Goal: Task Accomplishment & Management: Manage account settings

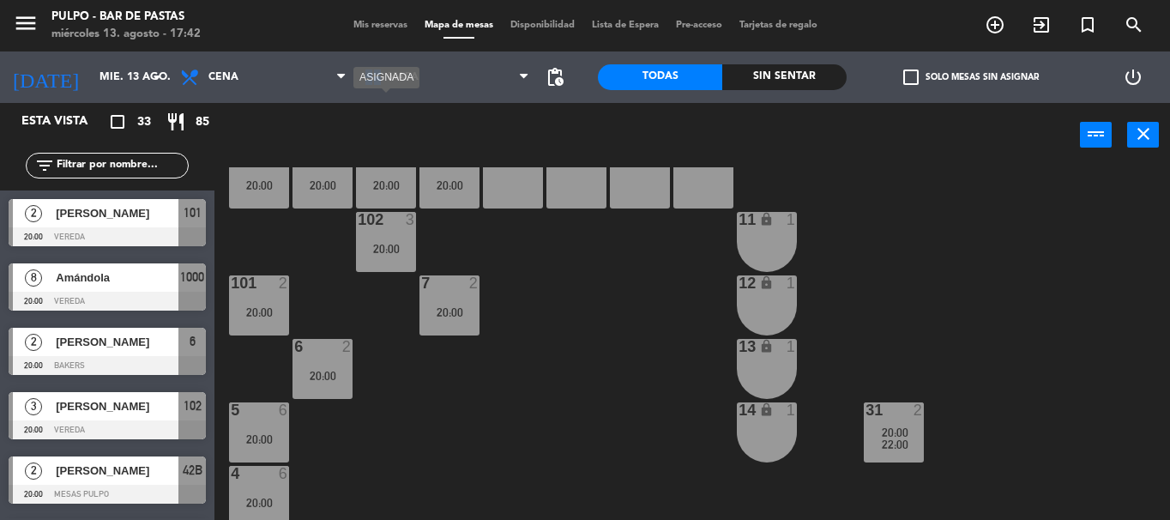
scroll to position [293, 0]
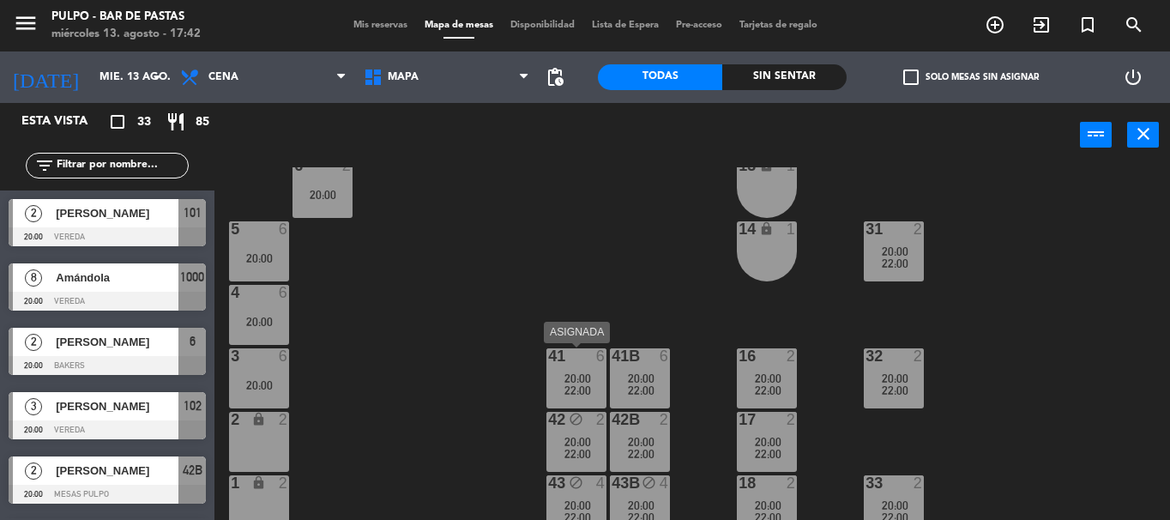
click at [577, 387] on span "22:00" at bounding box center [577, 390] width 27 height 14
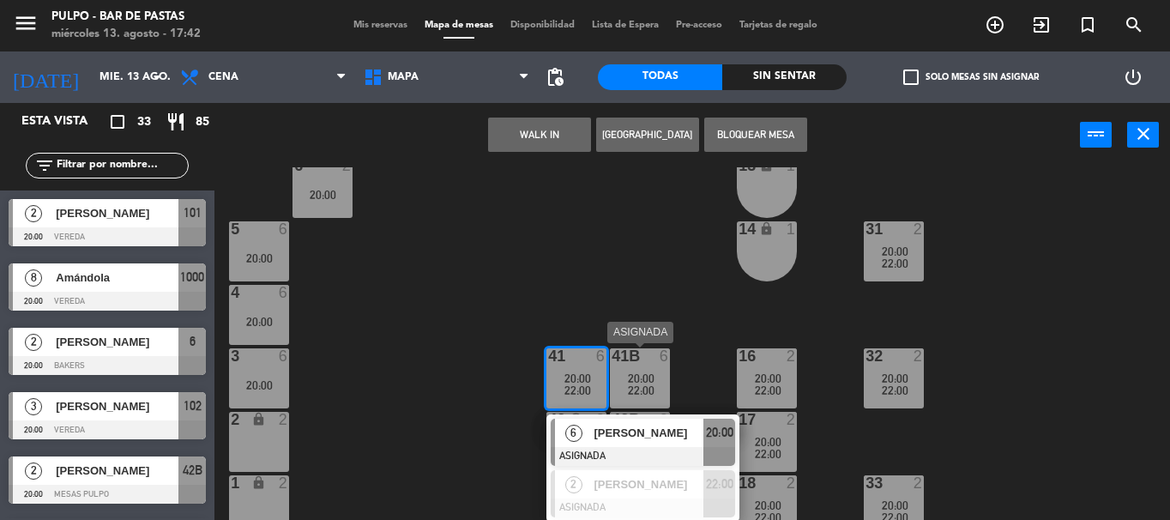
click at [655, 389] on div "22:00" at bounding box center [640, 390] width 60 height 12
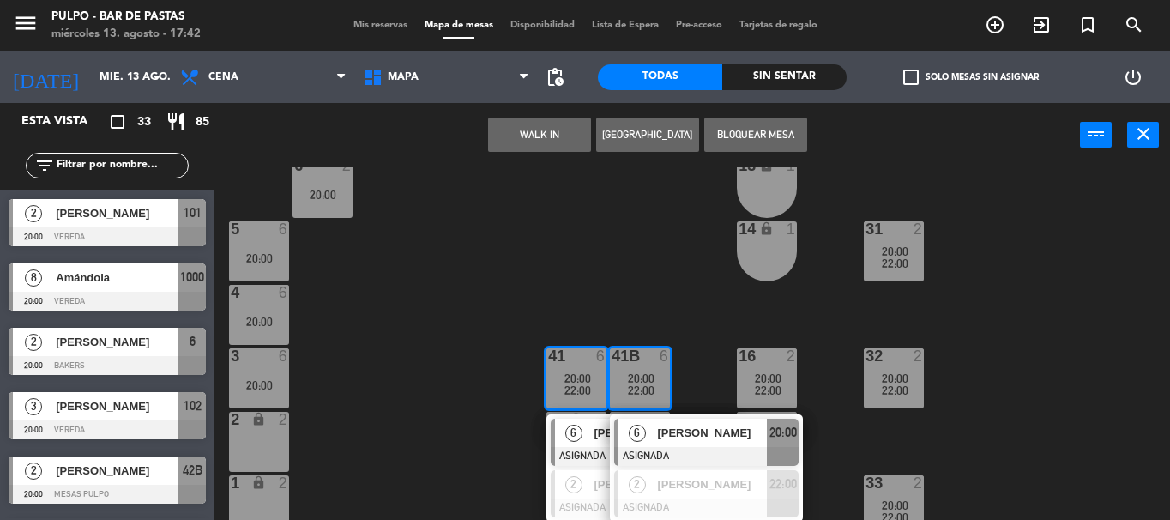
click at [743, 130] on button "Bloquear Mesa" at bounding box center [755, 135] width 103 height 34
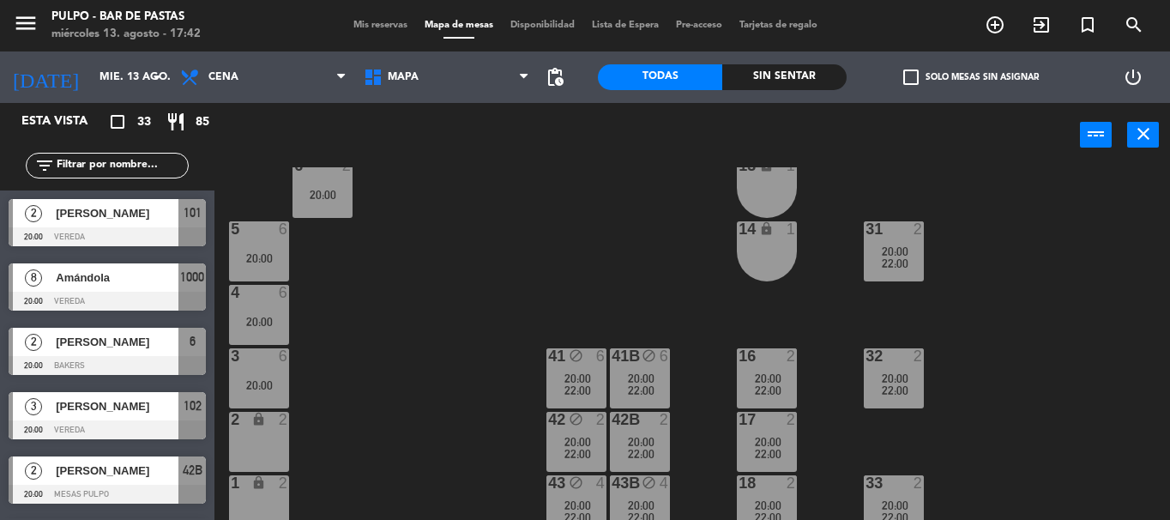
click at [574, 281] on div "88 2 20:00 89 2 20:00 90 2 20:00 91 2 20:00 1000 8 20:00 1001 8 20:00 1002 8 20…" at bounding box center [698, 343] width 944 height 353
click at [582, 488] on icon "block" at bounding box center [576, 482] width 15 height 15
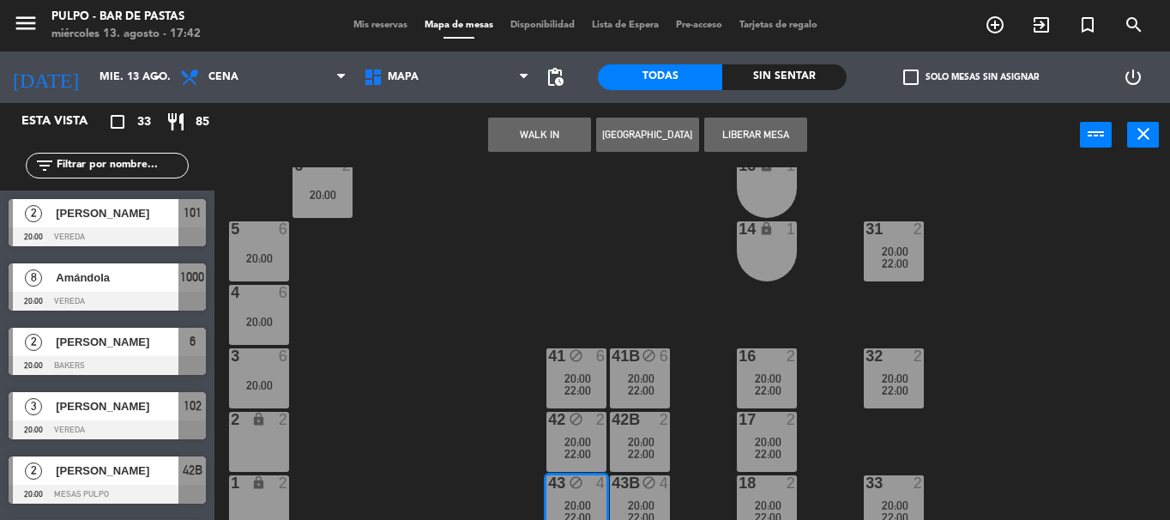
click at [674, 503] on div "88 2 20:00 89 2 20:00 90 2 20:00 91 2 20:00 1000 8 20:00 1001 8 20:00 1002 8 20…" at bounding box center [698, 343] width 944 height 353
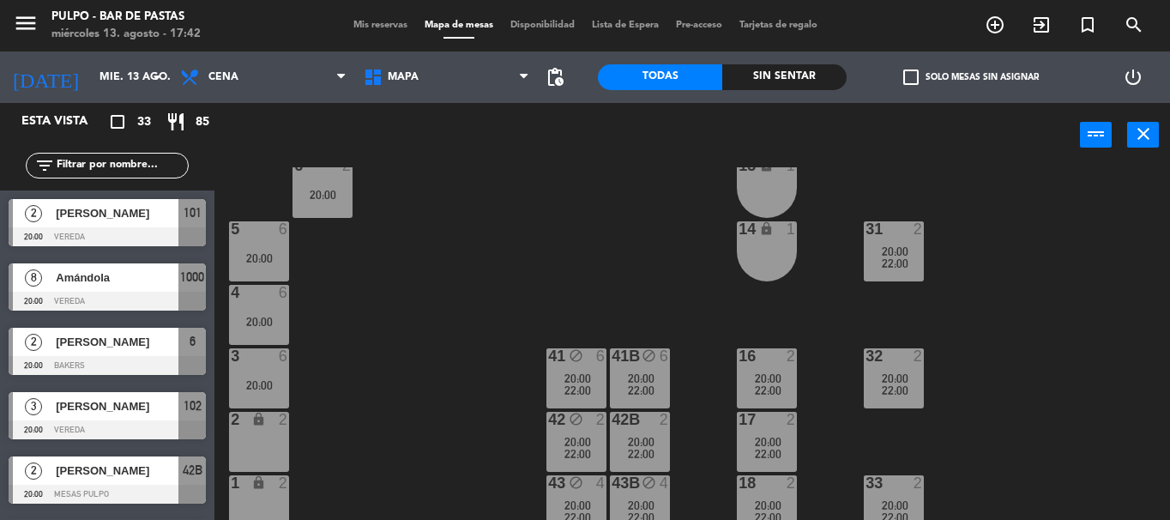
click at [576, 443] on span "20:00" at bounding box center [577, 442] width 27 height 14
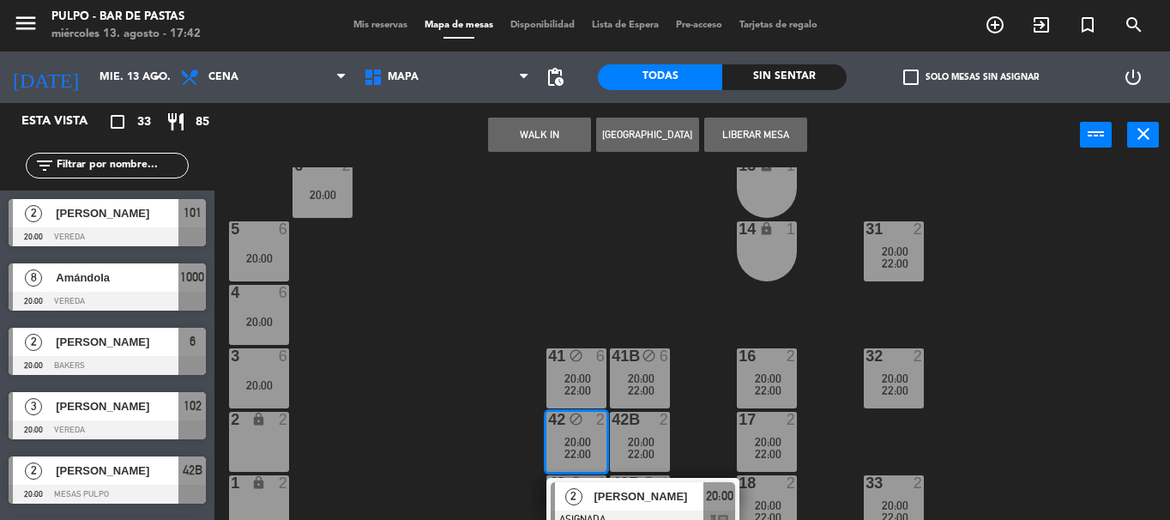
click at [640, 441] on span "20:00" at bounding box center [641, 442] width 27 height 14
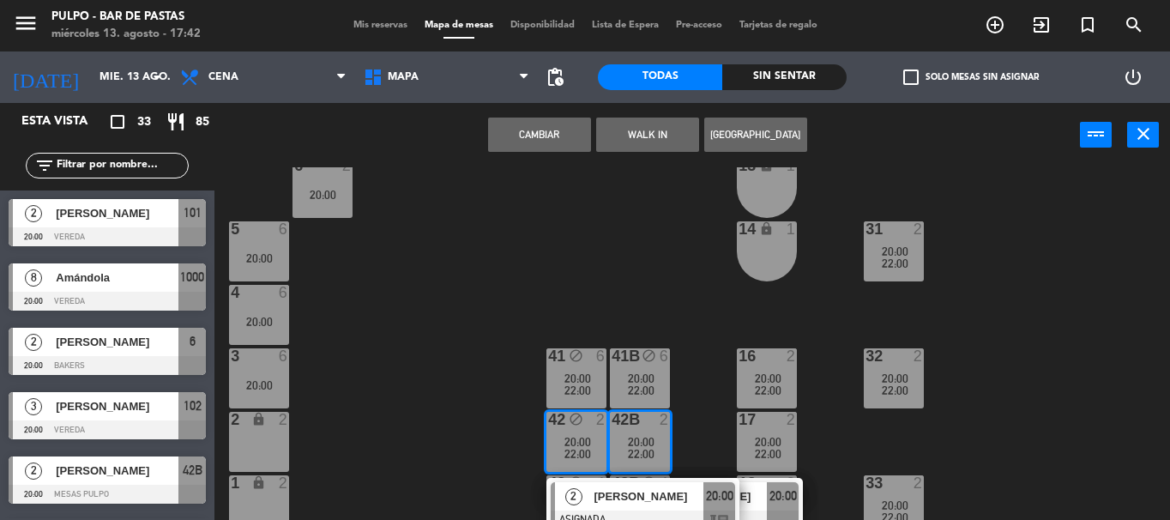
click at [606, 201] on div "88 2 20:00 89 2 20:00 90 2 20:00 91 2 20:00 1000 8 20:00 1001 8 20:00 1002 8 20…" at bounding box center [698, 343] width 944 height 353
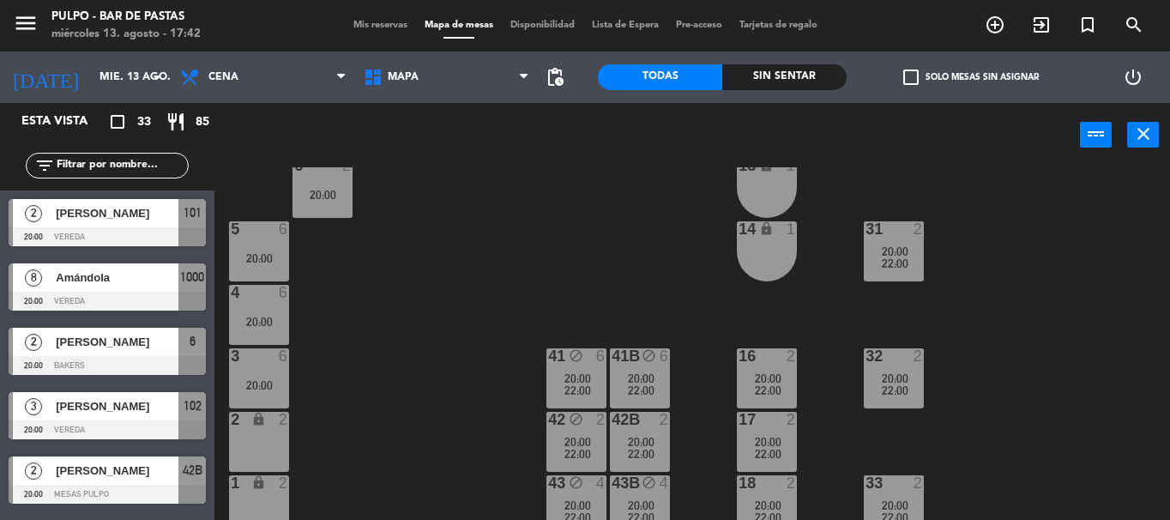
click at [641, 434] on div "42B 2 20:00 22:00" at bounding box center [640, 442] width 60 height 60
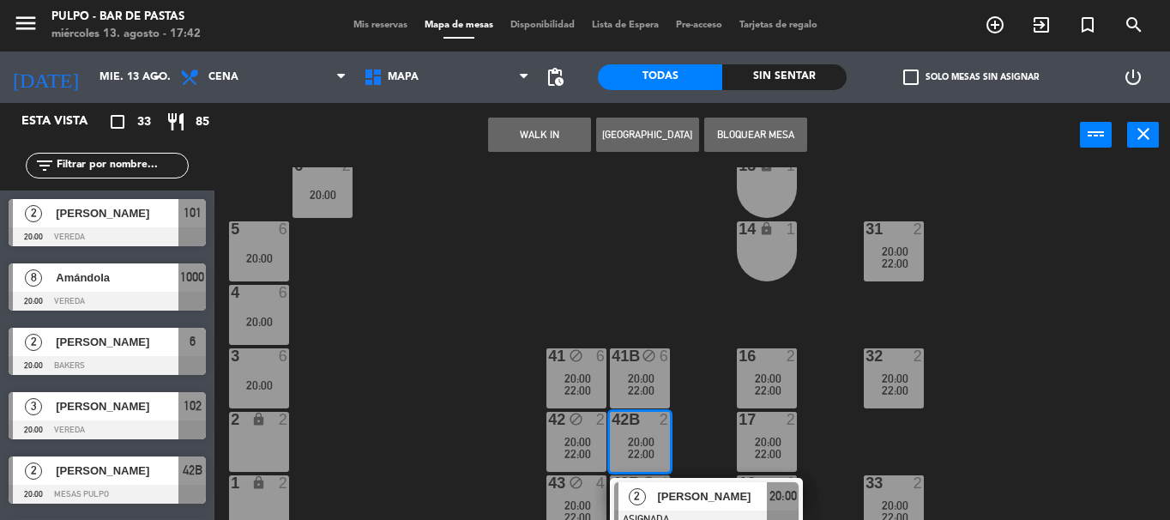
click at [751, 135] on button "Bloquear Mesa" at bounding box center [755, 135] width 103 height 34
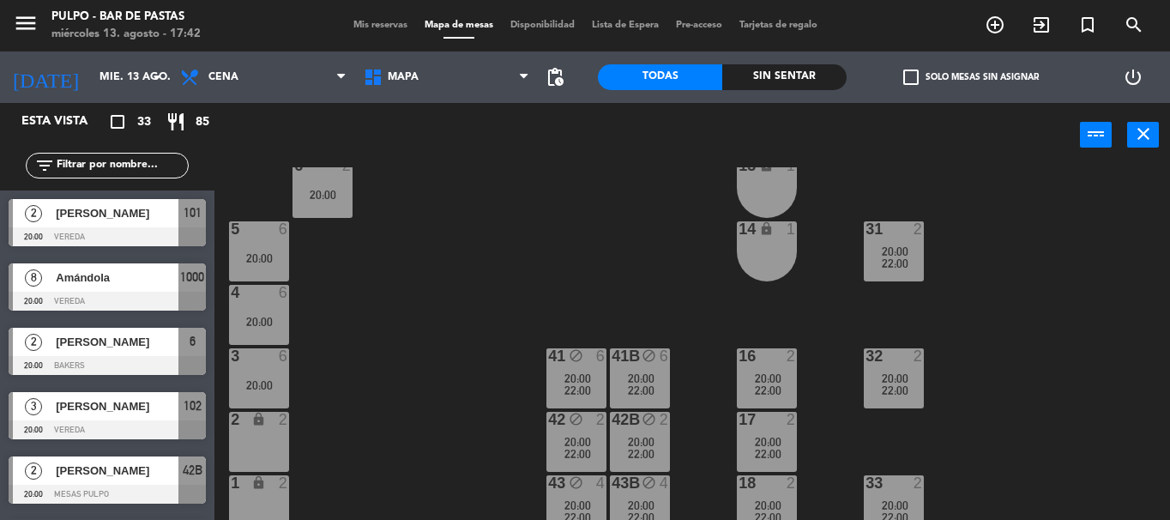
click at [597, 268] on div "88 2 20:00 89 2 20:00 90 2 20:00 91 2 20:00 1000 8 20:00 1001 8 20:00 1002 8 20…" at bounding box center [698, 343] width 944 height 353
click at [590, 366] on div "41 block 6 20:00 22:00" at bounding box center [576, 378] width 60 height 60
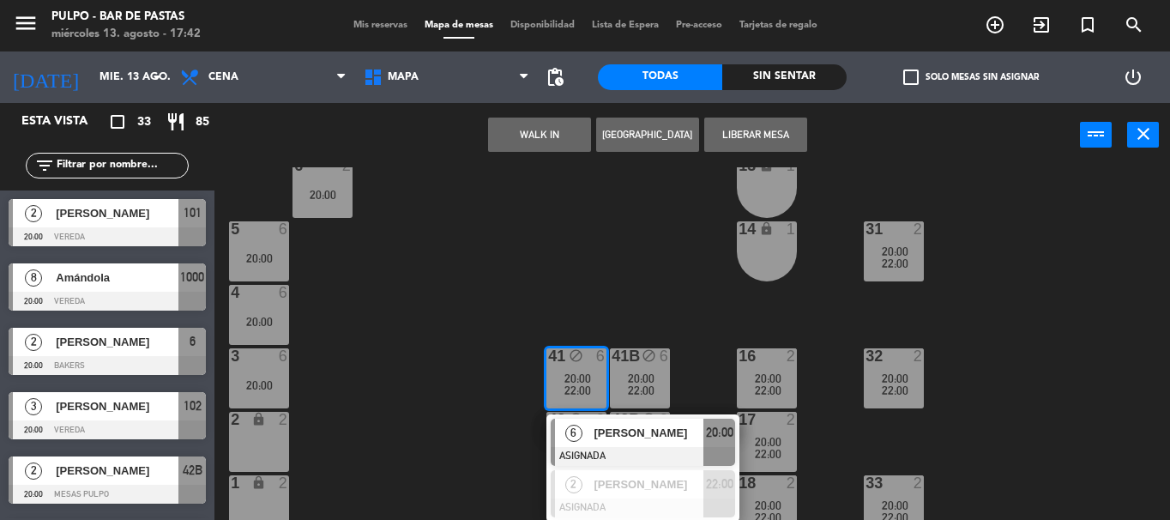
click at [648, 368] on div "41B block 6 20:00 22:00" at bounding box center [640, 378] width 60 height 60
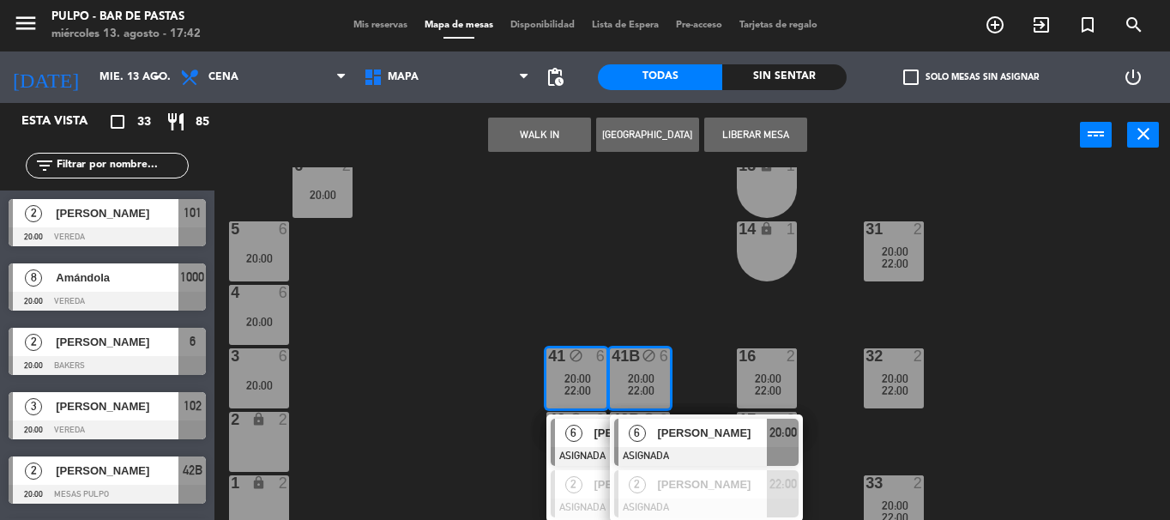
click at [653, 431] on div "6" at bounding box center [636, 433] width 37 height 28
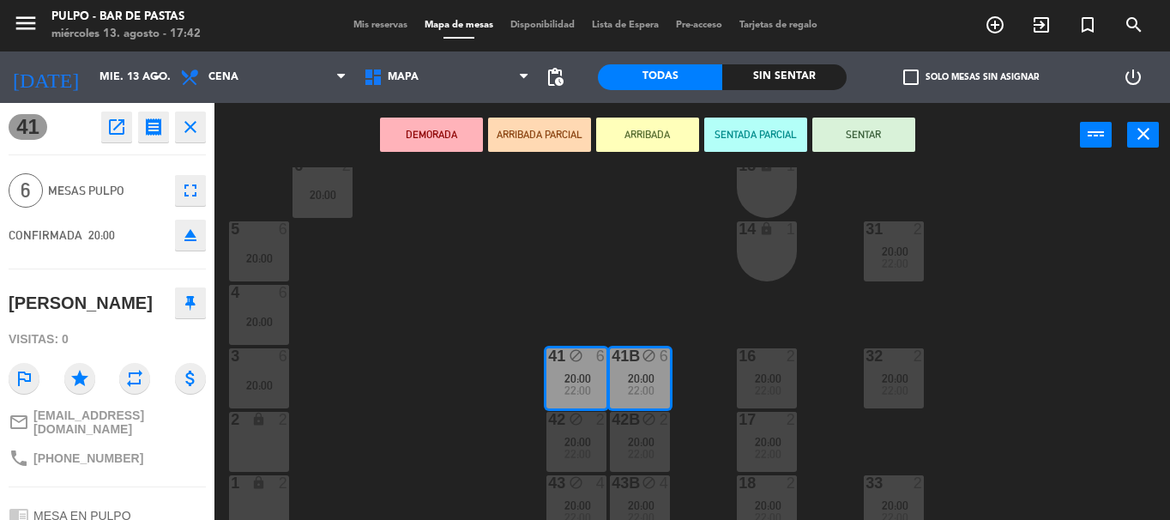
click at [188, 189] on icon "fullscreen" at bounding box center [190, 190] width 21 height 21
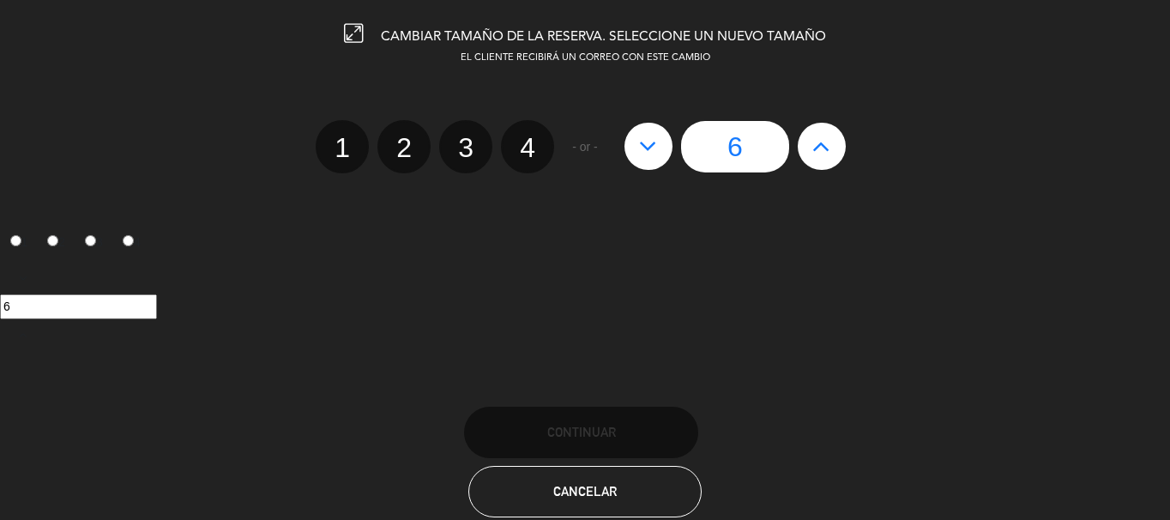
click at [523, 149] on label "4" at bounding box center [527, 146] width 53 height 53
click at [523, 138] on input "4" at bounding box center [525, 132] width 11 height 11
radio input "true"
radio input "false"
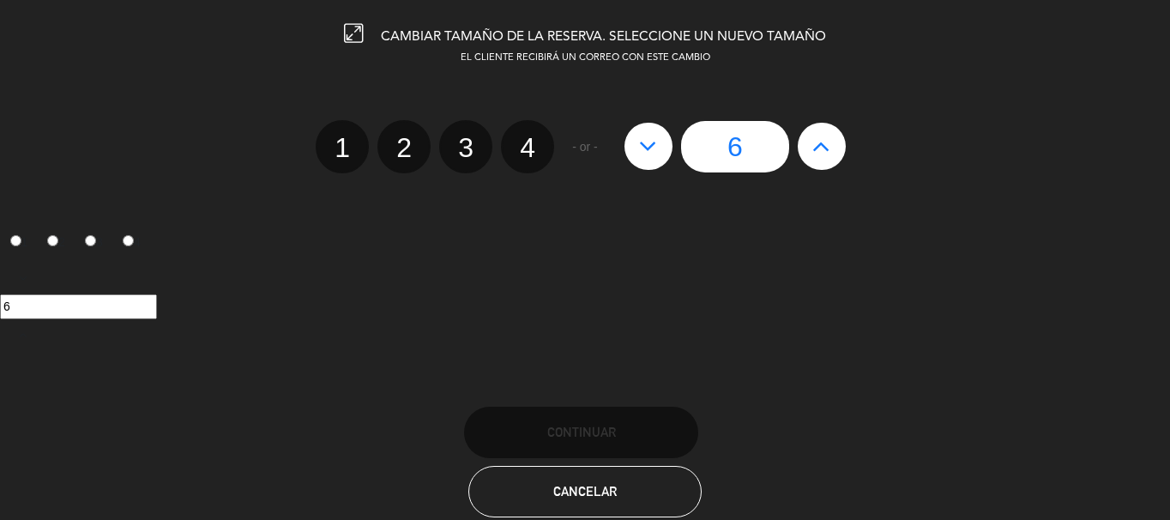
radio input "false"
radio input "true"
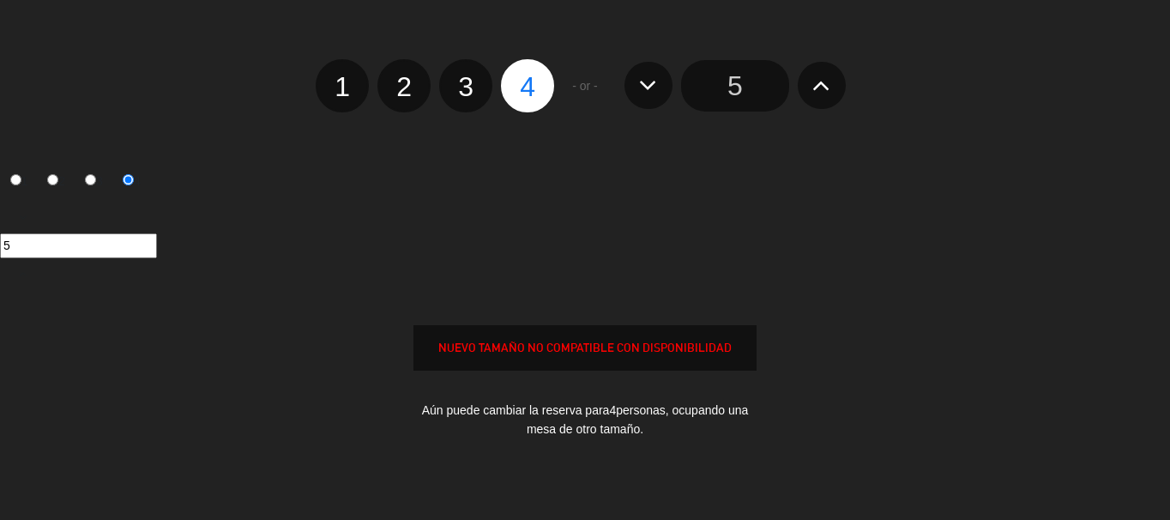
scroll to position [62, 0]
click at [291, 127] on div "EL CLIENTE RECIBIRÁ UN CORREO CON ESTE CAMBIO 1 2 3 4 - or - 5 1 2 3 4 5 NUEVO …" at bounding box center [585, 238] width 1196 height 498
click at [256, 49] on div "1 2 3 4 - or - 5" at bounding box center [585, 66] width 1196 height 89
click at [814, 213] on div "5" at bounding box center [585, 245] width 1170 height 89
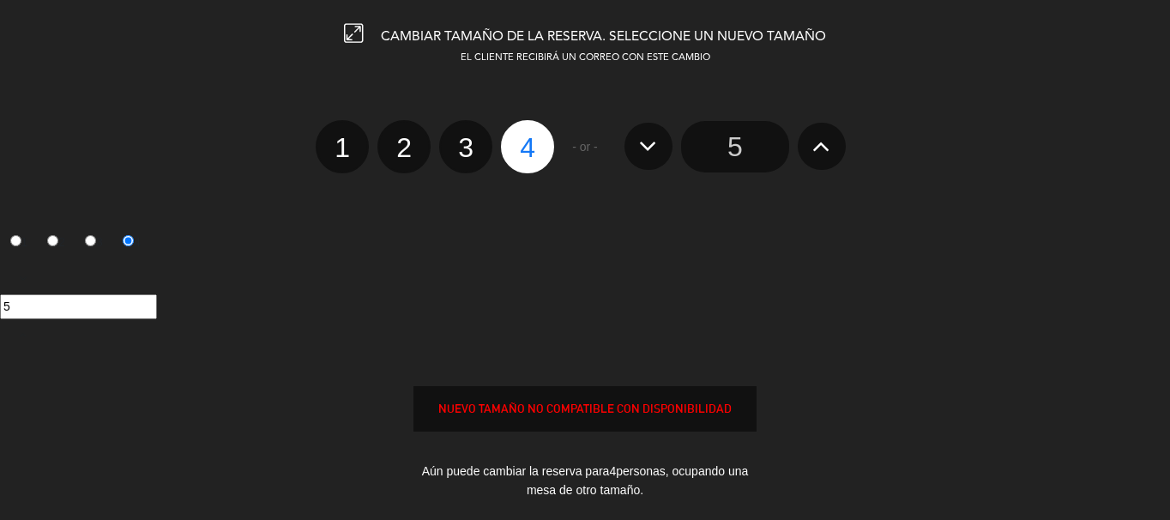
scroll to position [227, 0]
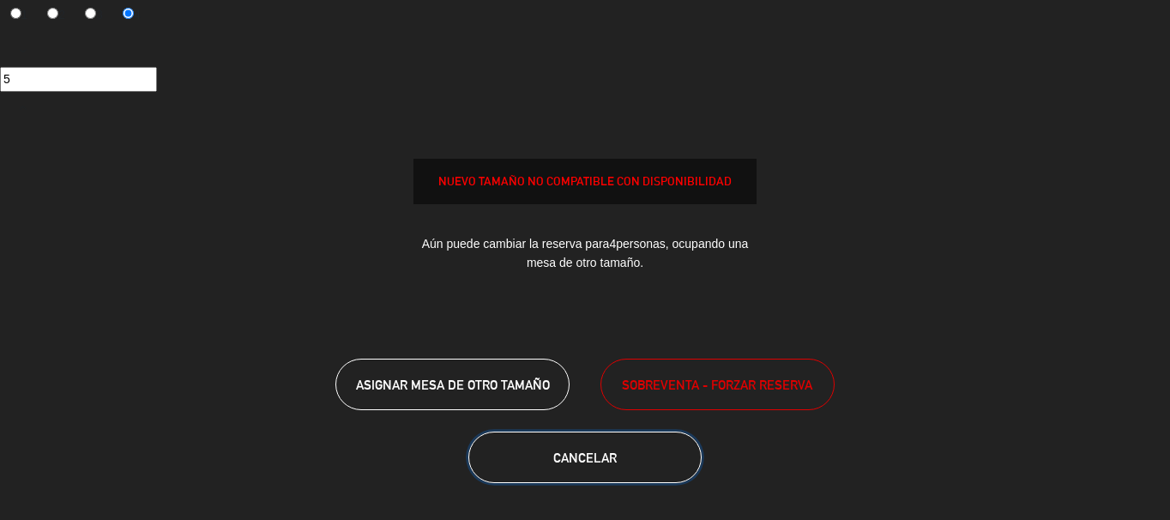
click at [568, 464] on button "Cancelar" at bounding box center [585, 456] width 234 height 51
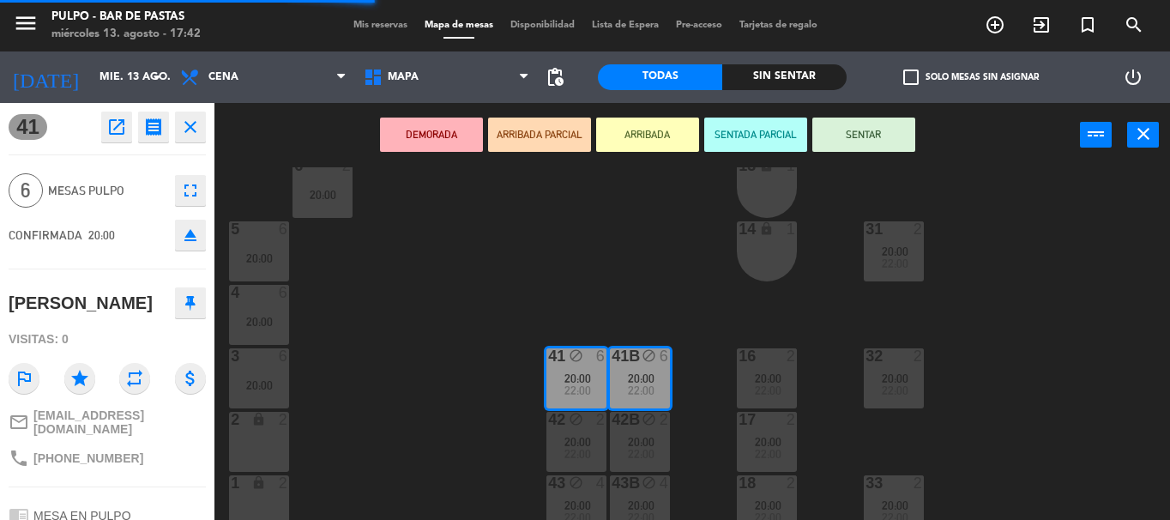
click at [594, 300] on div "88 2 20:00 89 2 20:00 90 2 20:00 91 2 20:00 1000 8 20:00 1001 8 20:00 1002 8 20…" at bounding box center [698, 343] width 944 height 353
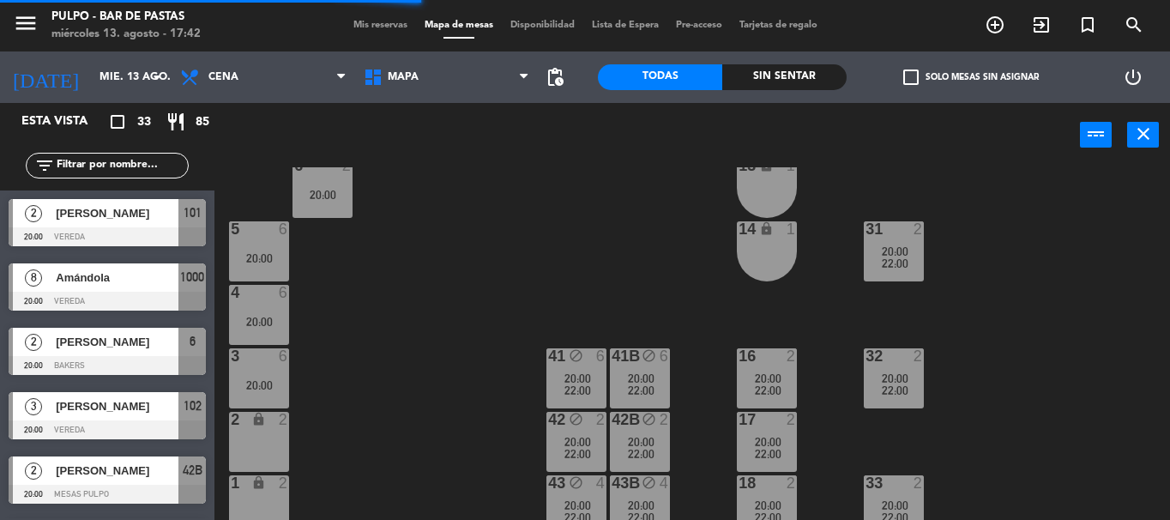
scroll to position [0, 0]
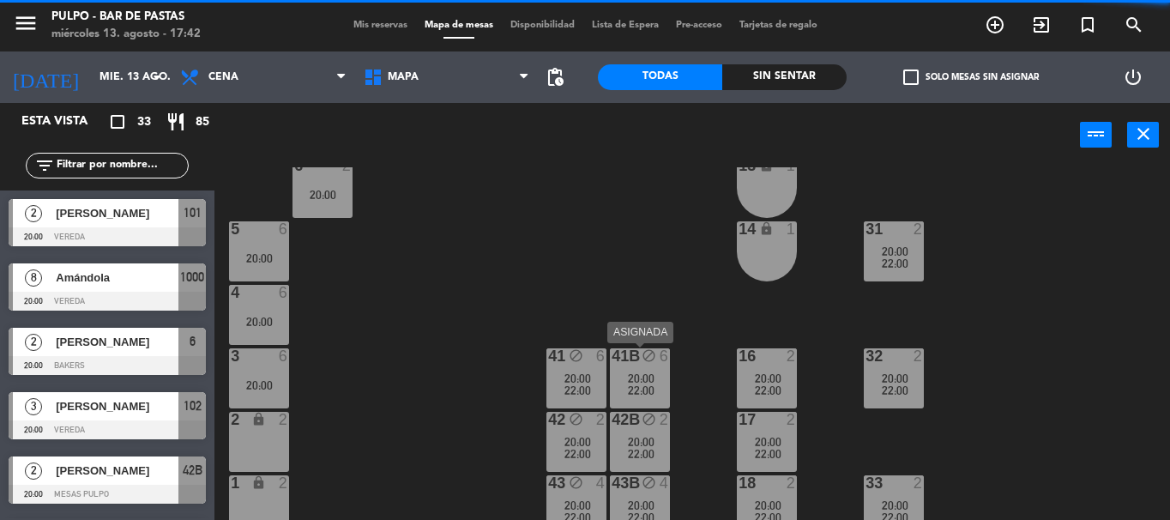
click at [643, 385] on span "22:00" at bounding box center [641, 390] width 27 height 14
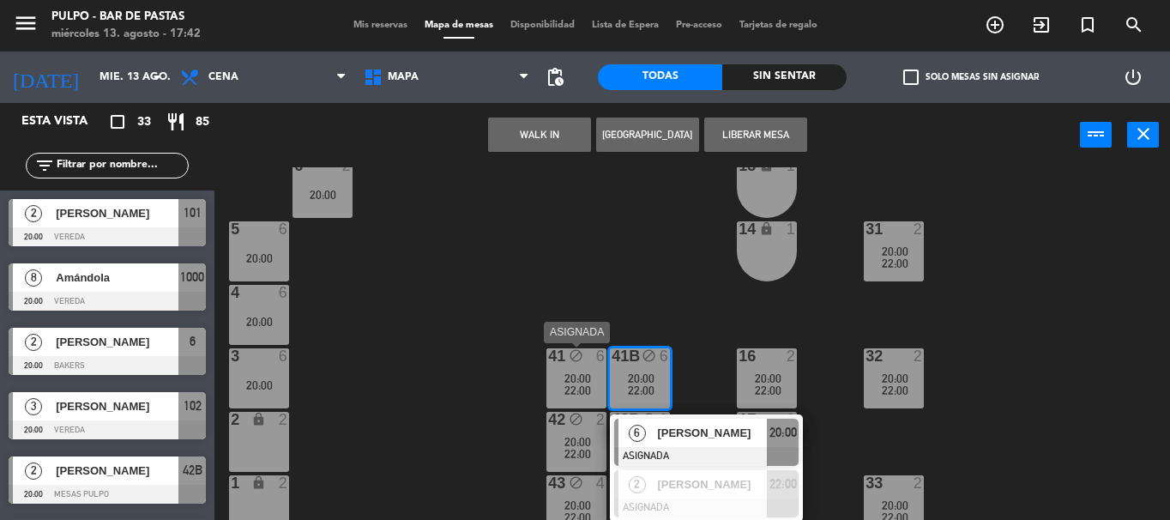
click at [570, 377] on span "20:00" at bounding box center [577, 378] width 27 height 14
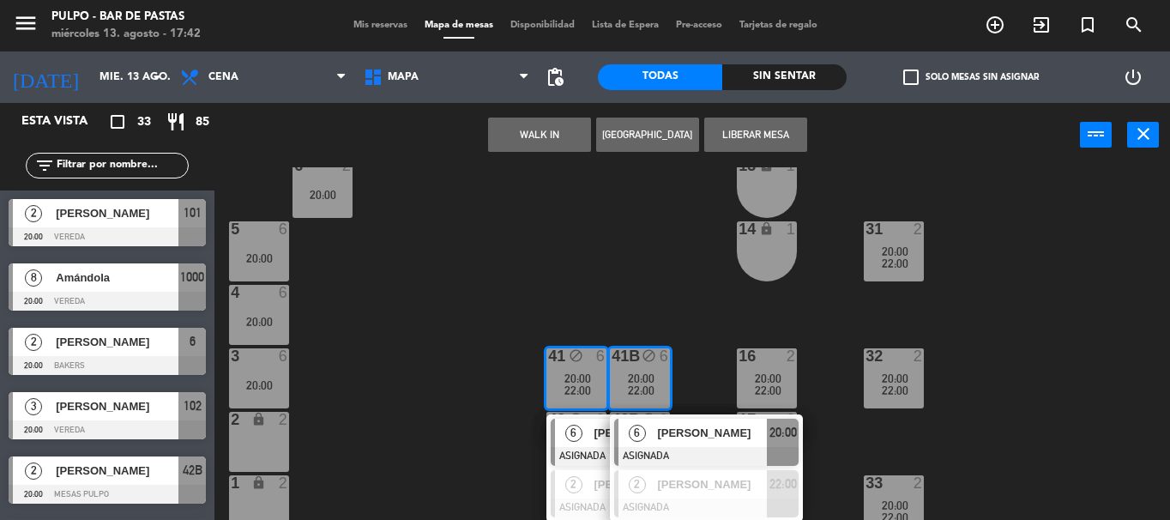
click at [593, 283] on div "88 2 20:00 89 2 20:00 90 2 20:00 91 2 20:00 1000 8 20:00 1001 8 20:00 1002 8 20…" at bounding box center [698, 343] width 944 height 353
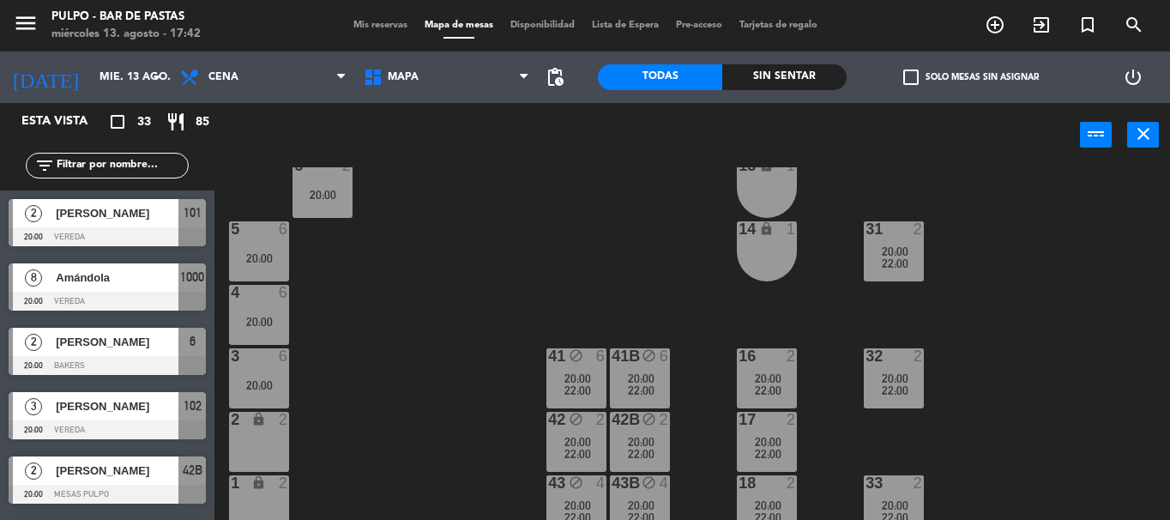
scroll to position [309, 0]
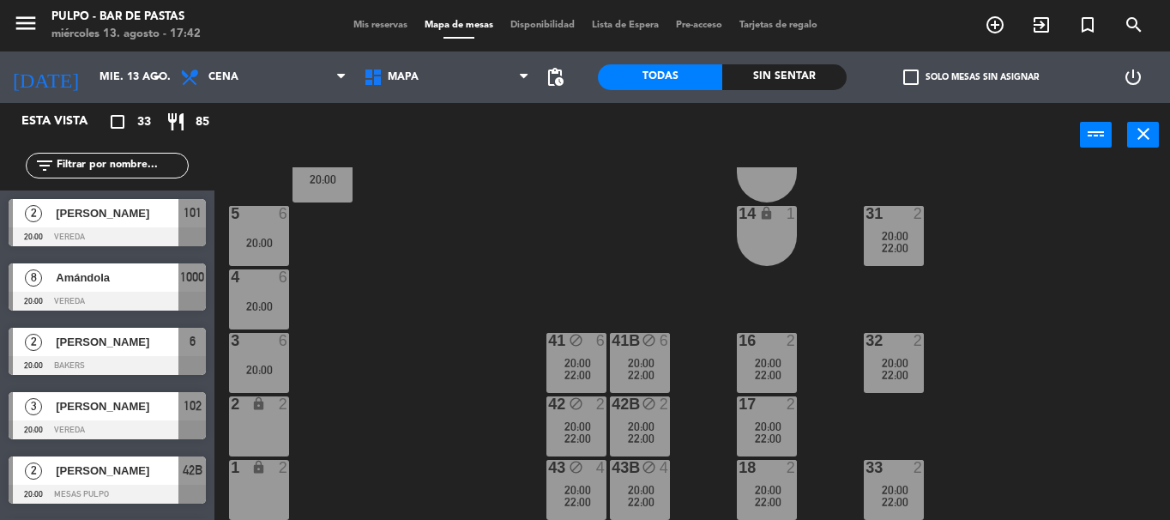
click at [634, 353] on div "41B block 6 20:00 22:00" at bounding box center [640, 363] width 60 height 60
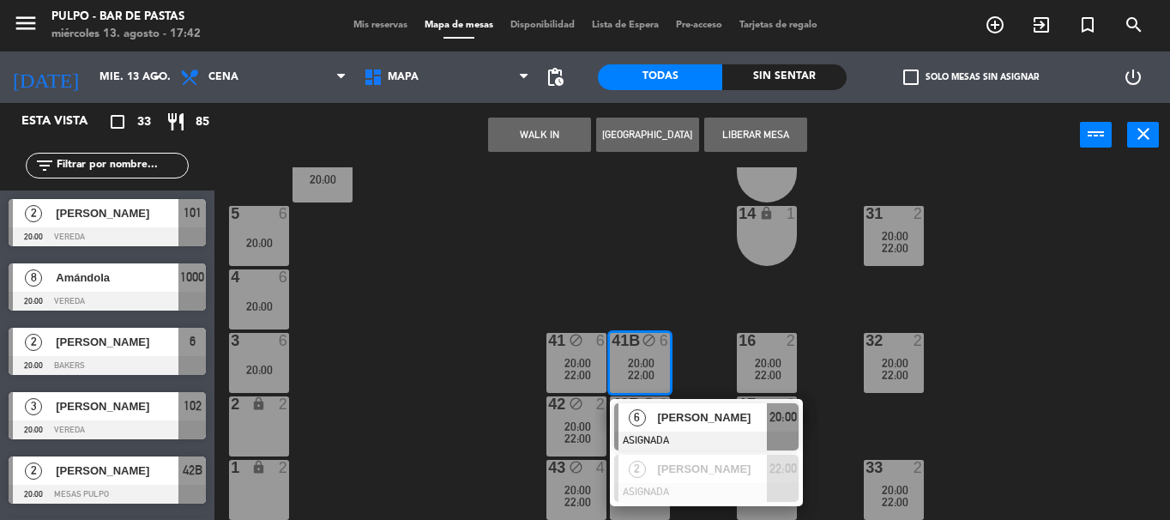
click at [674, 418] on span "[PERSON_NAME]" at bounding box center [712, 417] width 110 height 18
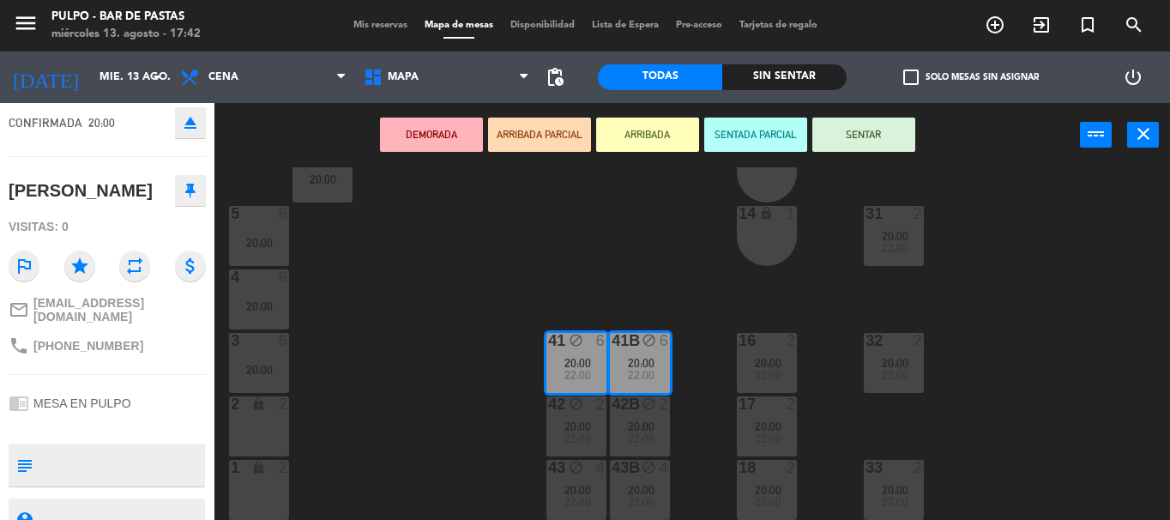
scroll to position [174, 0]
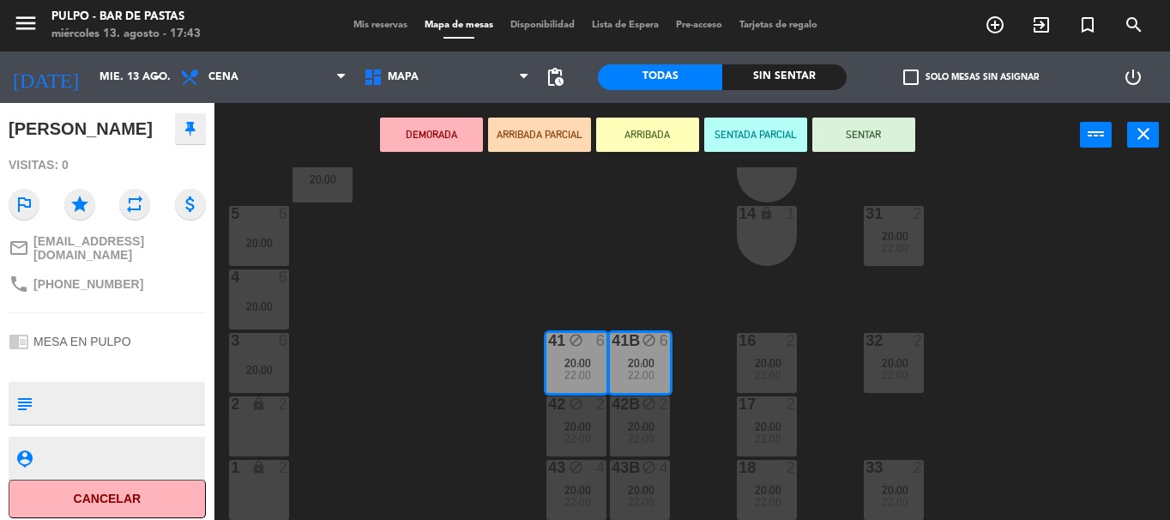
click at [116, 491] on button "Cancelar" at bounding box center [107, 498] width 197 height 39
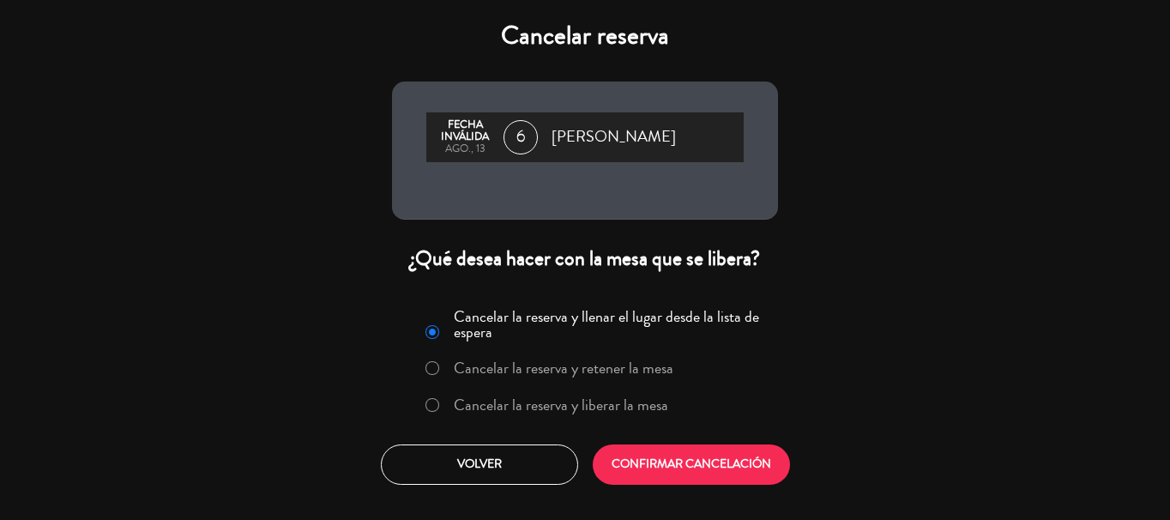
click at [598, 367] on label "Cancelar la reserva y retener la mesa" at bounding box center [564, 367] width 220 height 15
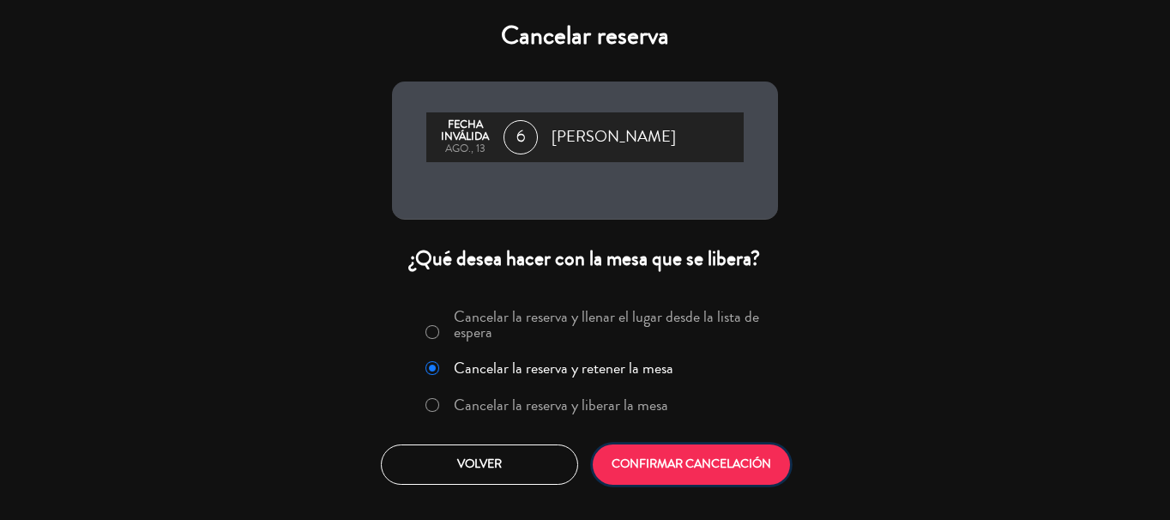
click at [660, 462] on button "CONFIRMAR CANCELACIÓN" at bounding box center [691, 464] width 197 height 40
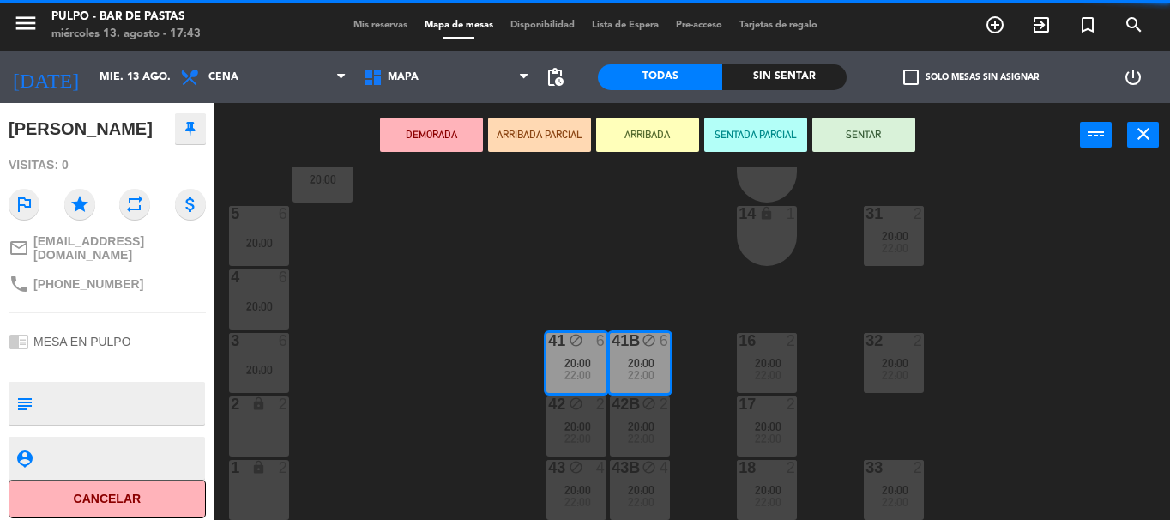
scroll to position [0, 0]
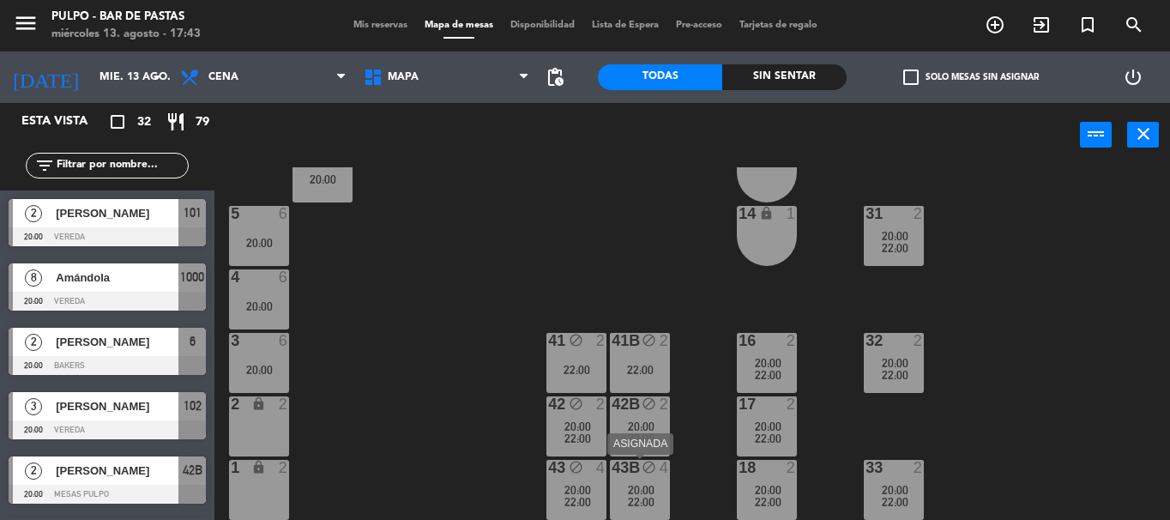
click at [643, 505] on span "22:00" at bounding box center [641, 502] width 27 height 14
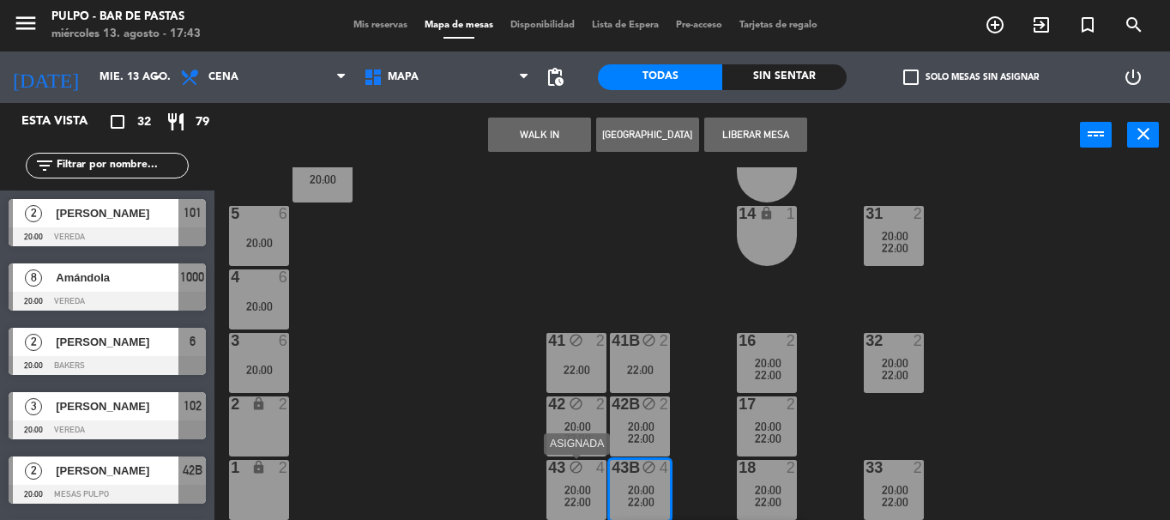
click at [569, 490] on span "20:00" at bounding box center [577, 490] width 27 height 14
click at [527, 359] on div "88 2 20:00 89 2 20:00 90 2 20:00 91 2 20:00 1000 8 20:00 1001 8 20:00 1002 8 20…" at bounding box center [698, 343] width 944 height 353
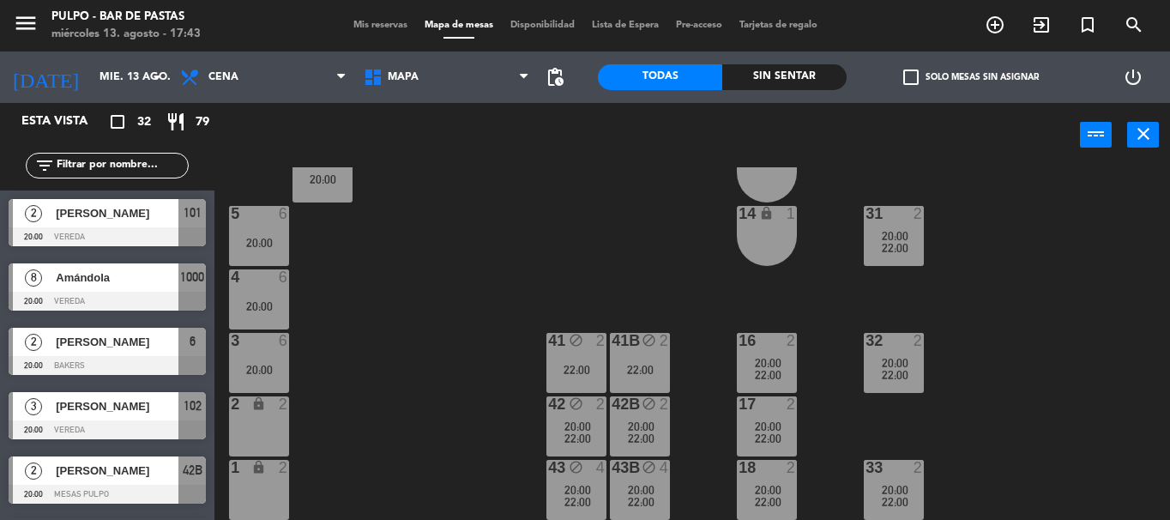
click at [578, 497] on span "22:00" at bounding box center [577, 502] width 27 height 14
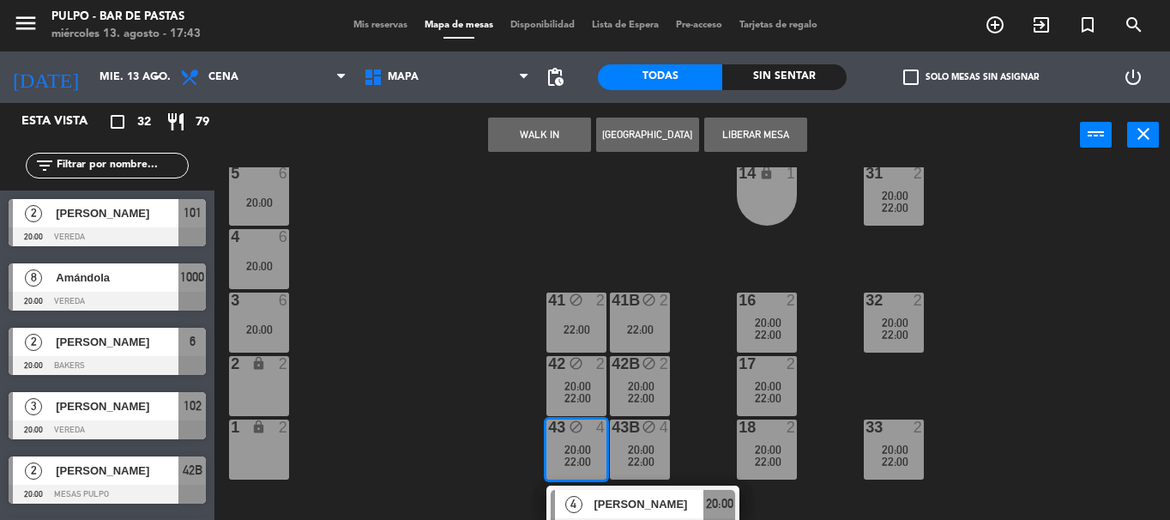
scroll to position [422, 0]
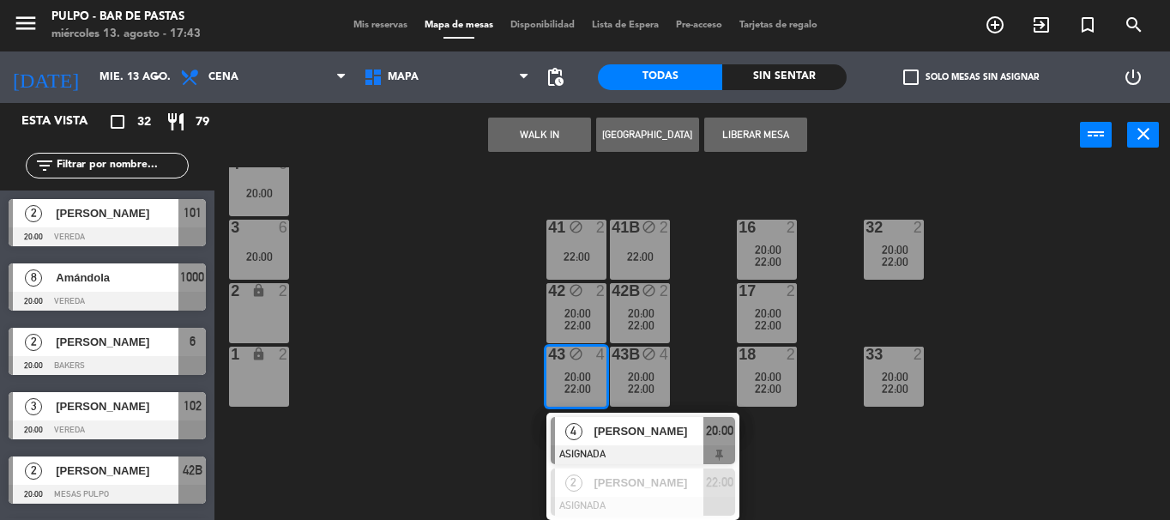
click at [481, 362] on div "88 2 20:00 89 2 20:00 90 2 20:00 91 2 20:00 1000 8 20:00 1001 8 20:00 1002 8 20…" at bounding box center [698, 343] width 944 height 353
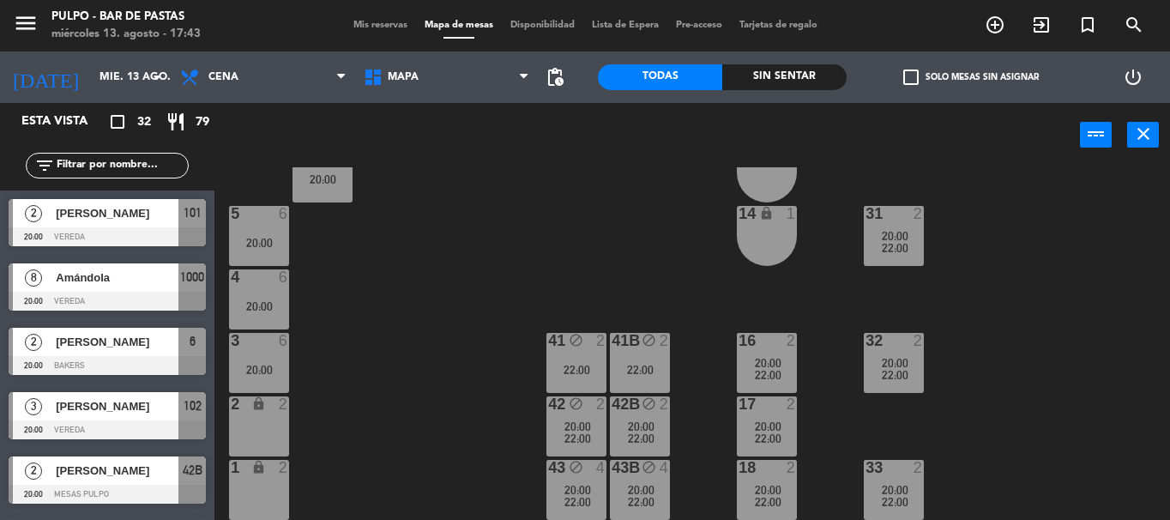
click at [579, 349] on div "41 block 2 22:00" at bounding box center [576, 363] width 60 height 60
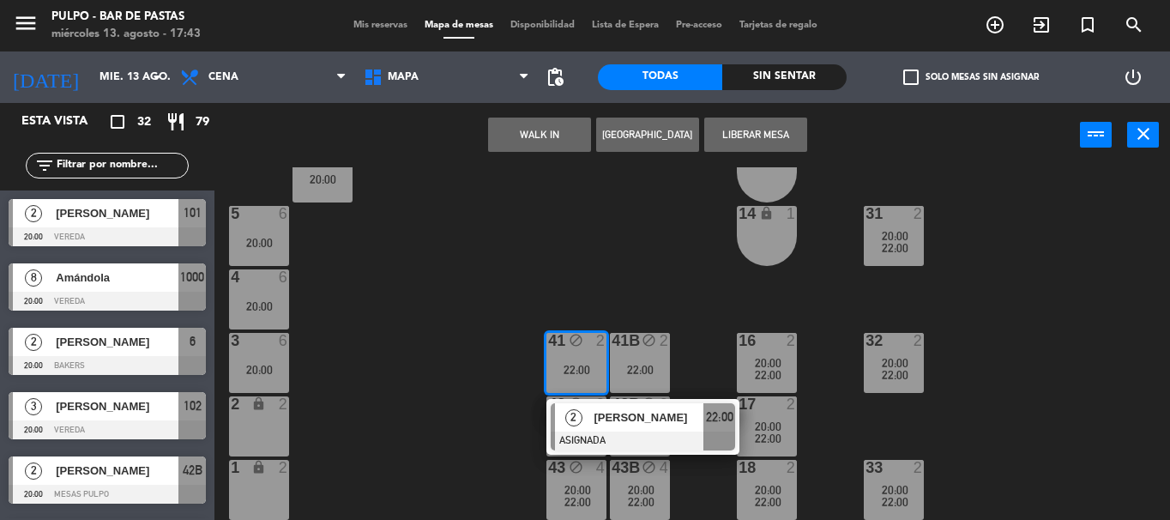
click at [638, 340] on div "block" at bounding box center [639, 341] width 28 height 16
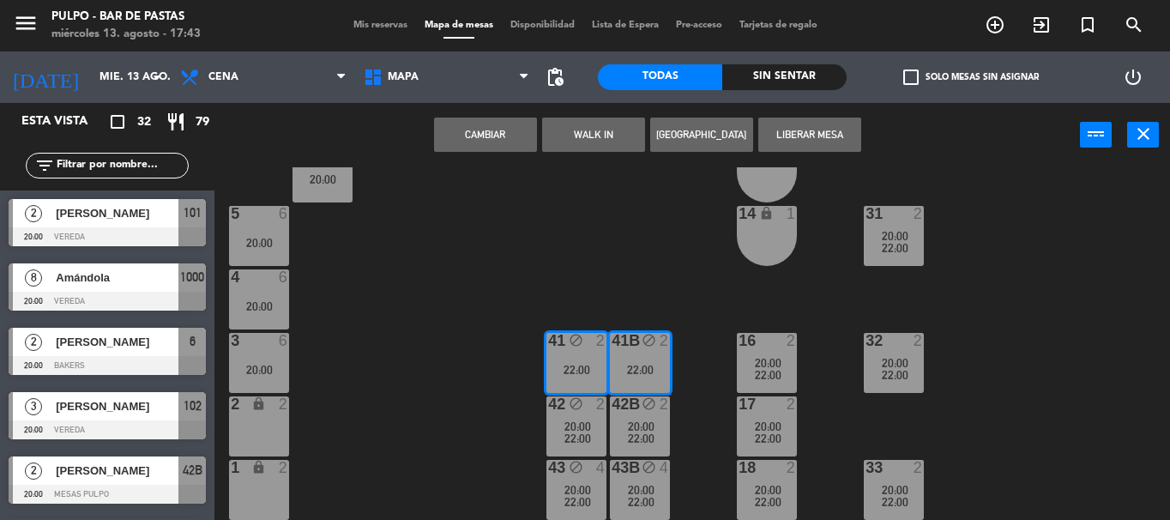
click at [720, 131] on button "[GEOGRAPHIC_DATA]" at bounding box center [701, 135] width 103 height 34
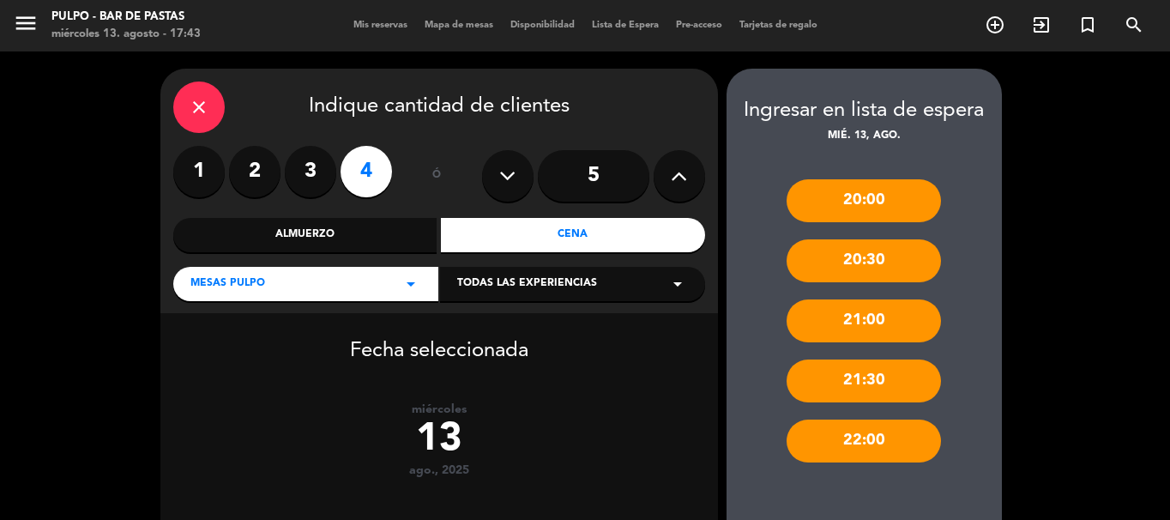
click at [609, 178] on input "5" at bounding box center [594, 175] width 112 height 51
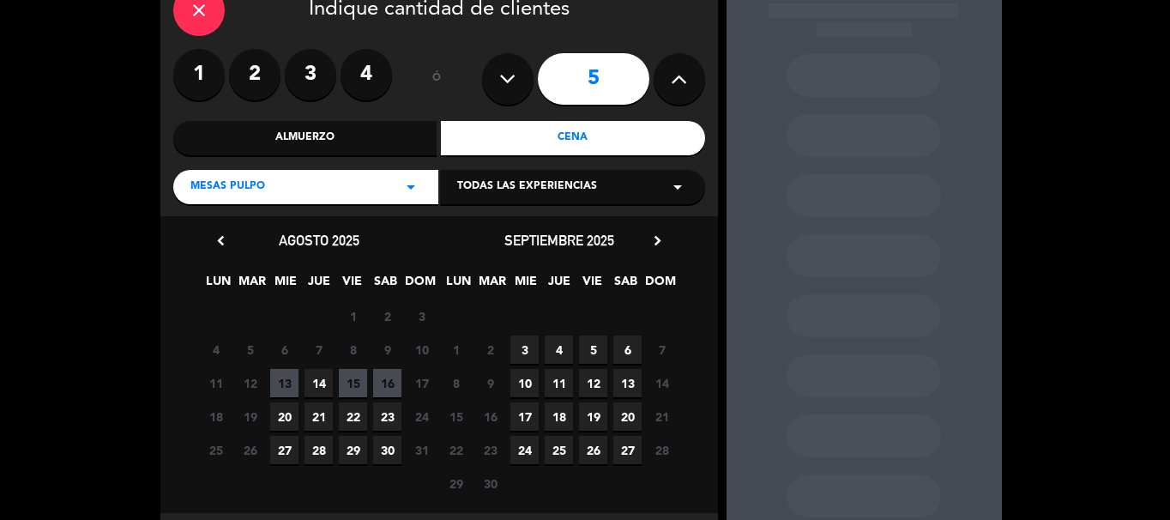
scroll to position [145, 0]
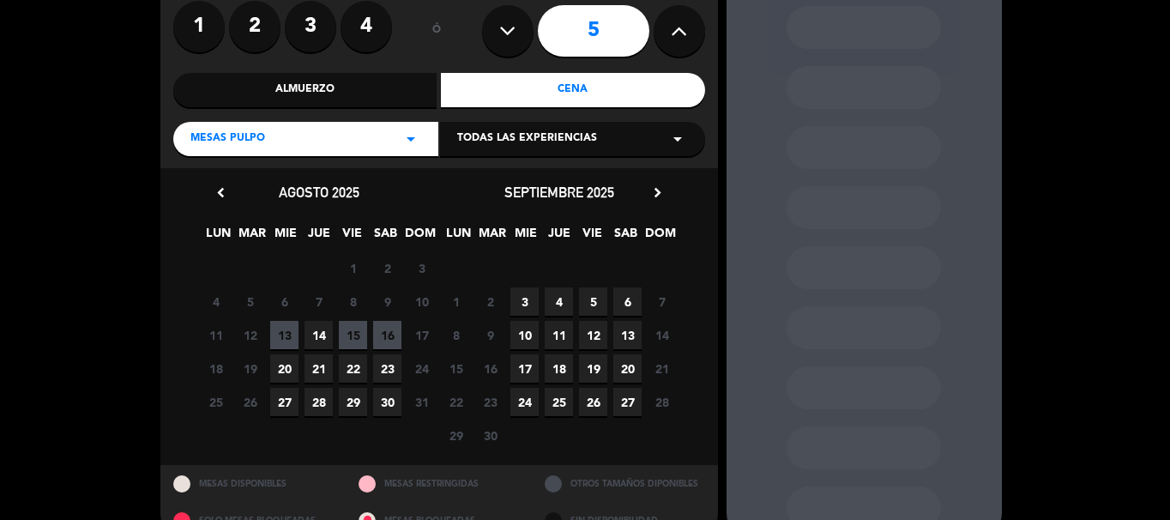
click at [291, 333] on span "13" at bounding box center [284, 335] width 28 height 28
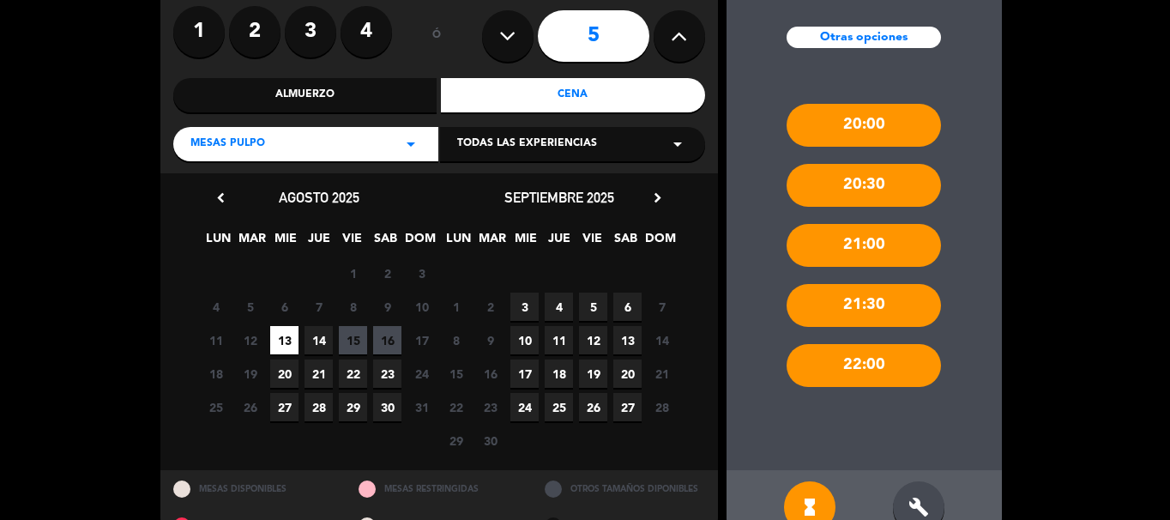
scroll to position [180, 0]
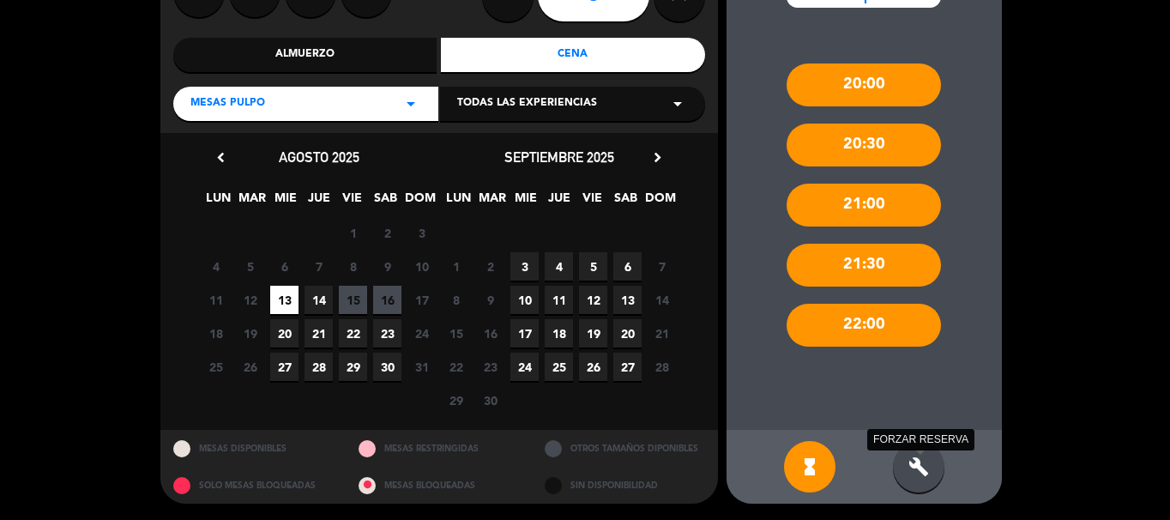
click at [910, 460] on icon "build" at bounding box center [918, 466] width 21 height 21
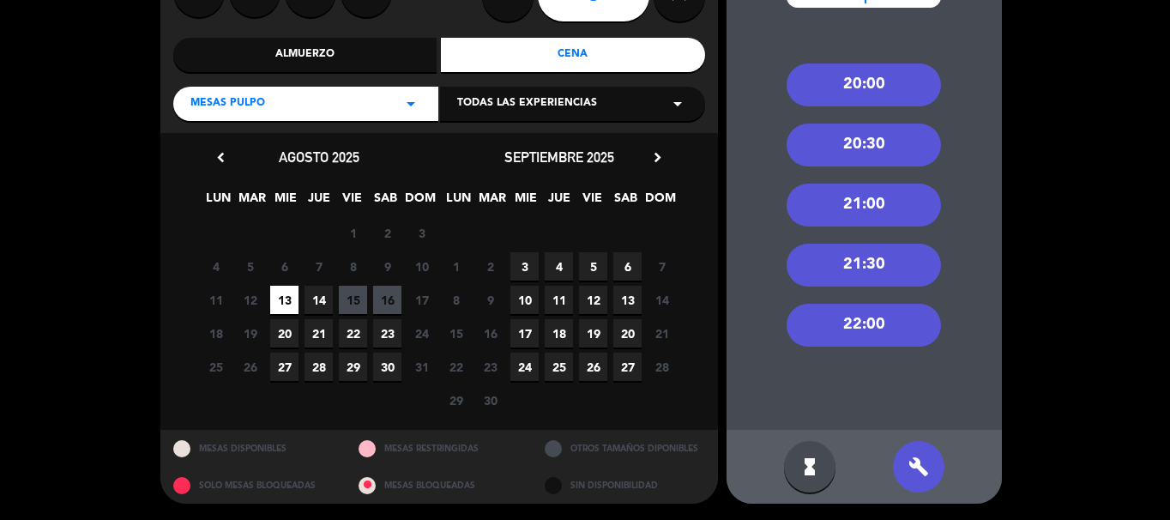
click at [857, 89] on div "20:00" at bounding box center [864, 84] width 154 height 43
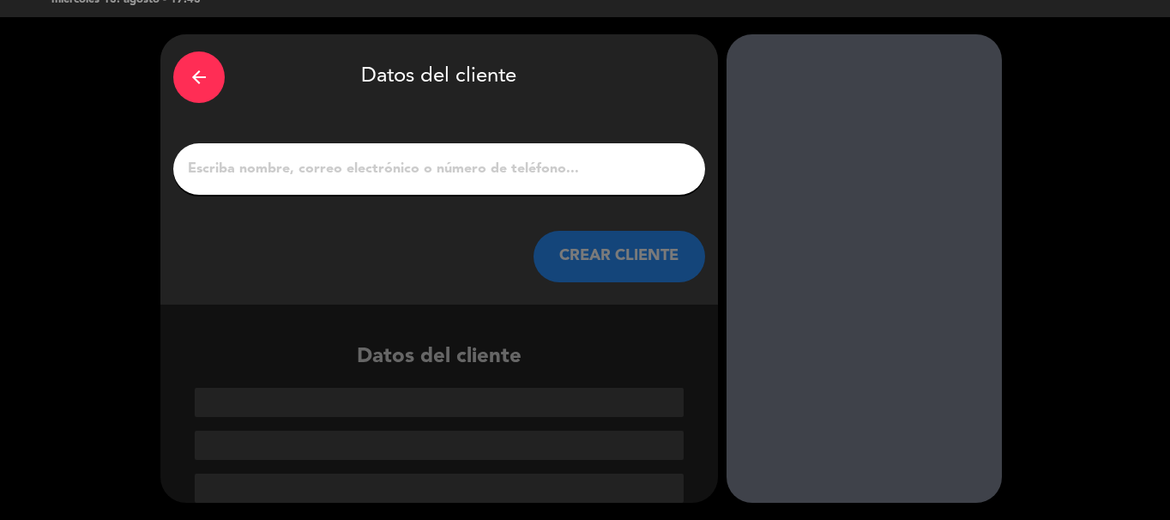
scroll to position [34, 0]
click at [504, 166] on input "1" at bounding box center [439, 169] width 506 height 24
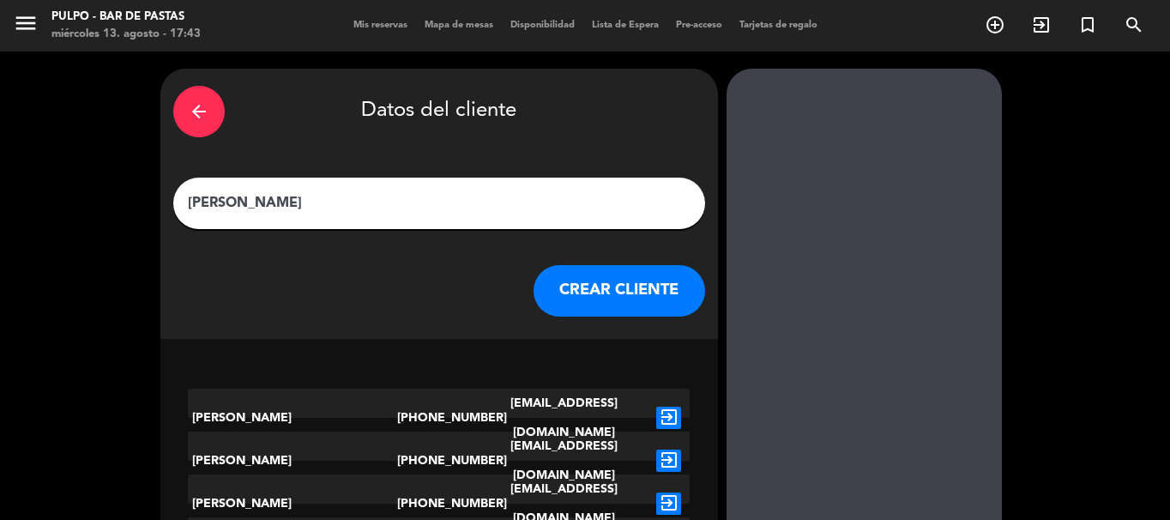
scroll to position [46, 0]
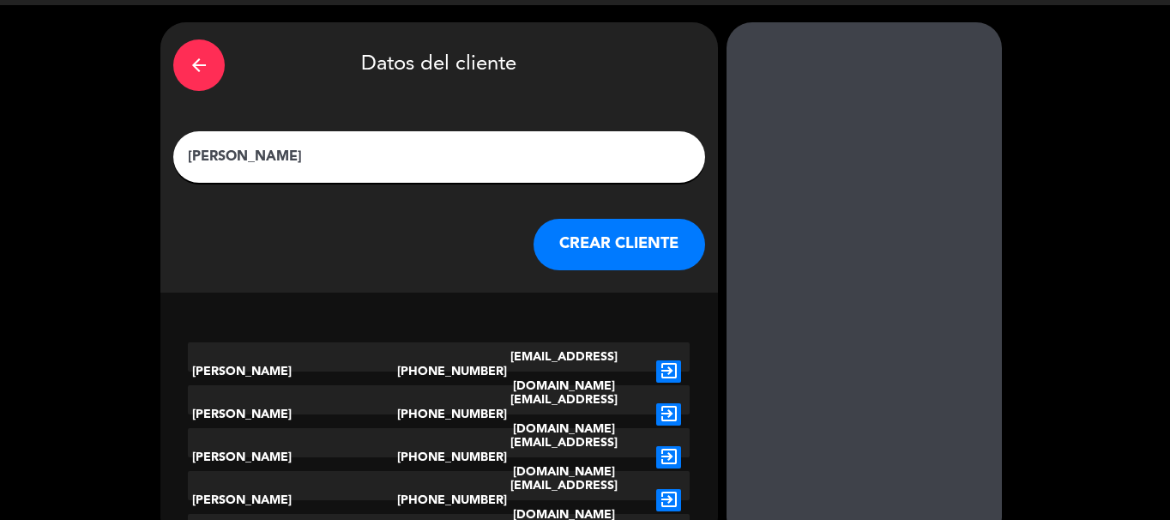
type input "[PERSON_NAME]"
click at [670, 446] on icon "exit_to_app" at bounding box center [668, 457] width 25 height 22
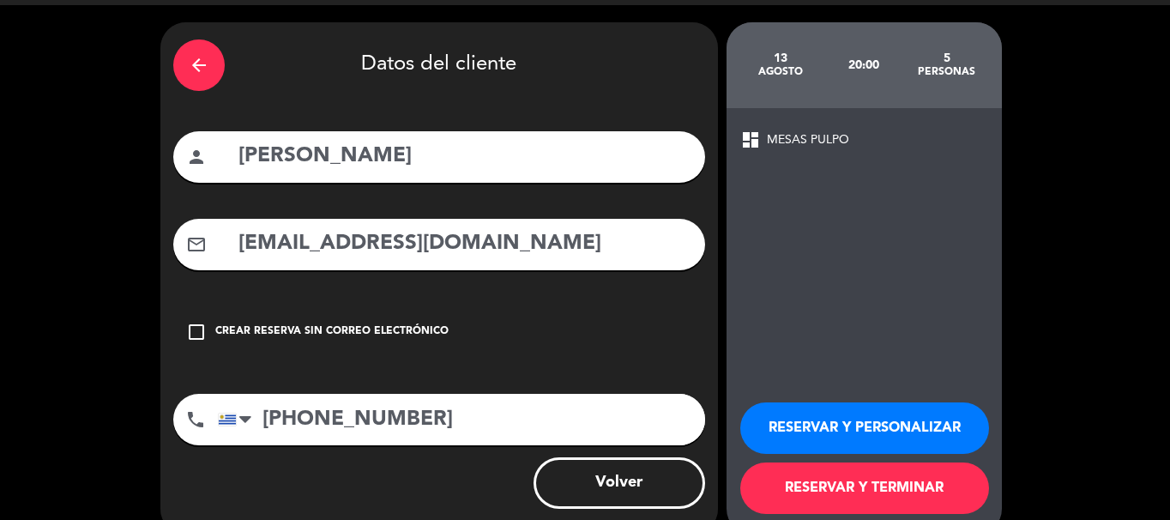
click at [898, 487] on button "RESERVAR Y TERMINAR" at bounding box center [864, 487] width 249 height 51
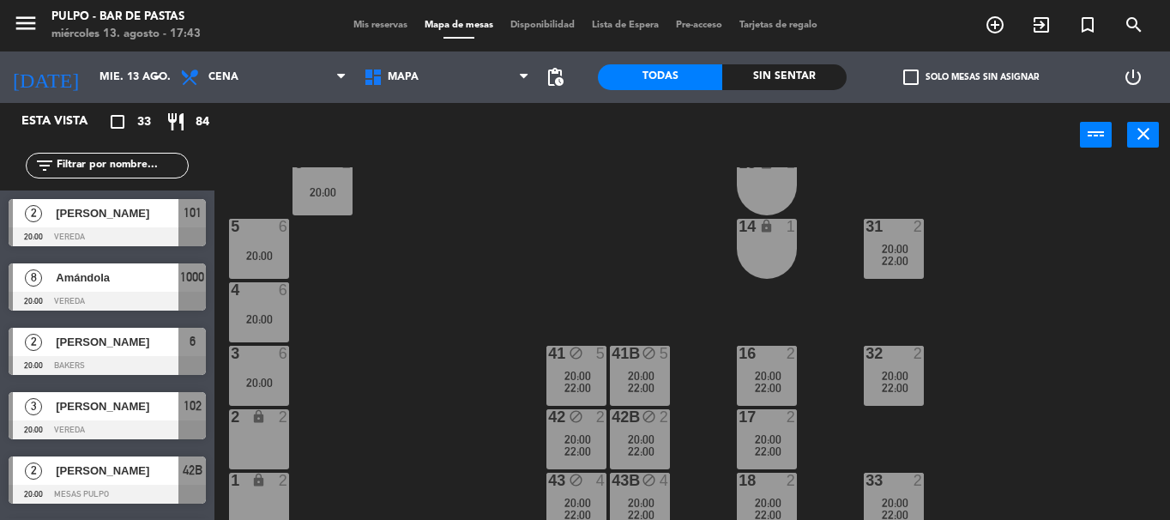
scroll to position [309, 0]
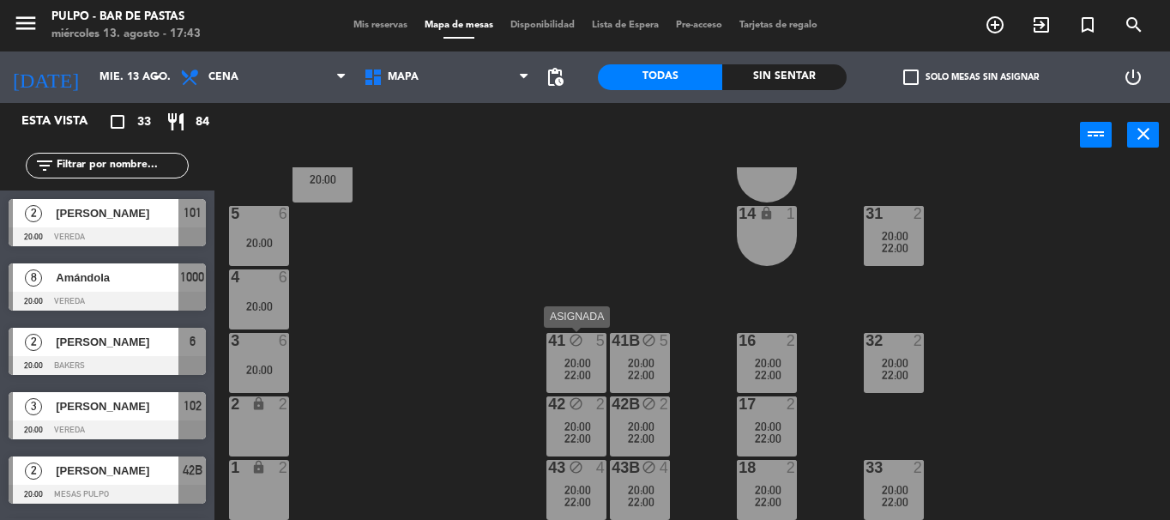
click at [576, 374] on span "22:00" at bounding box center [577, 375] width 27 height 14
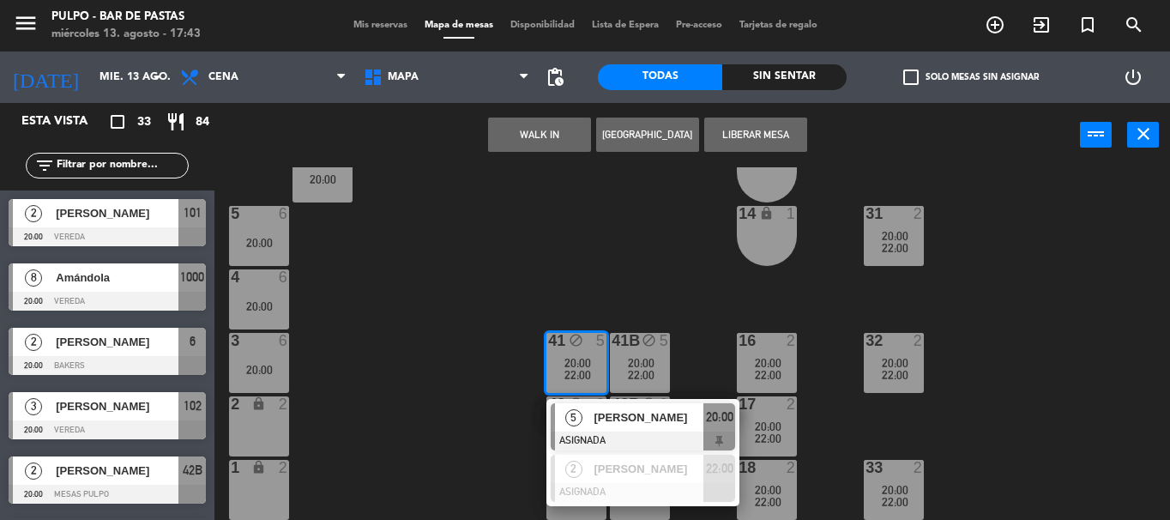
click at [464, 366] on div "88 2 20:00 89 2 20:00 90 2 20:00 91 2 20:00 1000 8 20:00 1001 8 20:00 1002 8 20…" at bounding box center [698, 343] width 944 height 353
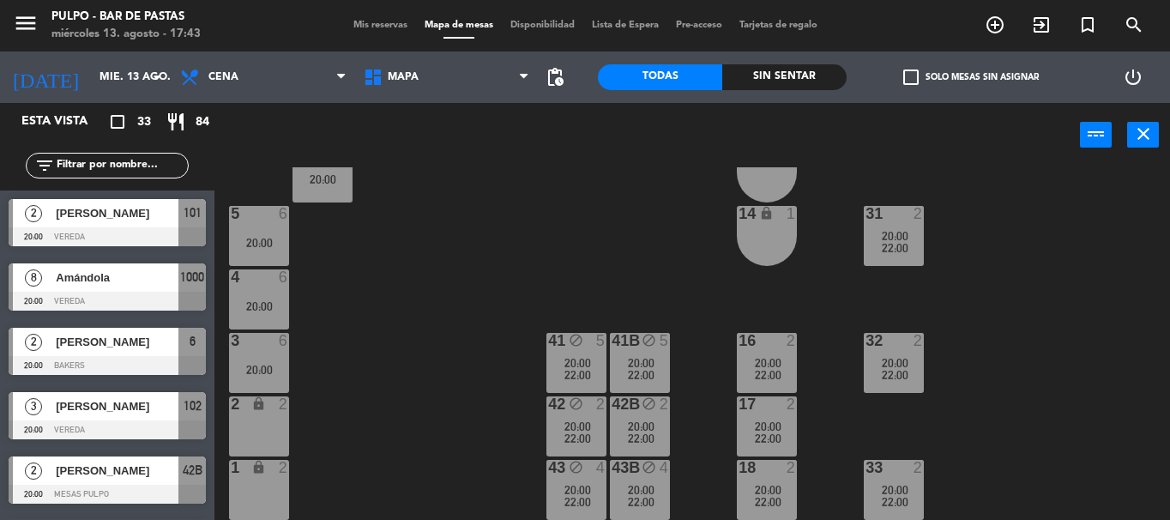
click at [580, 475] on div "43 block 4" at bounding box center [576, 468] width 60 height 17
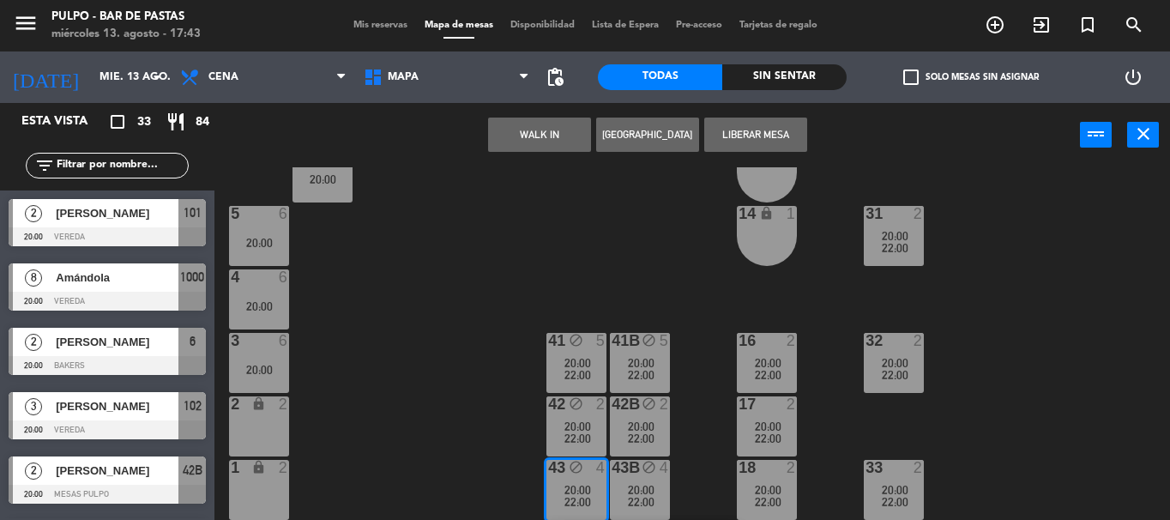
scroll to position [422, 0]
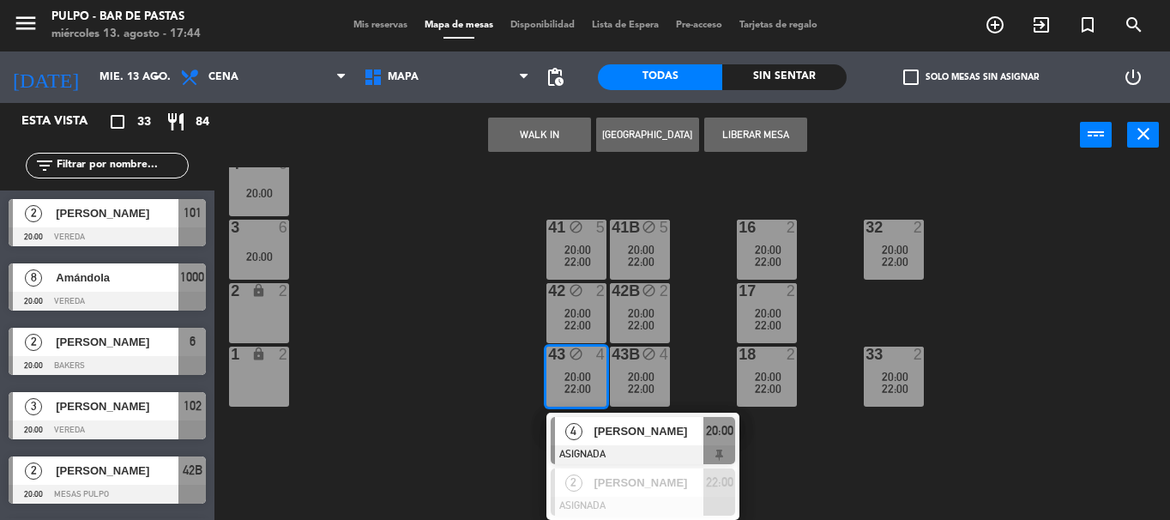
click at [637, 435] on span "[PERSON_NAME]" at bounding box center [649, 431] width 110 height 18
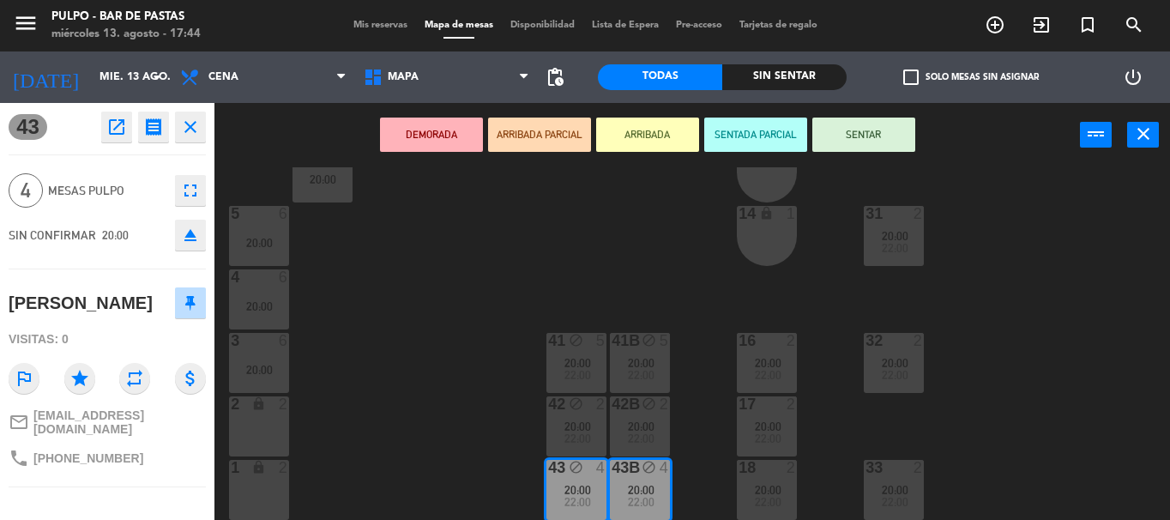
scroll to position [142, 0]
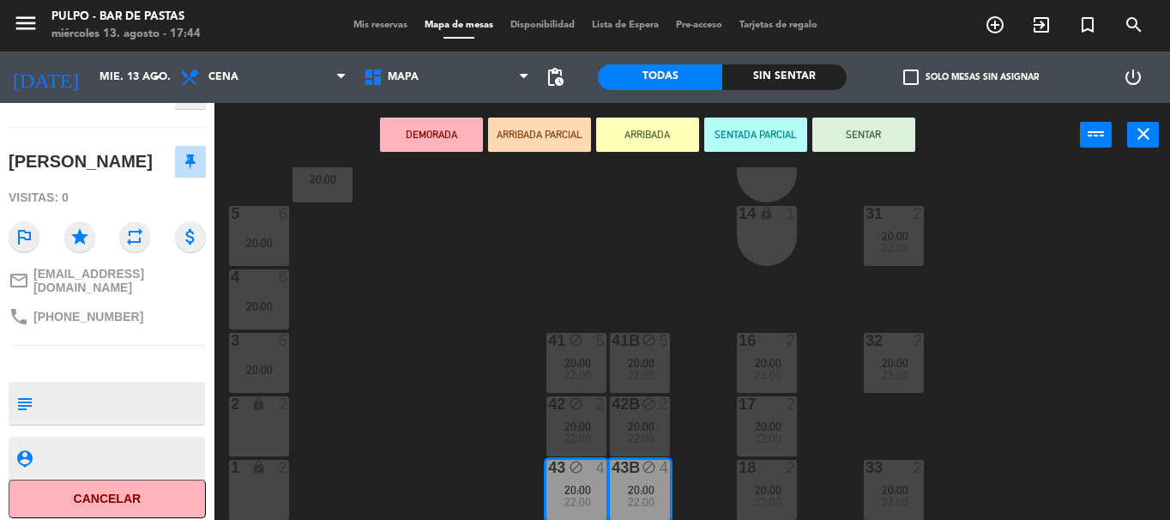
click at [127, 495] on button "Cancelar" at bounding box center [107, 498] width 197 height 39
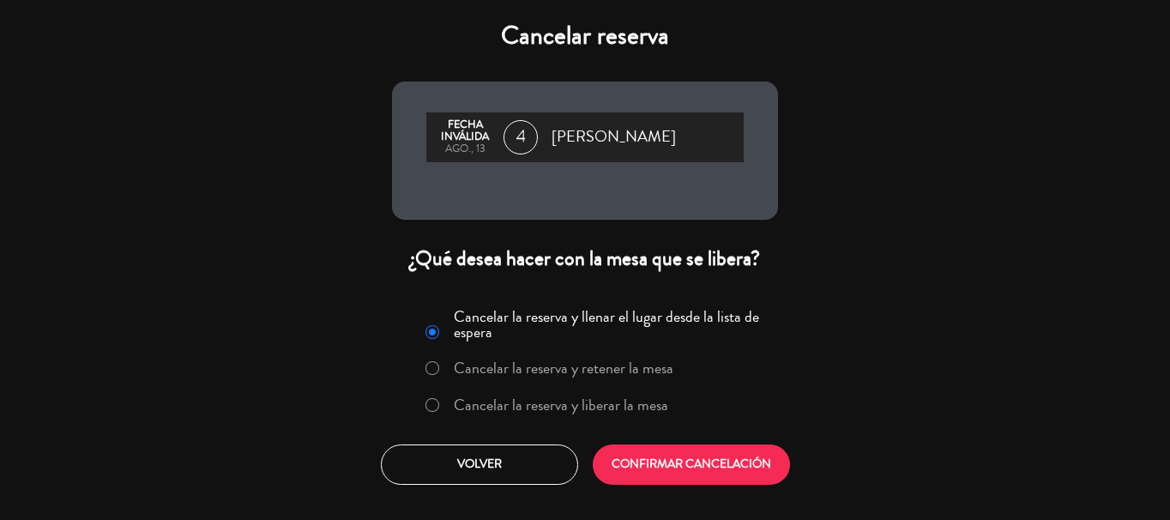
click at [581, 373] on label "Cancelar la reserva y retener la mesa" at bounding box center [564, 367] width 220 height 15
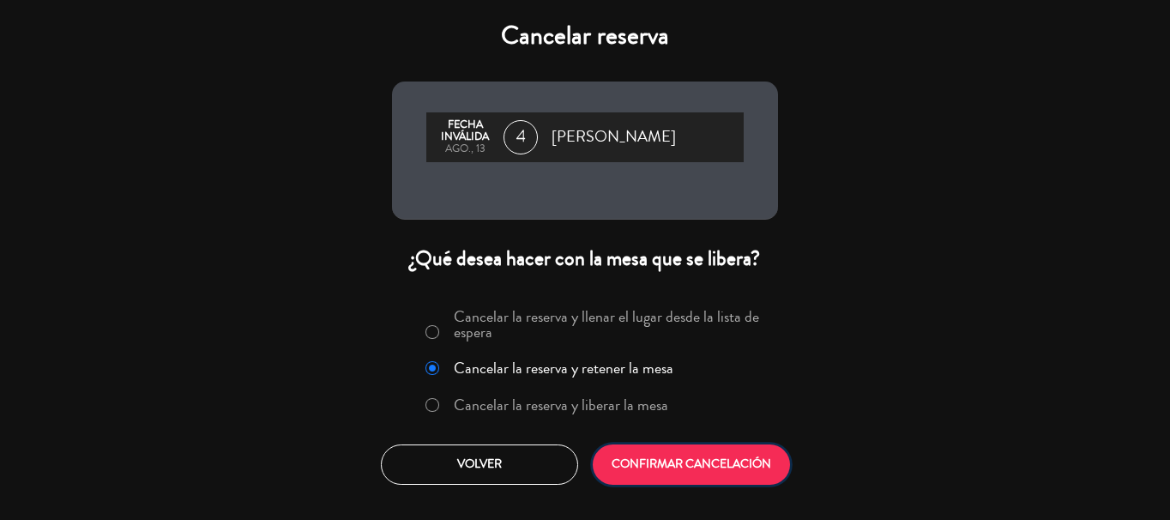
click at [672, 459] on button "CONFIRMAR CANCELACIÓN" at bounding box center [691, 464] width 197 height 40
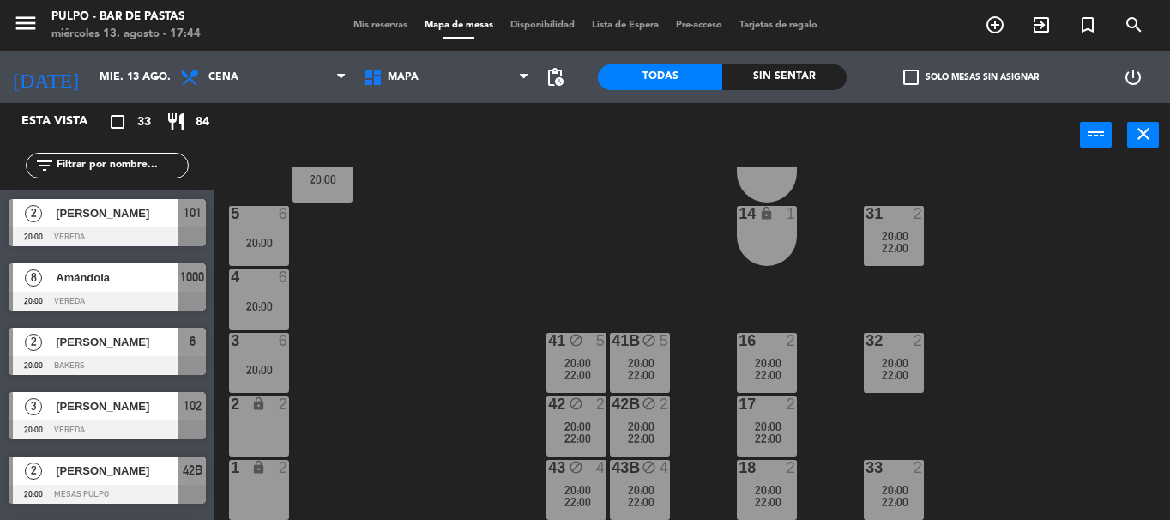
scroll to position [0, 0]
click at [569, 477] on div "43 block 2 22:00" at bounding box center [576, 490] width 60 height 60
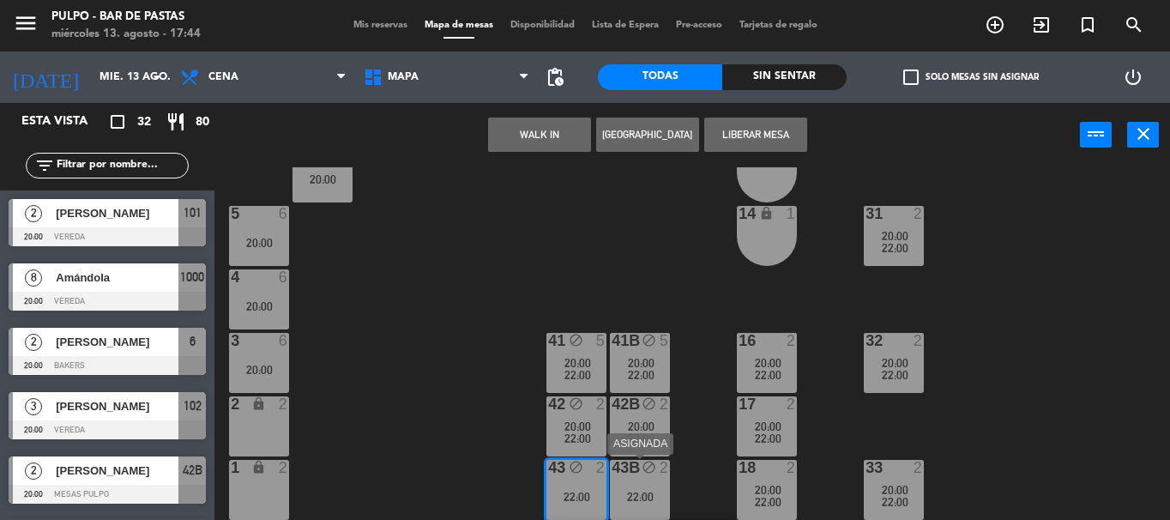
click at [636, 485] on div "43B block 2 22:00" at bounding box center [640, 490] width 60 height 60
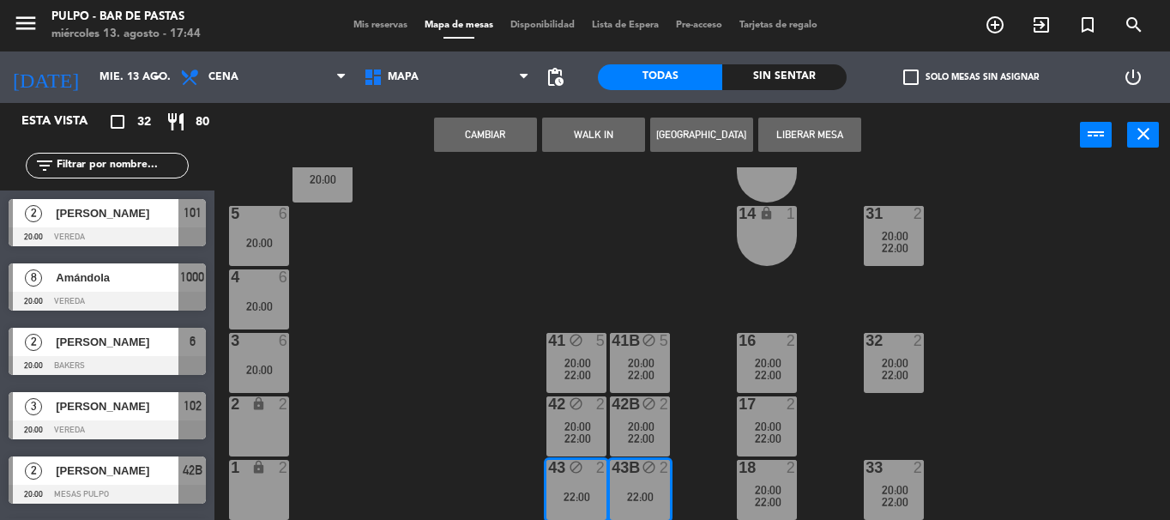
click at [706, 137] on button "[GEOGRAPHIC_DATA]" at bounding box center [701, 135] width 103 height 34
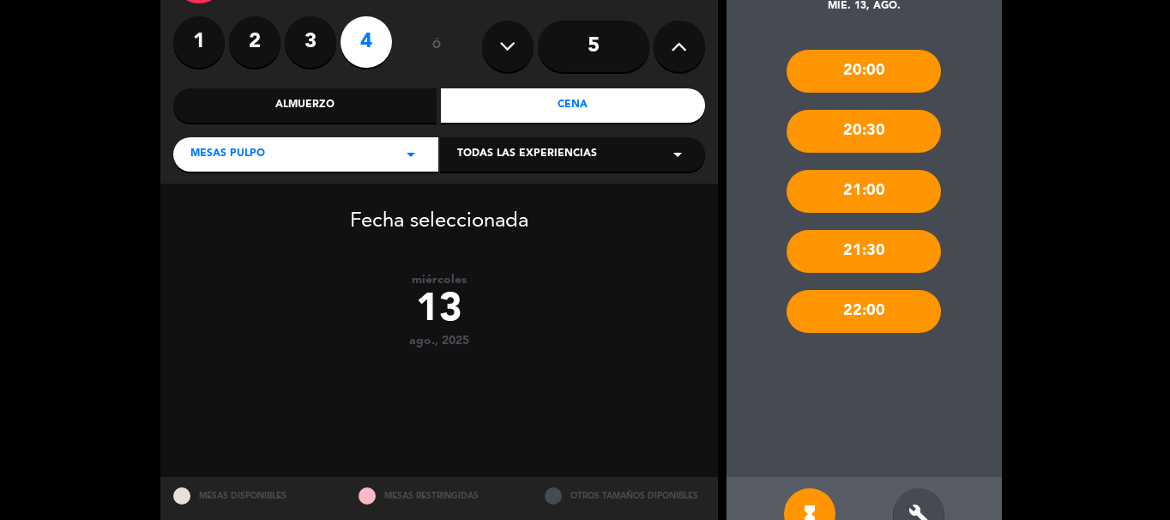
scroll to position [187, 0]
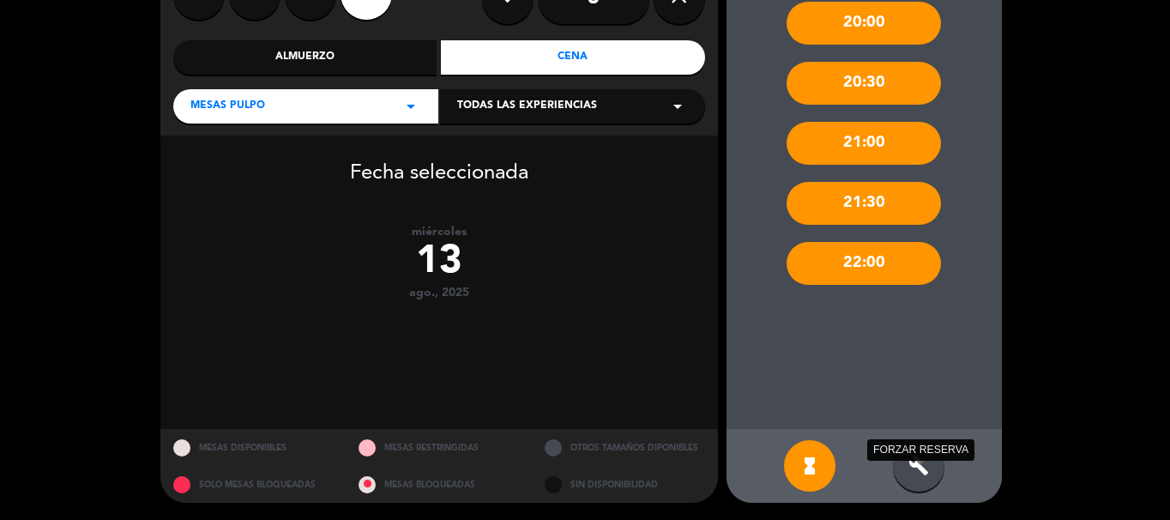
click at [924, 461] on icon "build" at bounding box center [918, 465] width 21 height 21
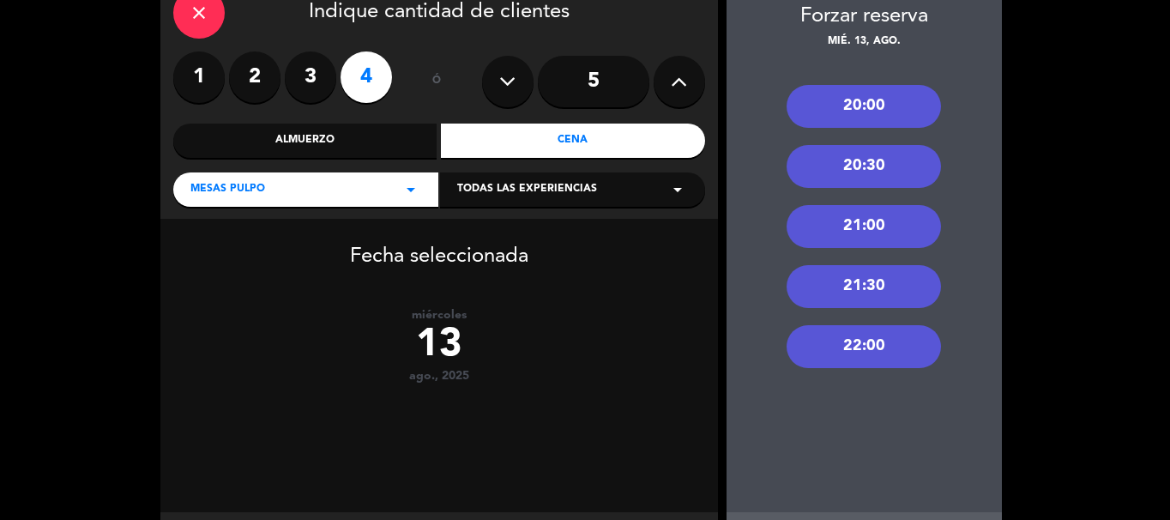
click at [897, 117] on div "20:00" at bounding box center [864, 106] width 154 height 43
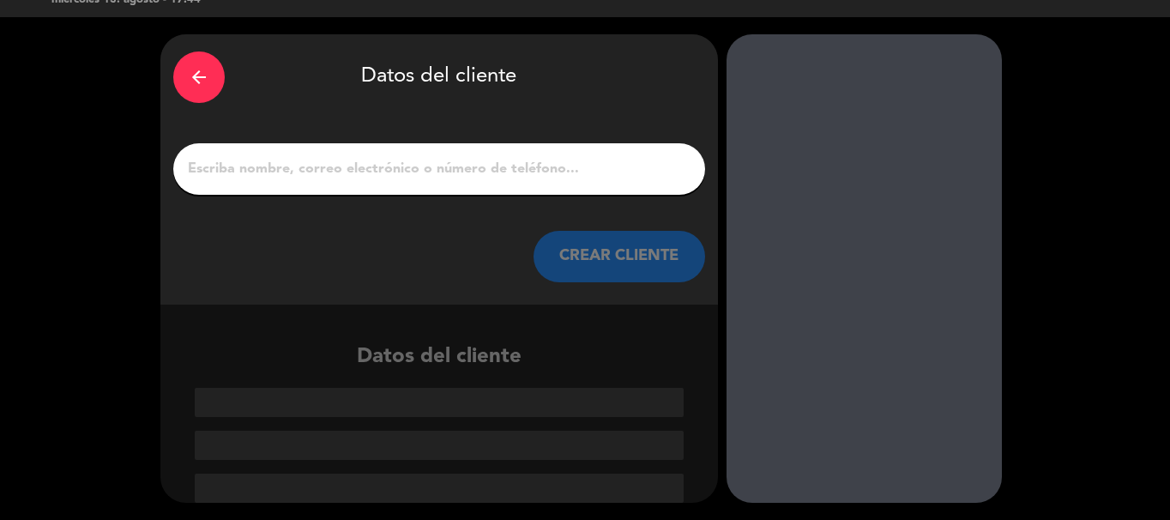
scroll to position [34, 0]
click at [456, 163] on input "1" at bounding box center [439, 169] width 506 height 24
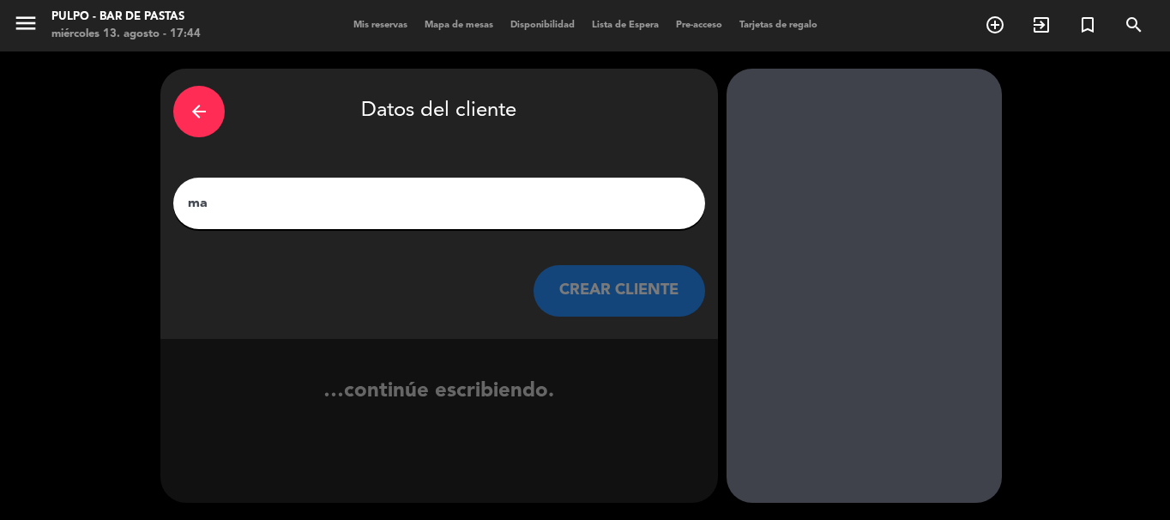
type input "m"
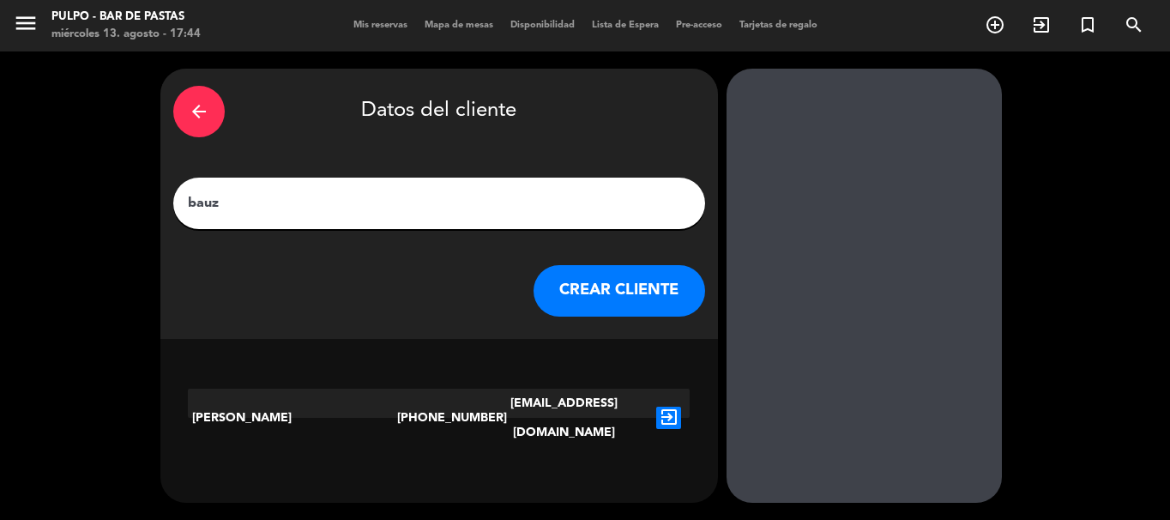
type input "bauz"
click at [670, 407] on icon "exit_to_app" at bounding box center [668, 418] width 25 height 22
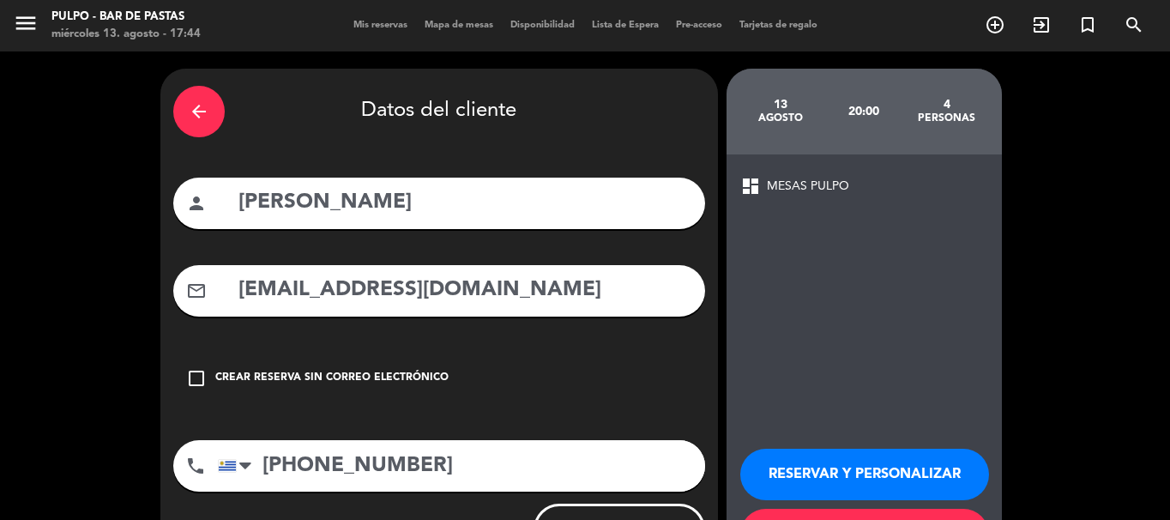
scroll to position [78, 0]
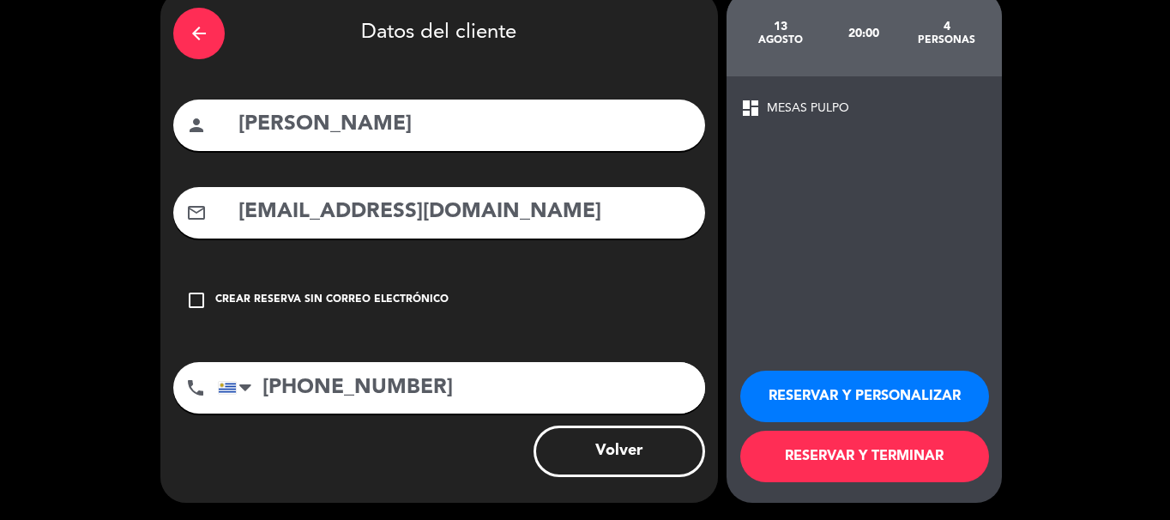
click at [837, 463] on button "RESERVAR Y TERMINAR" at bounding box center [864, 456] width 249 height 51
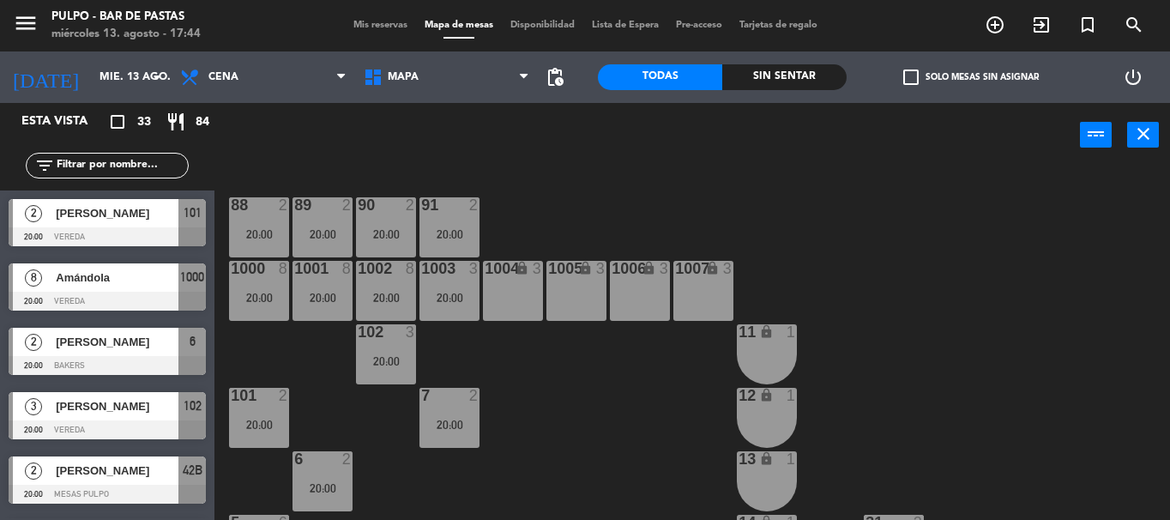
scroll to position [309, 0]
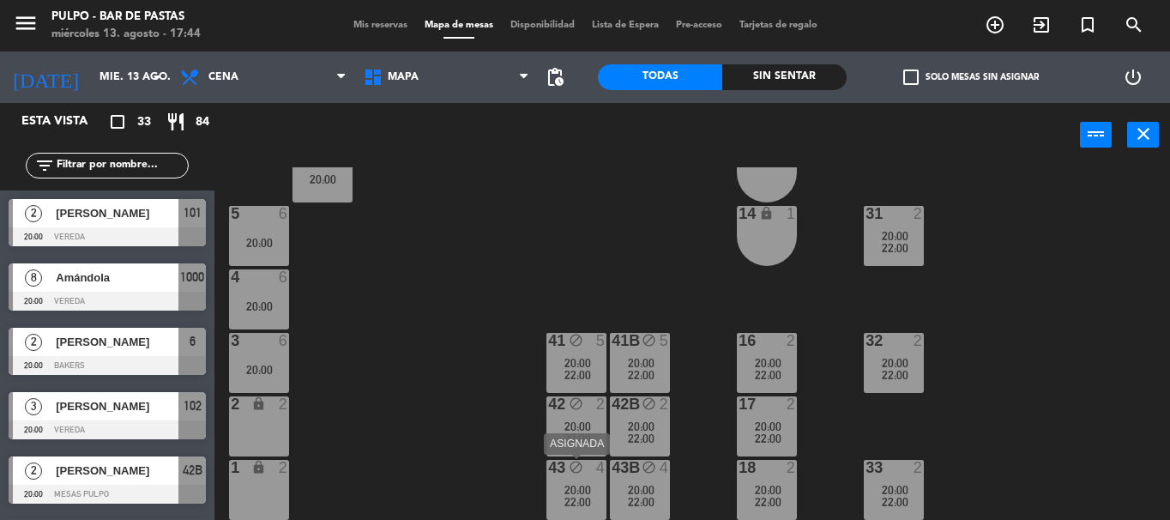
click at [565, 481] on div "43 block 4 20:00 22:00" at bounding box center [576, 490] width 60 height 60
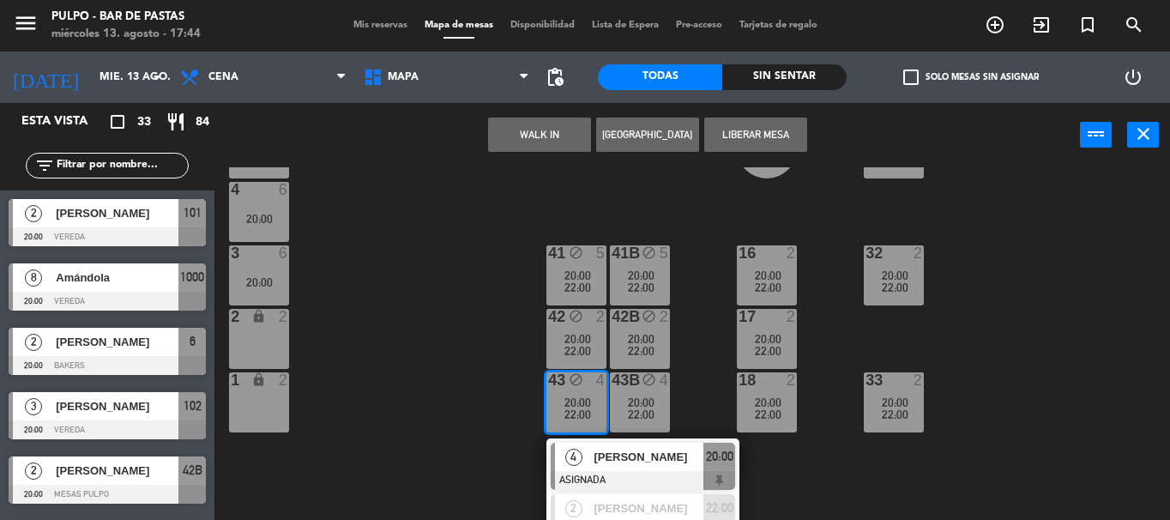
scroll to position [422, 0]
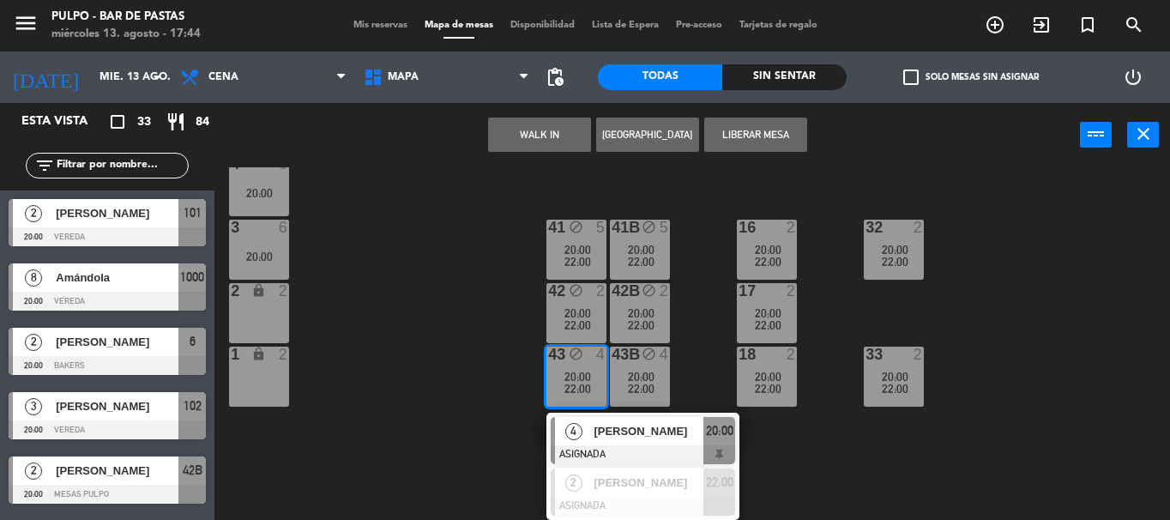
click at [449, 371] on div "88 2 20:00 89 2 20:00 90 2 20:00 91 2 20:00 1000 8 20:00 1001 8 20:00 1002 8 20…" at bounding box center [698, 343] width 944 height 353
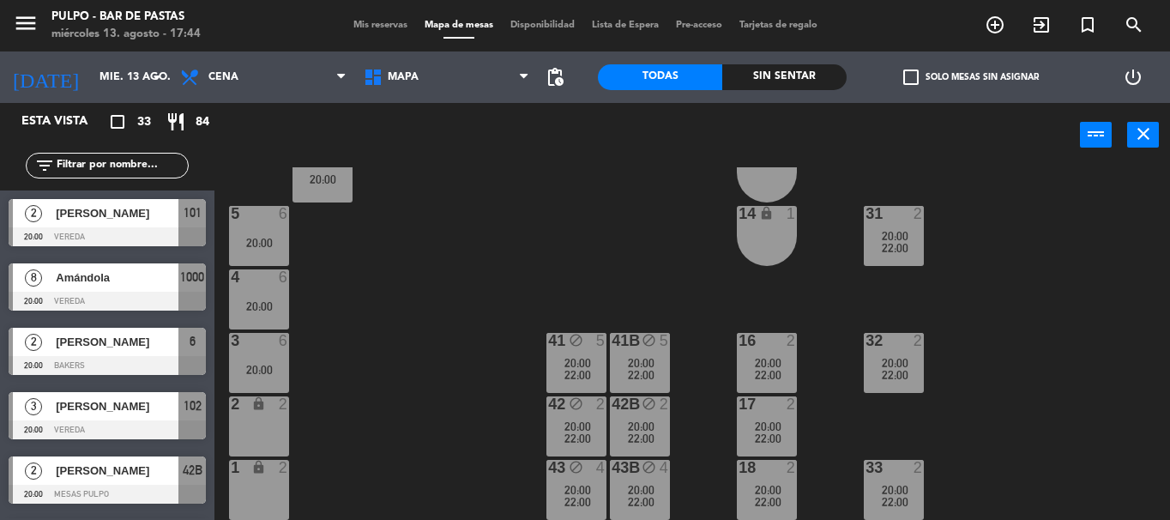
click at [581, 357] on span "20:00" at bounding box center [577, 363] width 27 height 14
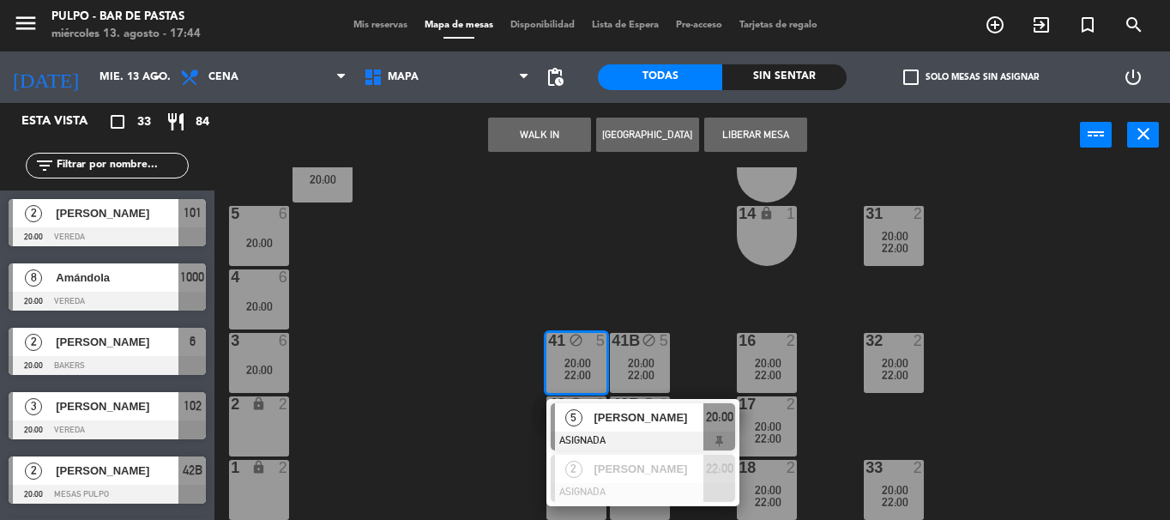
click at [467, 342] on div "88 2 20:00 89 2 20:00 90 2 20:00 91 2 20:00 1000 8 20:00 1001 8 20:00 1002 8 20…" at bounding box center [698, 343] width 944 height 353
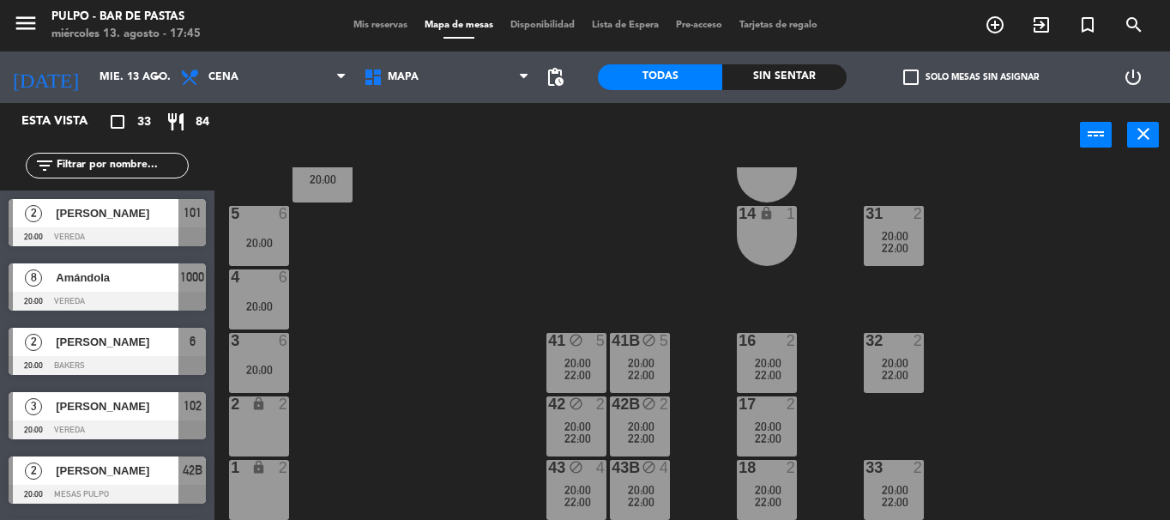
click at [436, 292] on div "88 2 20:00 89 2 20:00 90 2 20:00 91 2 20:00 1000 8 20:00 1001 8 20:00 1002 8 20…" at bounding box center [698, 343] width 944 height 353
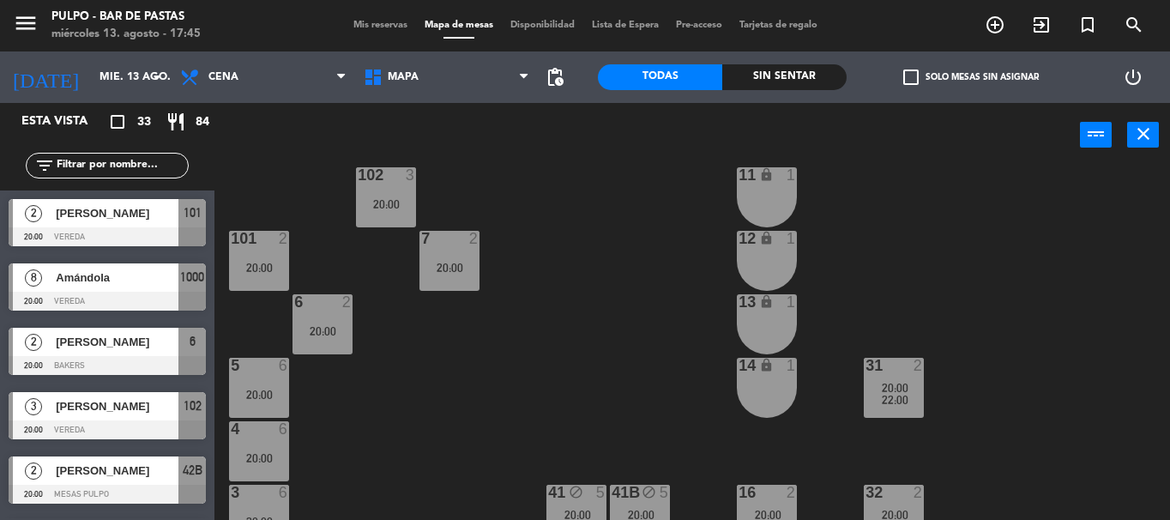
scroll to position [0, 0]
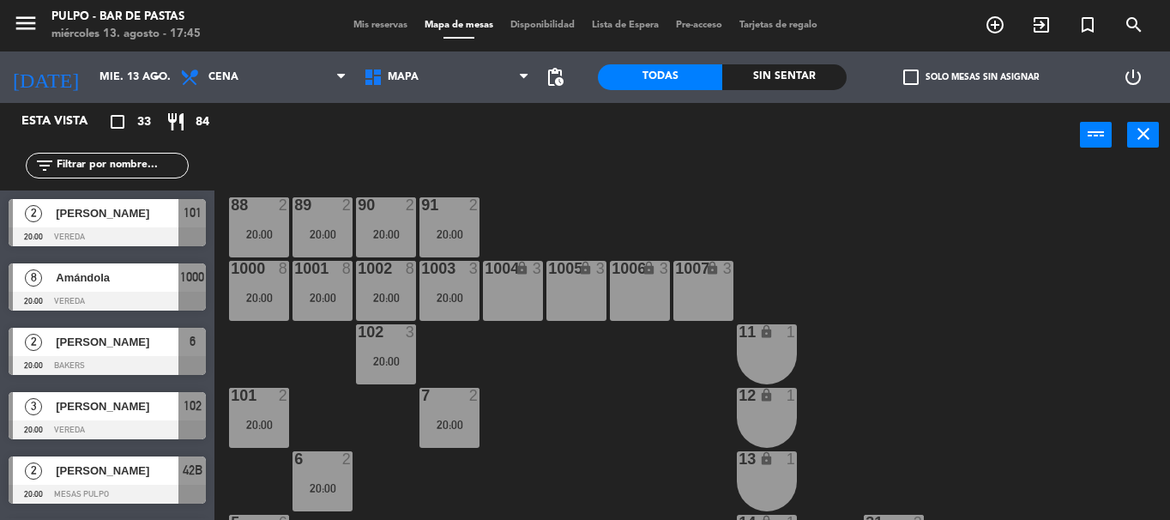
click at [459, 407] on div "7 2 20:00" at bounding box center [449, 418] width 60 height 60
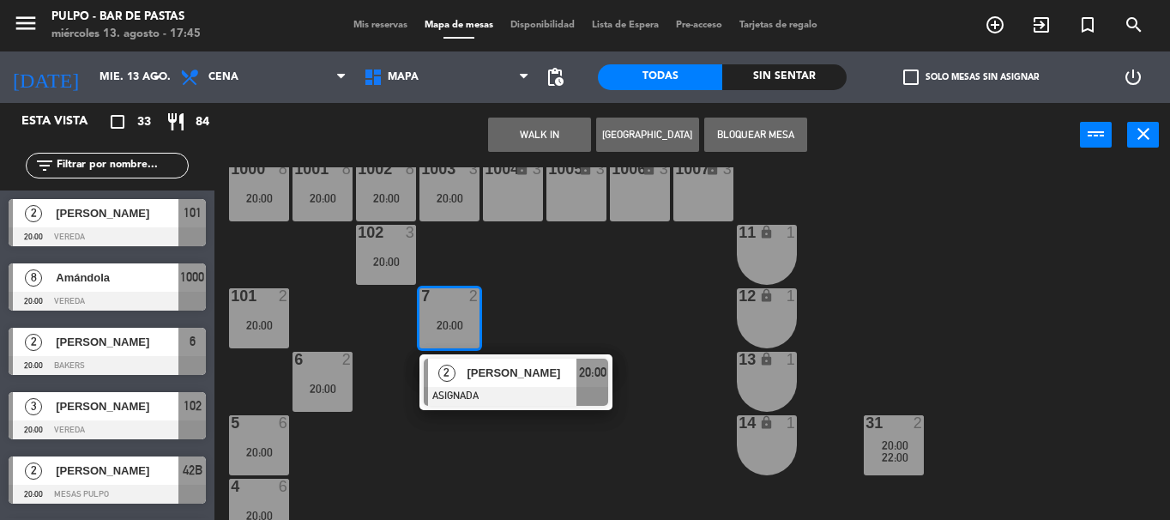
scroll to position [154, 0]
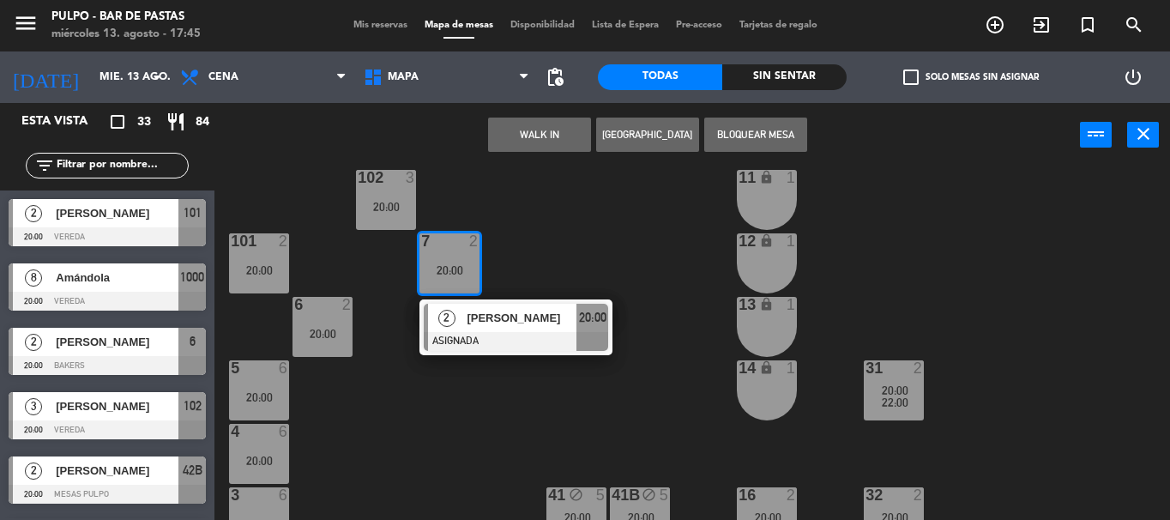
click at [403, 215] on div "102 3 20:00" at bounding box center [386, 200] width 60 height 60
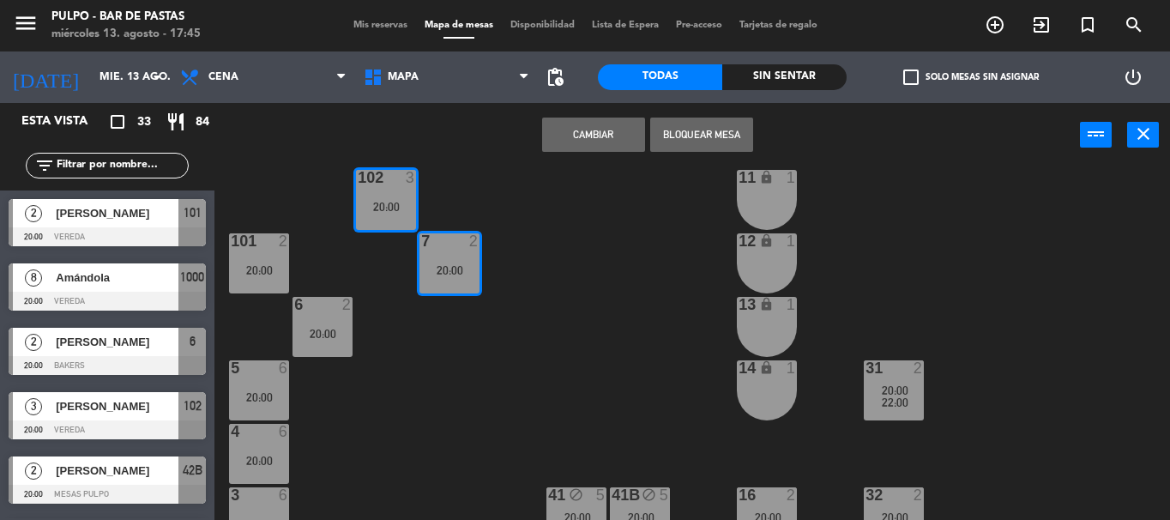
click at [385, 196] on div "102 3 20:00" at bounding box center [386, 200] width 60 height 60
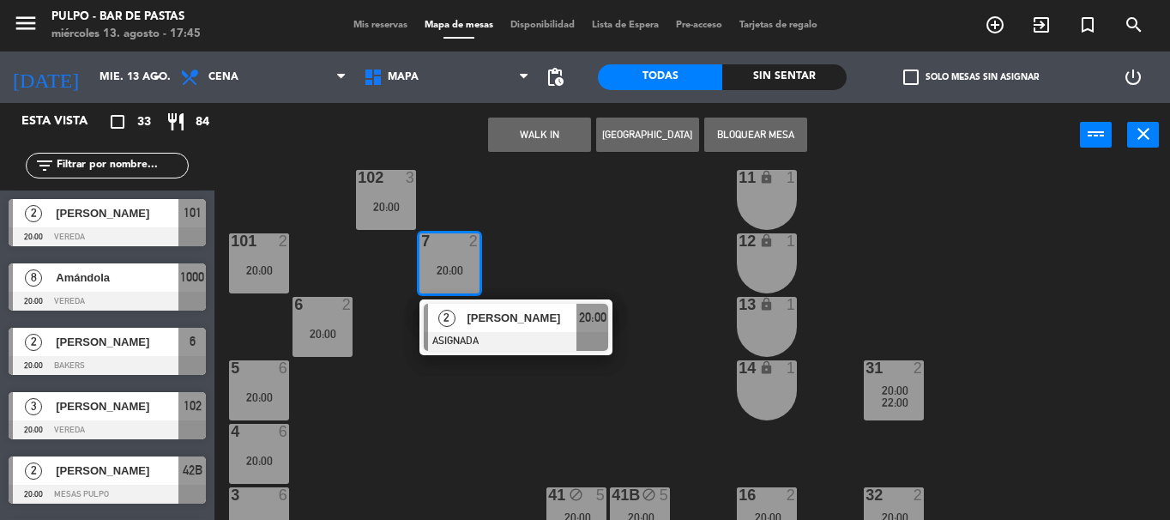
click at [425, 202] on div "88 2 20:00 89 2 20:00 90 2 20:00 91 2 20:00 1000 8 20:00 1001 8 20:00 1002 8 20…" at bounding box center [698, 343] width 944 height 353
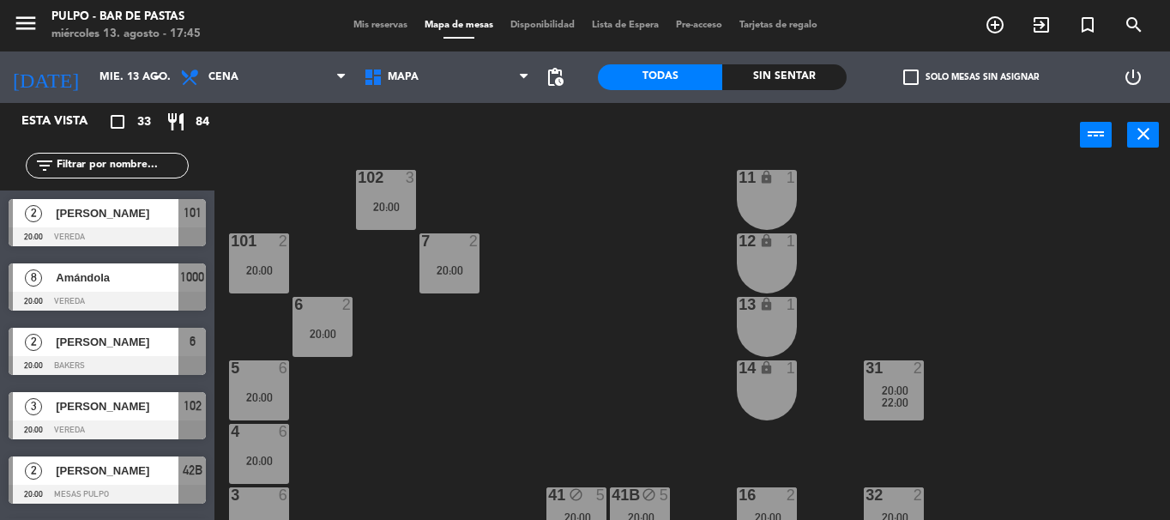
click at [377, 208] on div "20:00" at bounding box center [386, 207] width 60 height 12
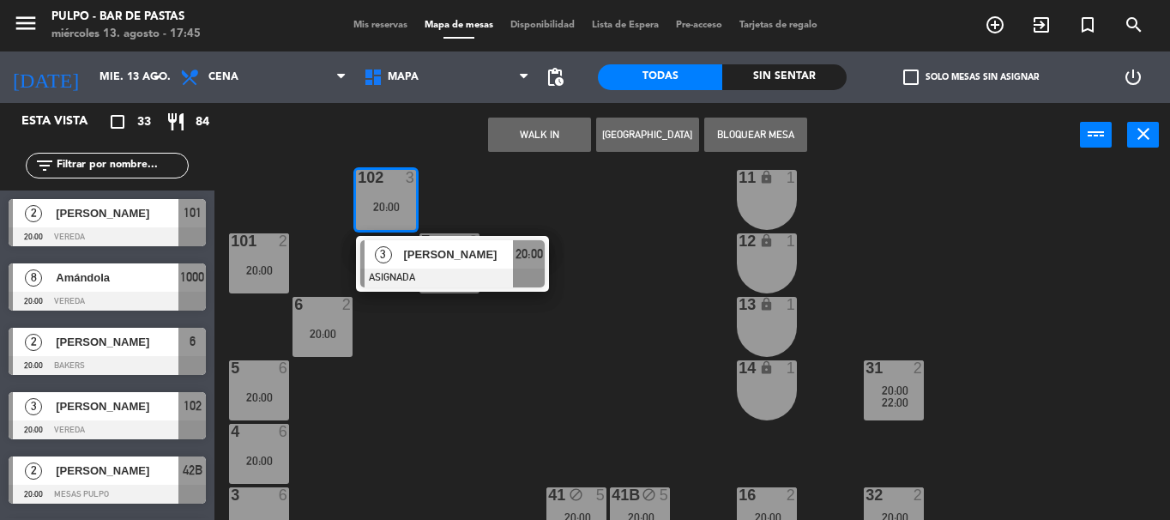
click at [373, 215] on div "102 3 20:00" at bounding box center [386, 200] width 60 height 60
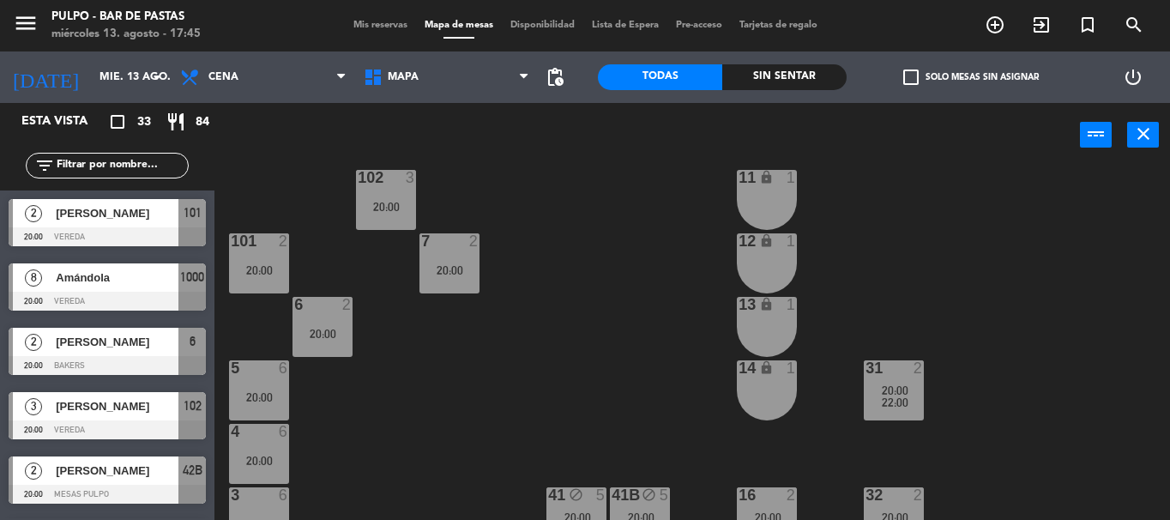
click at [258, 277] on div "101 2 20:00" at bounding box center [259, 263] width 60 height 60
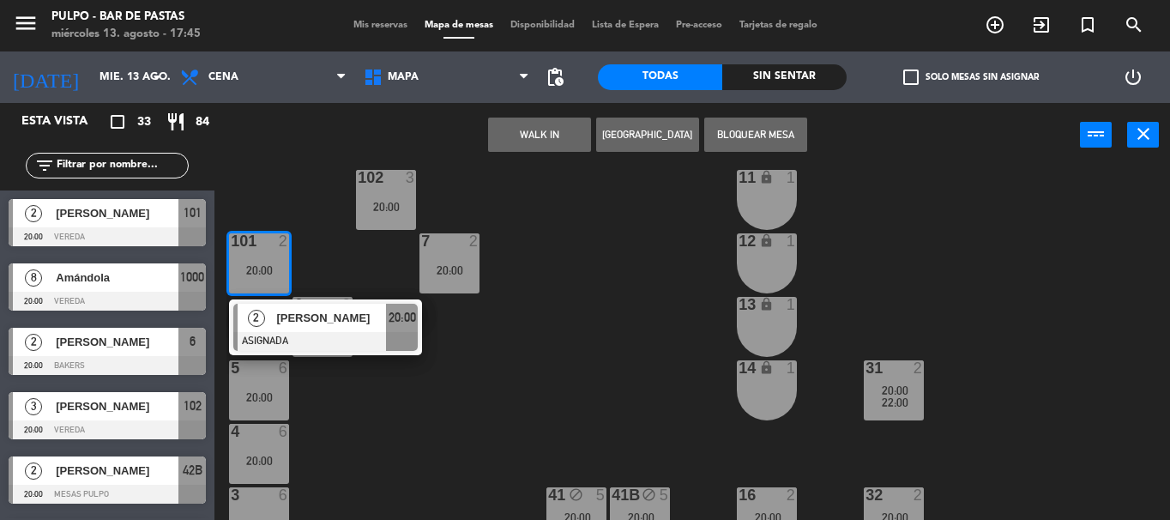
click at [359, 221] on div "102 3 20:00" at bounding box center [386, 200] width 60 height 60
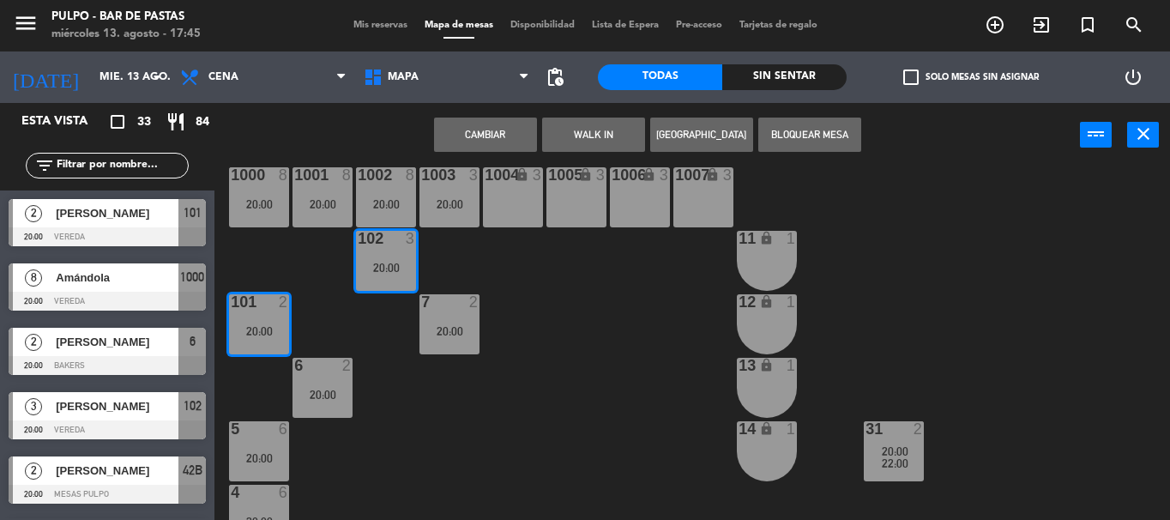
scroll to position [99, 0]
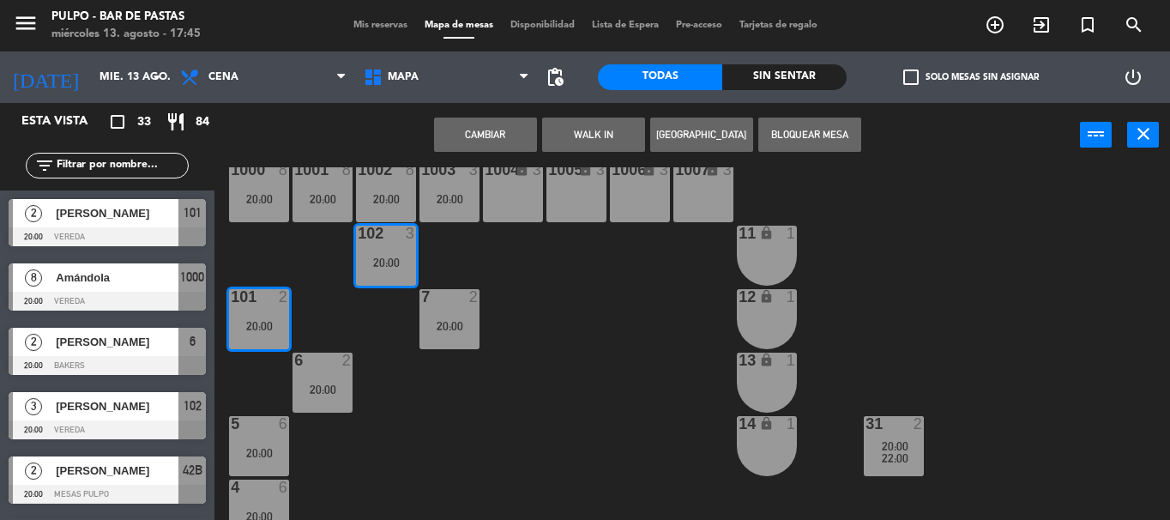
click at [258, 193] on div "20:00" at bounding box center [259, 199] width 60 height 12
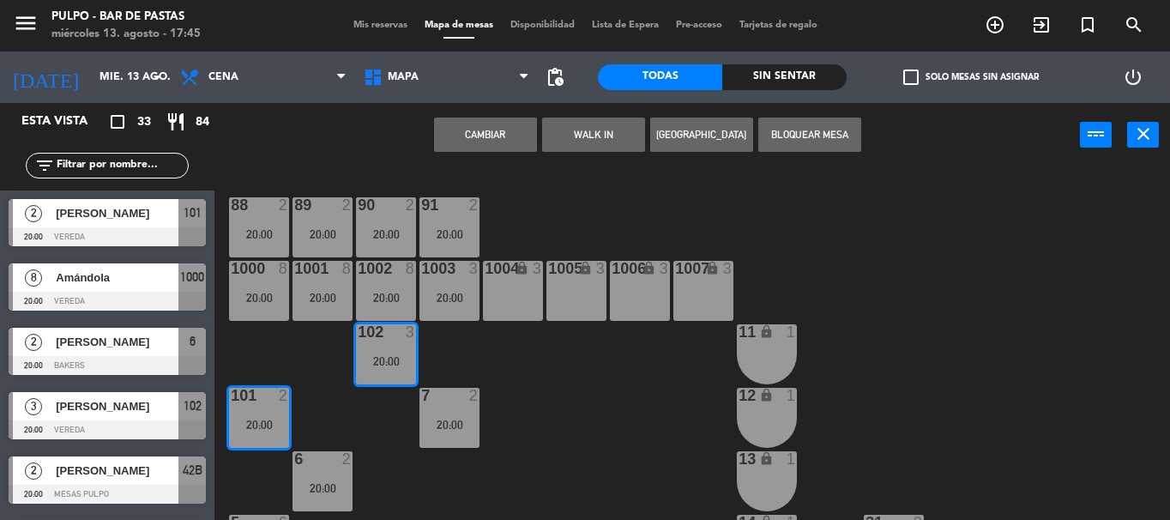
click at [390, 275] on div at bounding box center [385, 268] width 28 height 15
click at [457, 335] on div "88 2 20:00 89 2 20:00 90 2 20:00 91 2 20:00 1000 8 20:00 1001 8 20:00 1002 8 20…" at bounding box center [698, 343] width 944 height 353
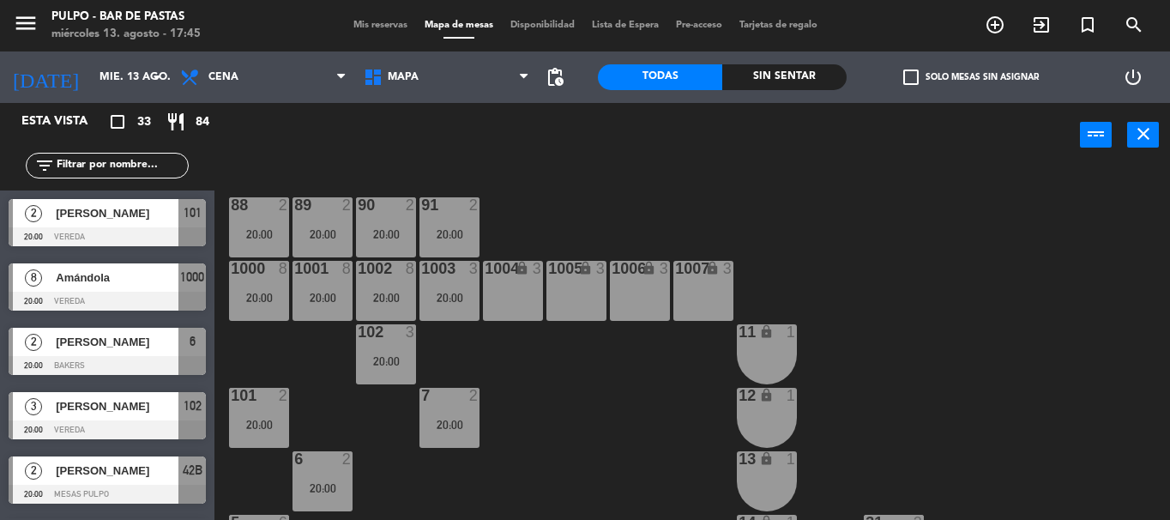
click at [398, 286] on div "1002 8 20:00" at bounding box center [386, 291] width 60 height 60
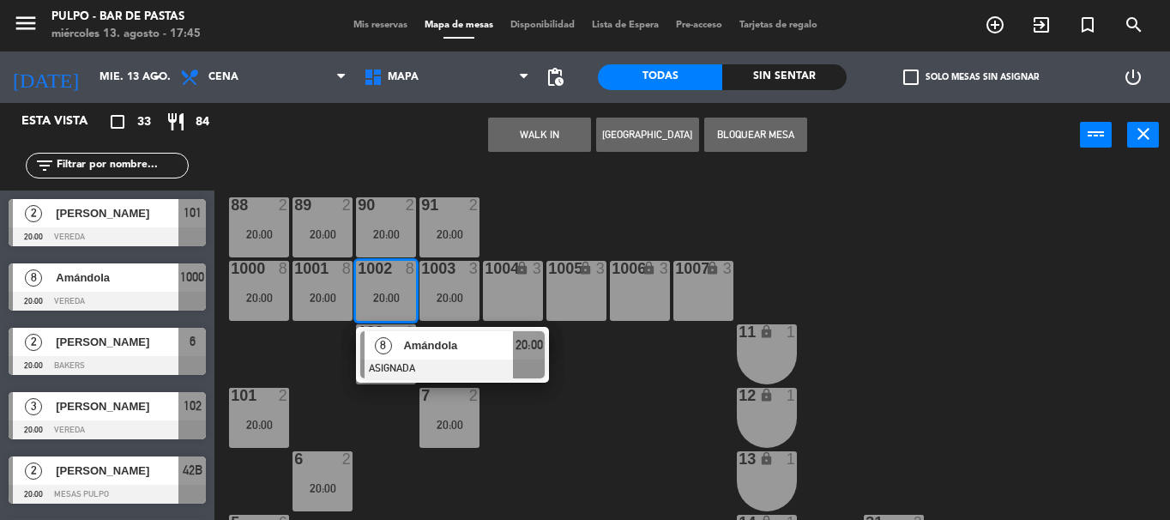
click at [398, 286] on div "1002 8 20:00" at bounding box center [386, 291] width 60 height 60
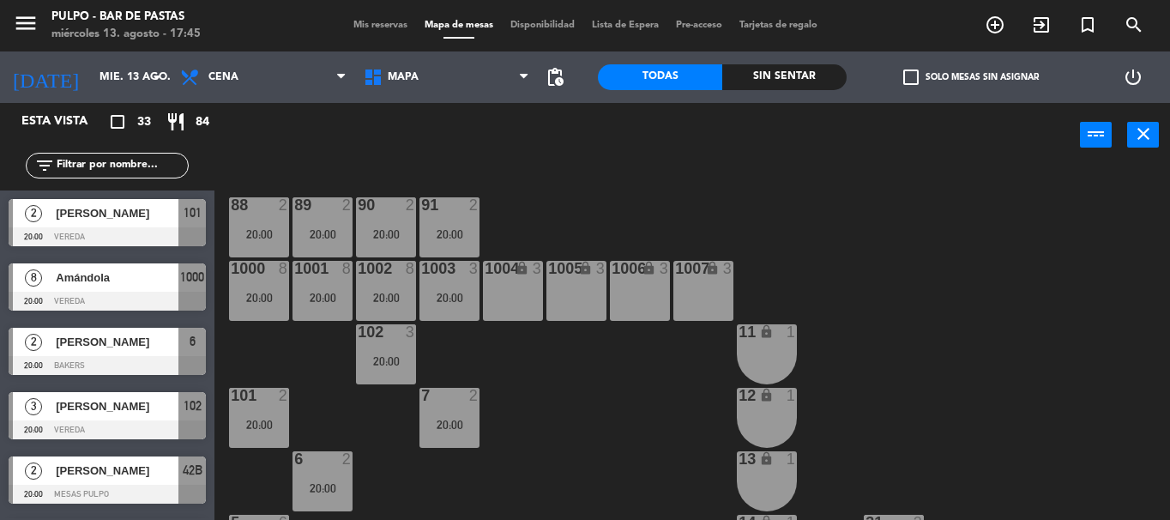
click at [249, 213] on div "88 2" at bounding box center [259, 205] width 60 height 17
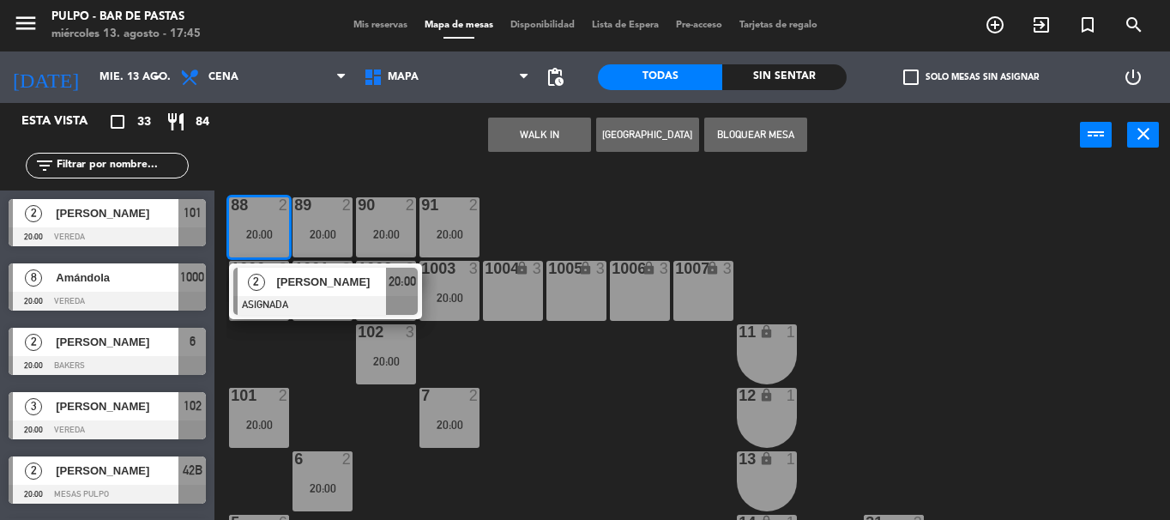
click at [324, 228] on div "20:00" at bounding box center [322, 234] width 60 height 12
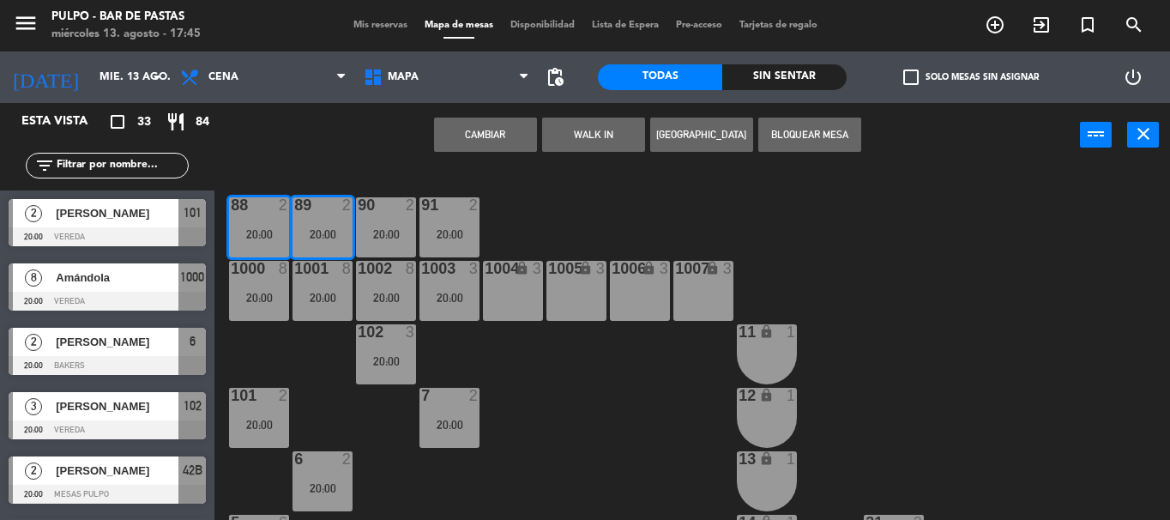
click at [249, 277] on div "1000 8" at bounding box center [259, 269] width 60 height 17
click at [298, 337] on div "88 2 20:00 89 2 20:00 90 2 20:00 91 2 20:00 1000 8 20:00 1001 8 20:00 1002 8 20…" at bounding box center [698, 343] width 944 height 353
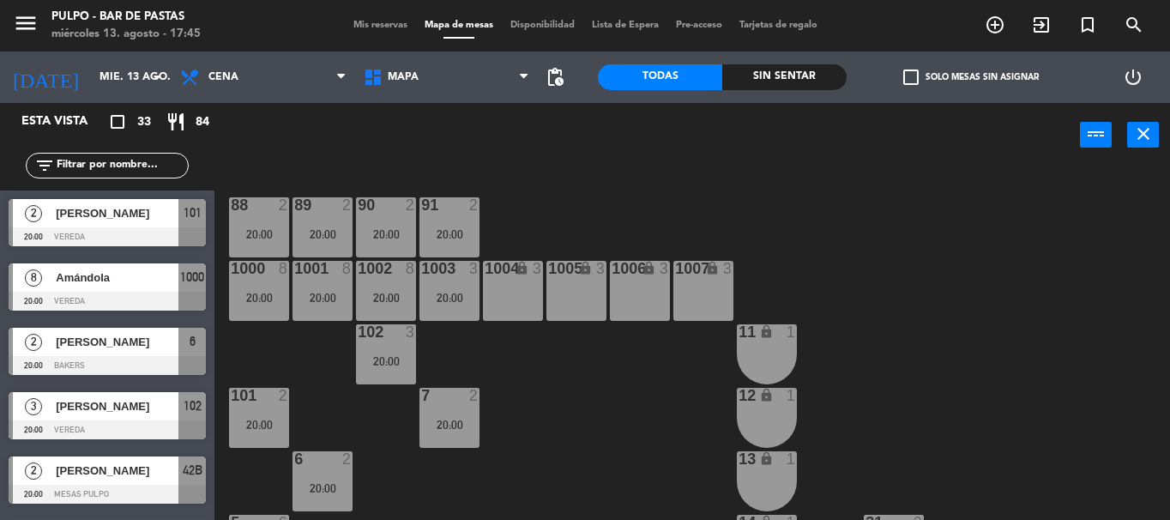
click at [262, 292] on div "20:00" at bounding box center [259, 298] width 60 height 12
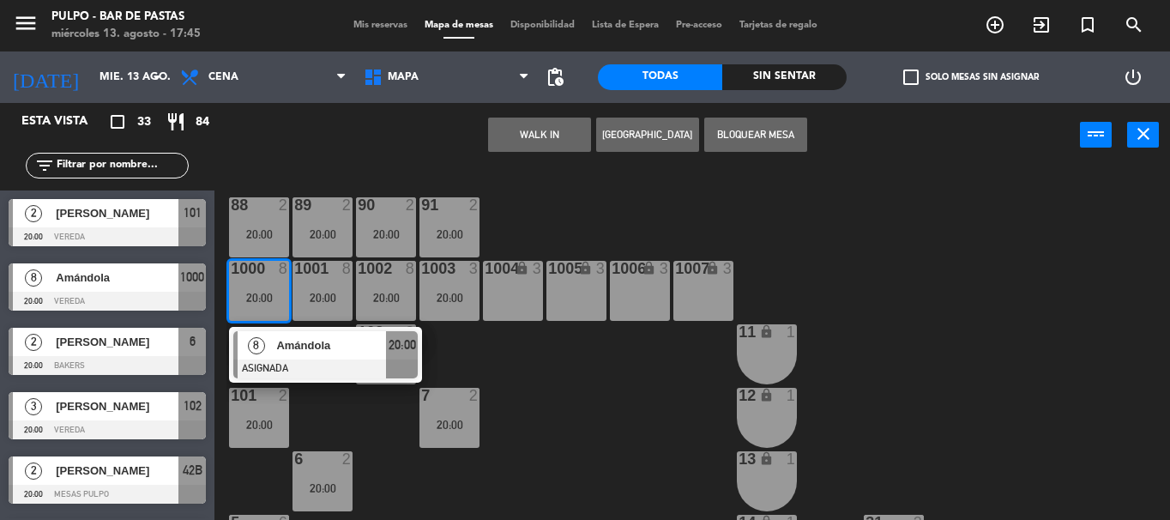
click at [362, 417] on div "88 2 20:00 89 2 20:00 90 2 20:00 91 2 20:00 1000 8 20:00 8 Amándola ASIGNADA 20…" at bounding box center [698, 343] width 944 height 353
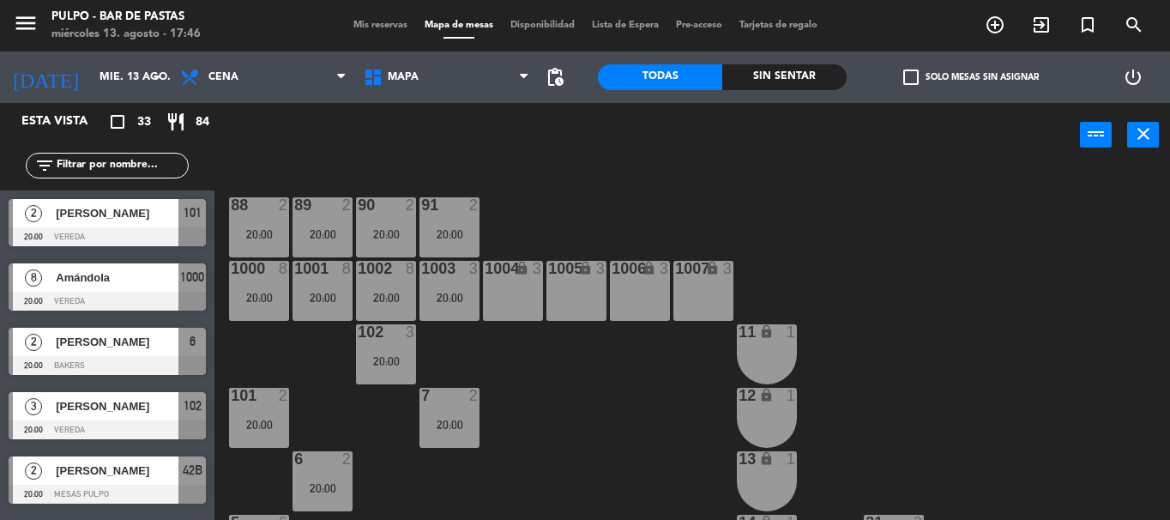
click at [392, 297] on div "20:00" at bounding box center [386, 298] width 60 height 12
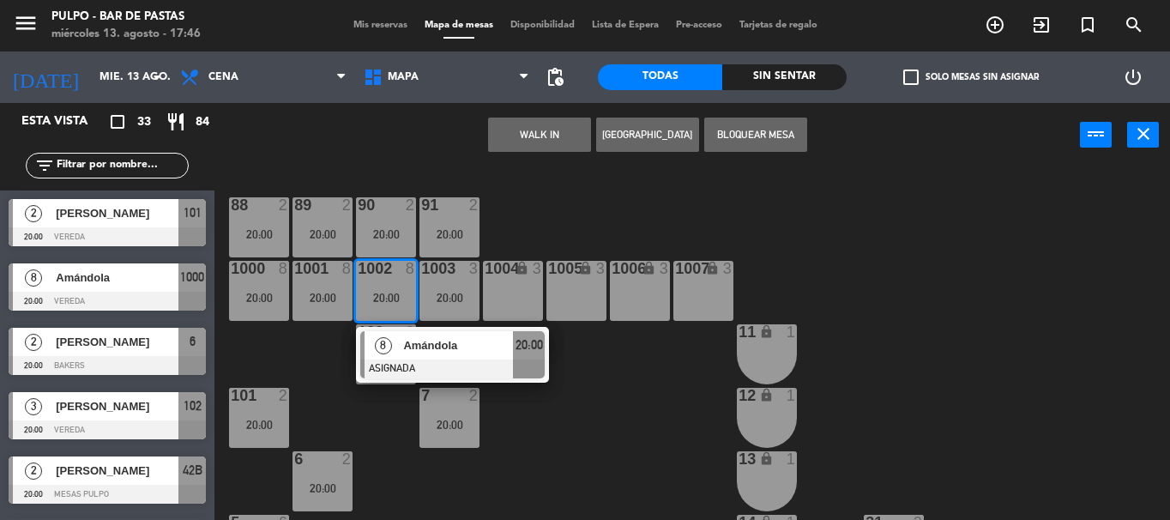
click at [548, 203] on div "88 2 20:00 89 2 20:00 90 2 20:00 91 2 20:00 1000 8 20:00 1001 8 20:00 1002 8 20…" at bounding box center [698, 343] width 944 height 353
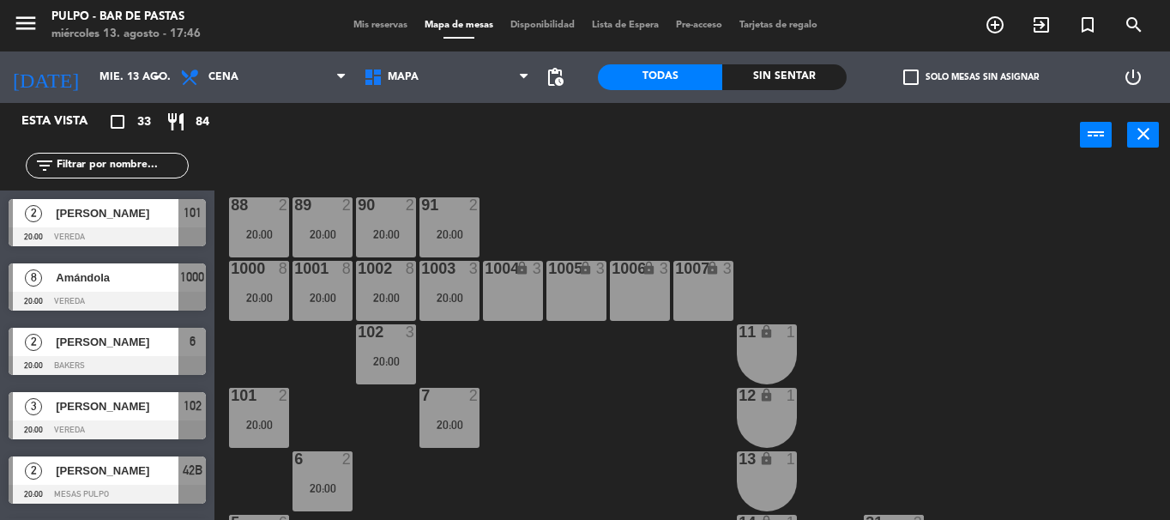
click at [442, 226] on div "91 2 20:00" at bounding box center [449, 227] width 60 height 60
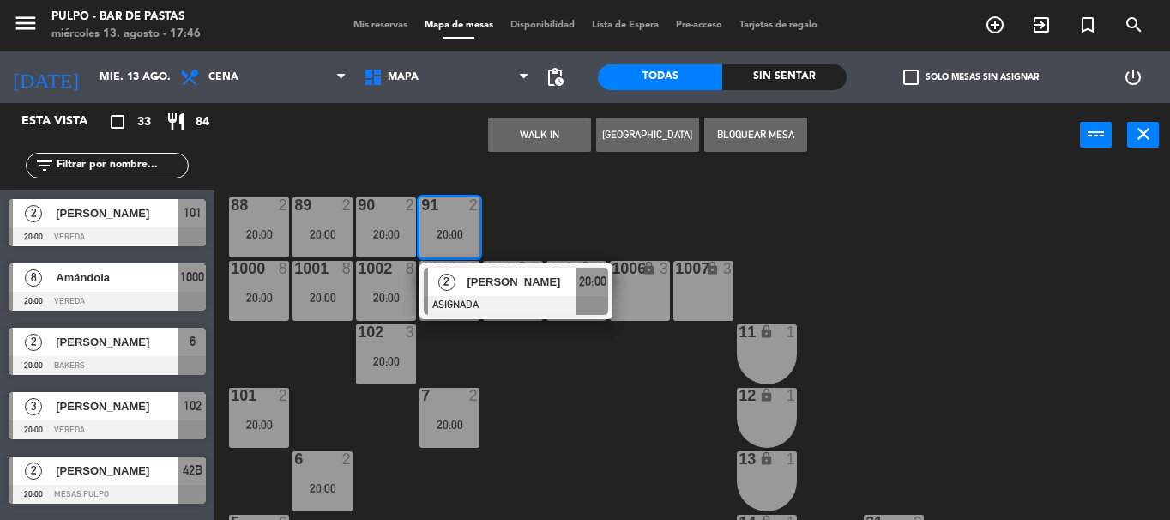
scroll to position [182, 0]
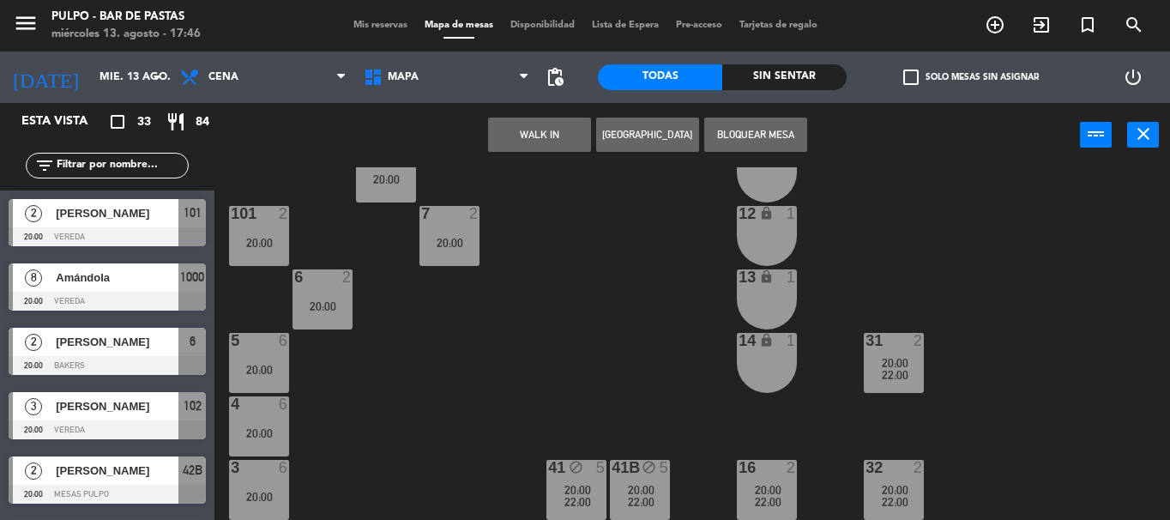
click at [259, 248] on div "20:00" at bounding box center [259, 243] width 60 height 12
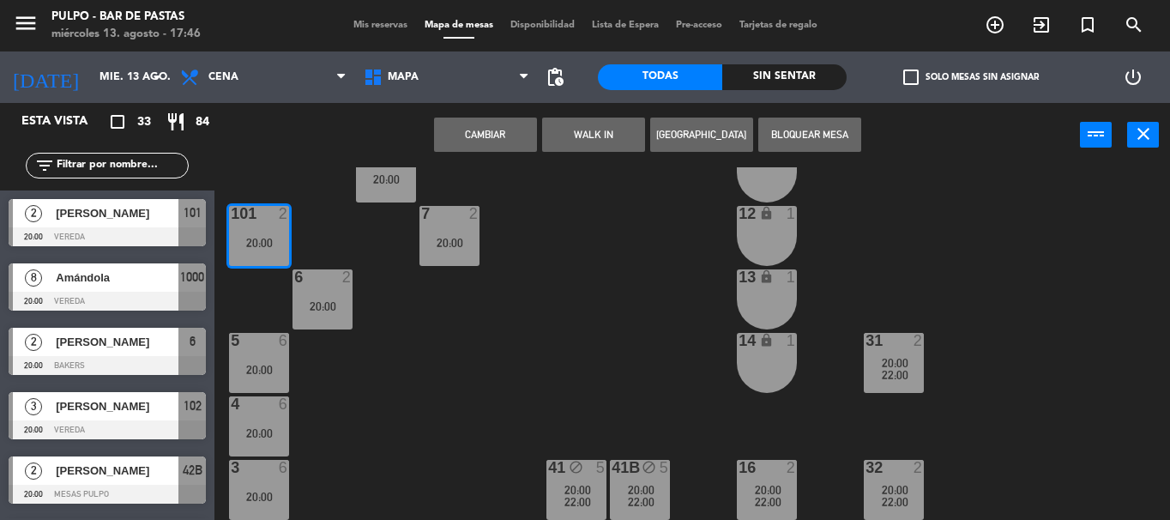
scroll to position [15, 0]
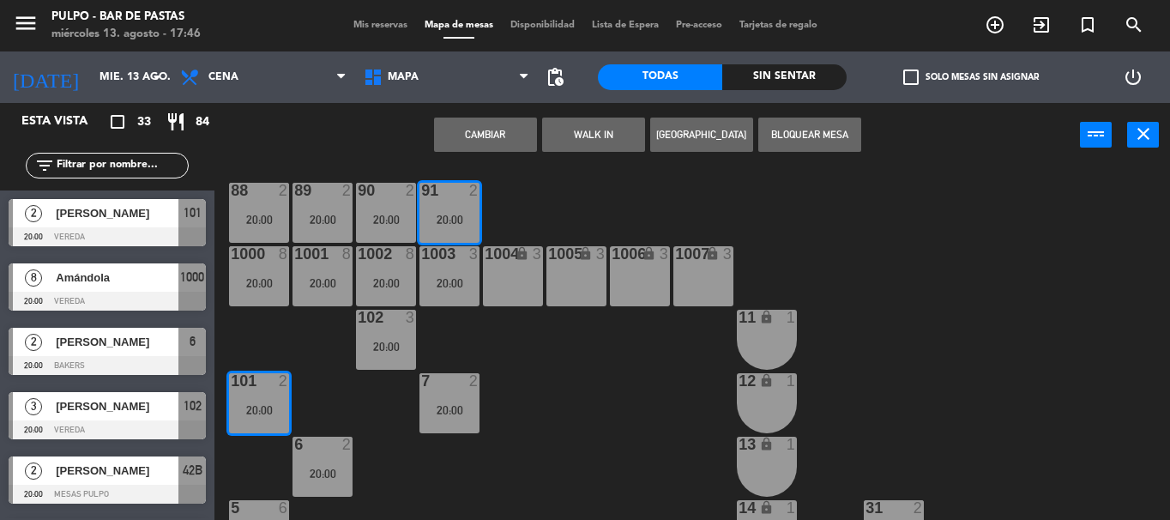
click at [331, 318] on div "88 2 20:00 89 2 20:00 90 2 20:00 91 2 20:00 1000 8 20:00 1001 8 20:00 1002 8 20…" at bounding box center [698, 343] width 944 height 353
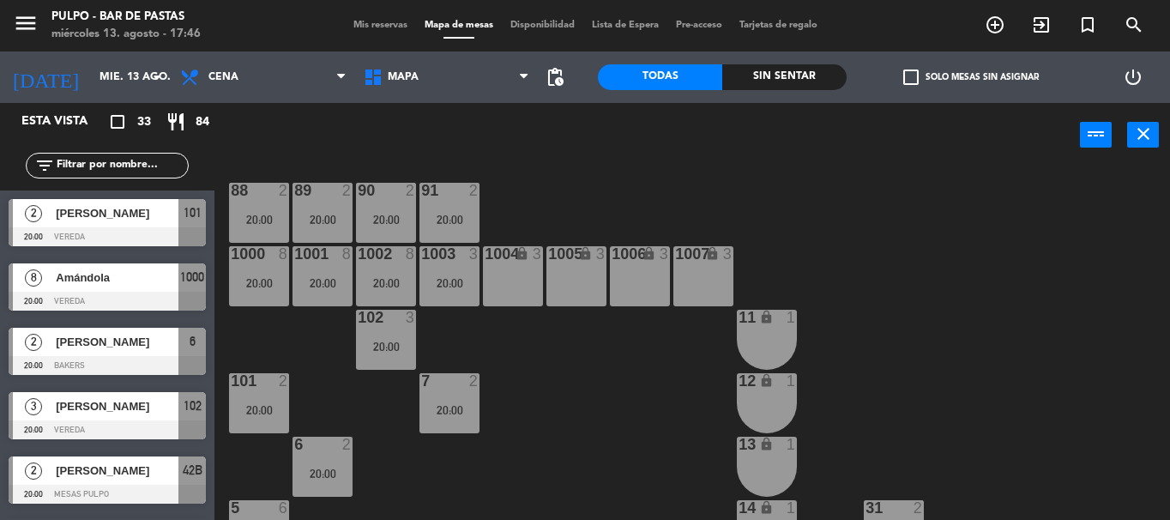
click at [268, 281] on div "20:00" at bounding box center [259, 283] width 60 height 12
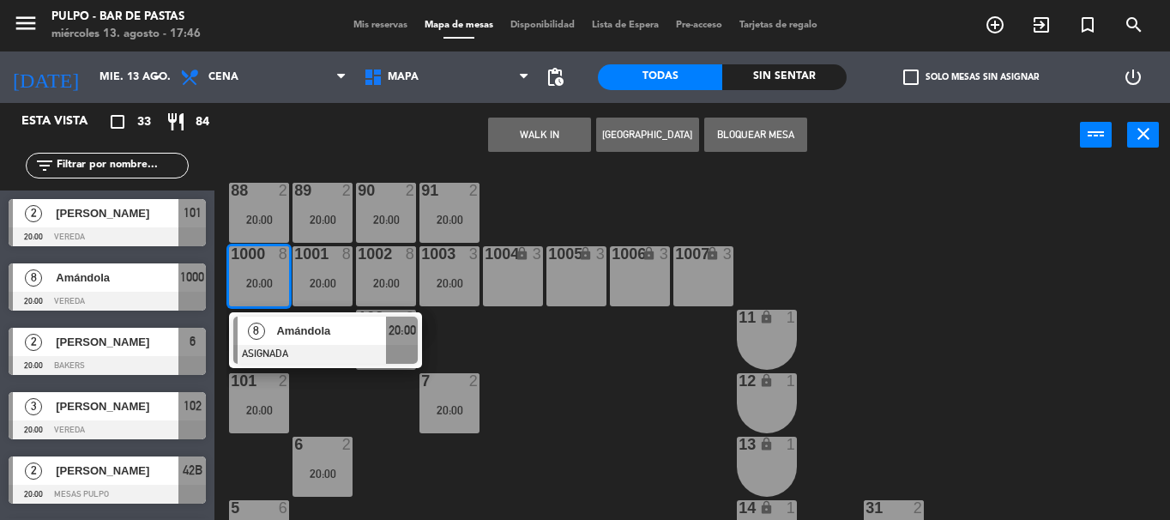
click at [106, 284] on span "Amándola" at bounding box center [117, 277] width 123 height 18
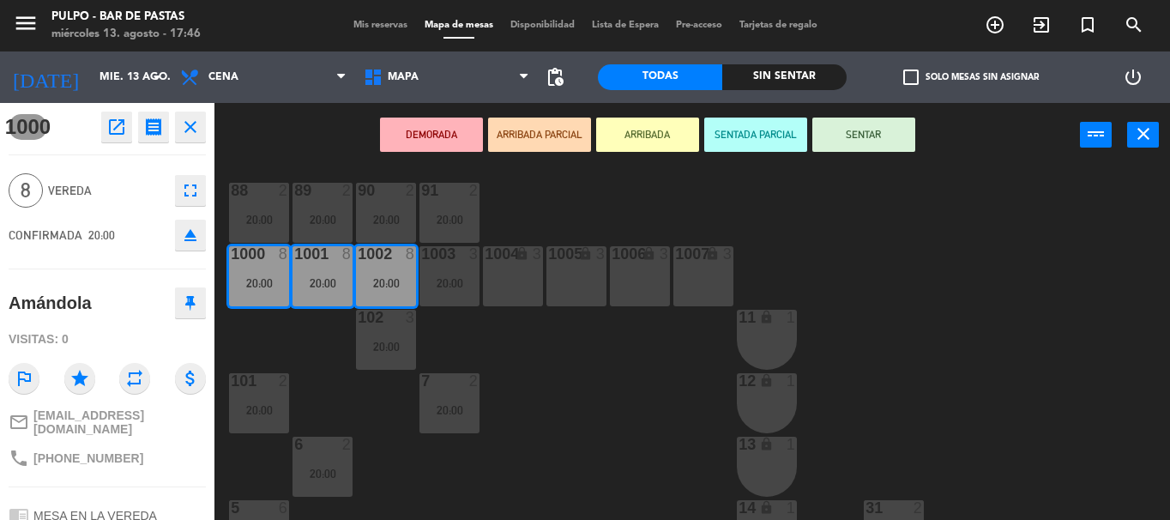
click at [382, 25] on span "Mis reservas" at bounding box center [380, 25] width 71 height 9
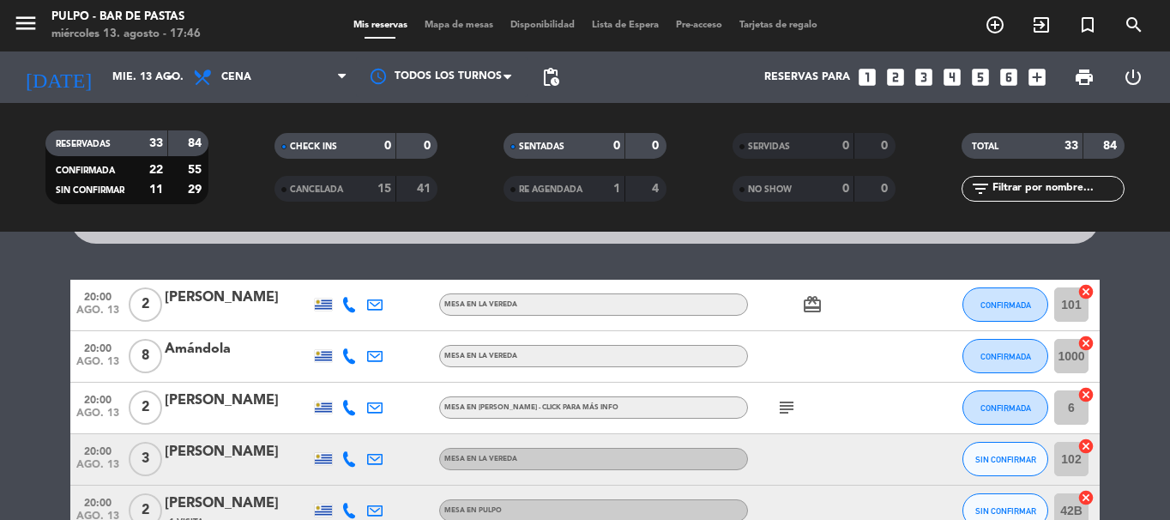
scroll to position [104, 0]
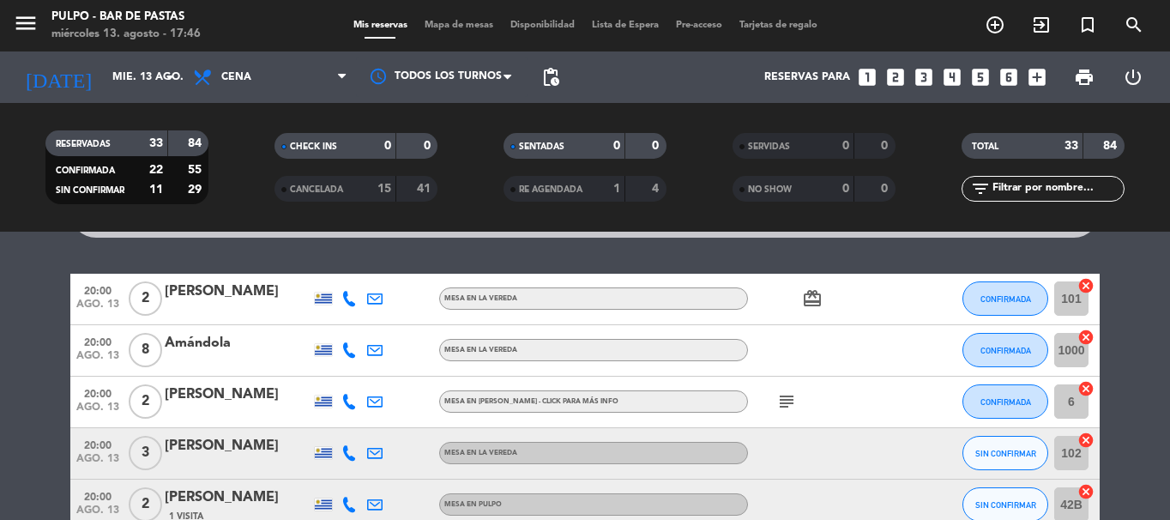
click at [347, 352] on icon at bounding box center [348, 349] width 15 height 15
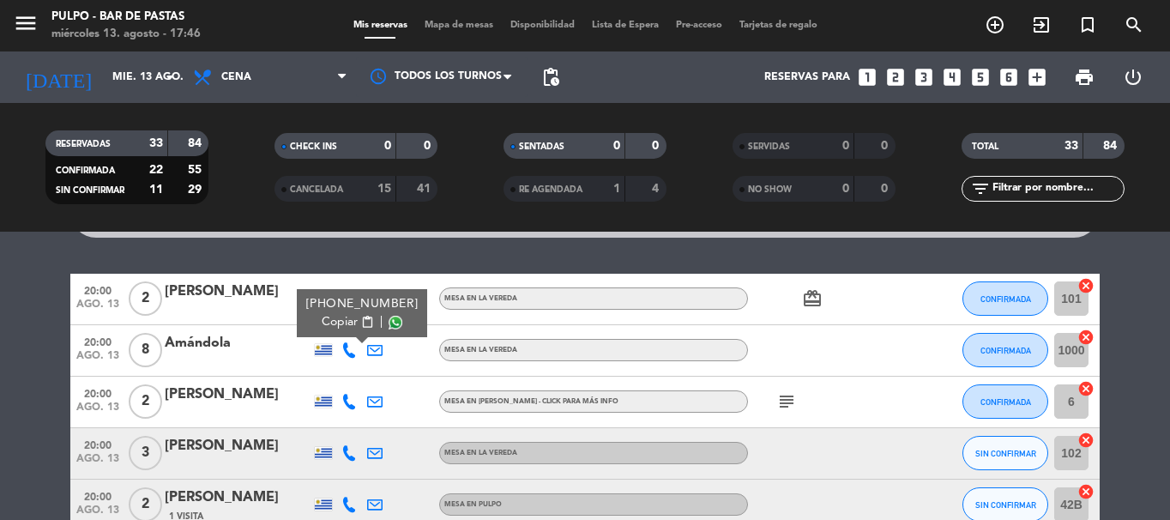
click at [389, 320] on span at bounding box center [396, 322] width 14 height 14
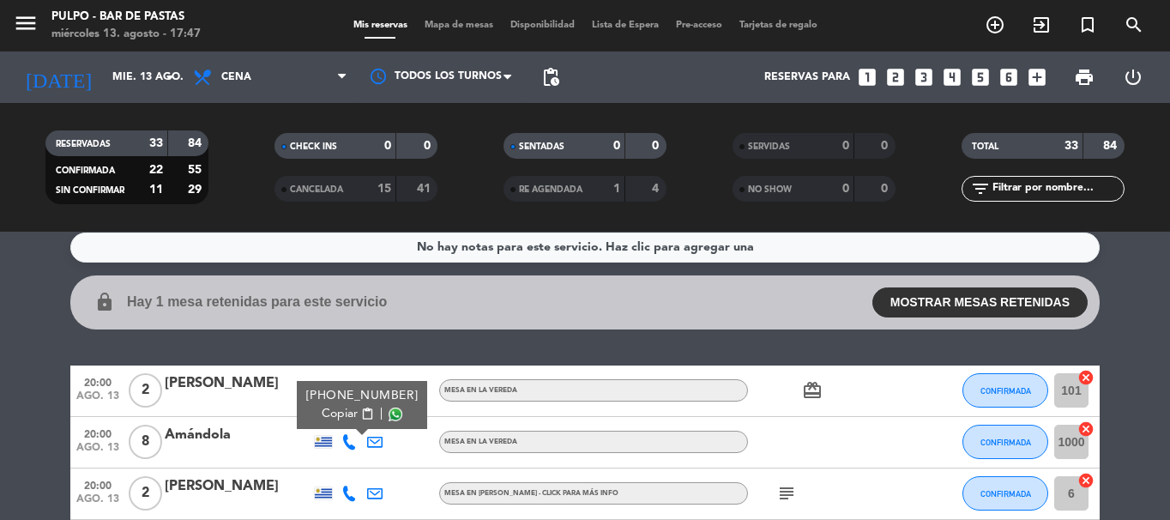
scroll to position [0, 0]
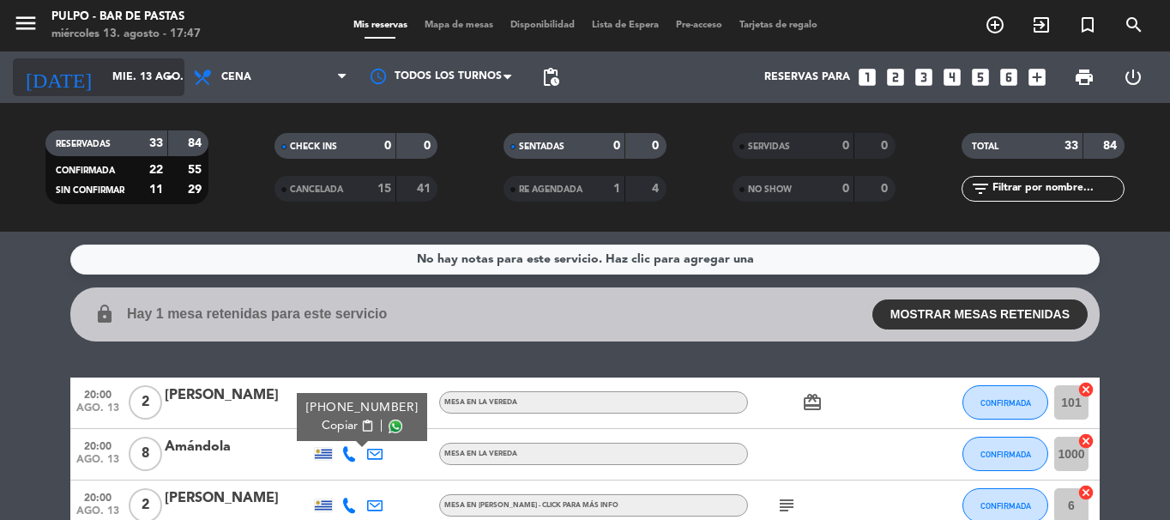
click at [130, 88] on input "mié. 13 ago." at bounding box center [176, 77] width 145 height 29
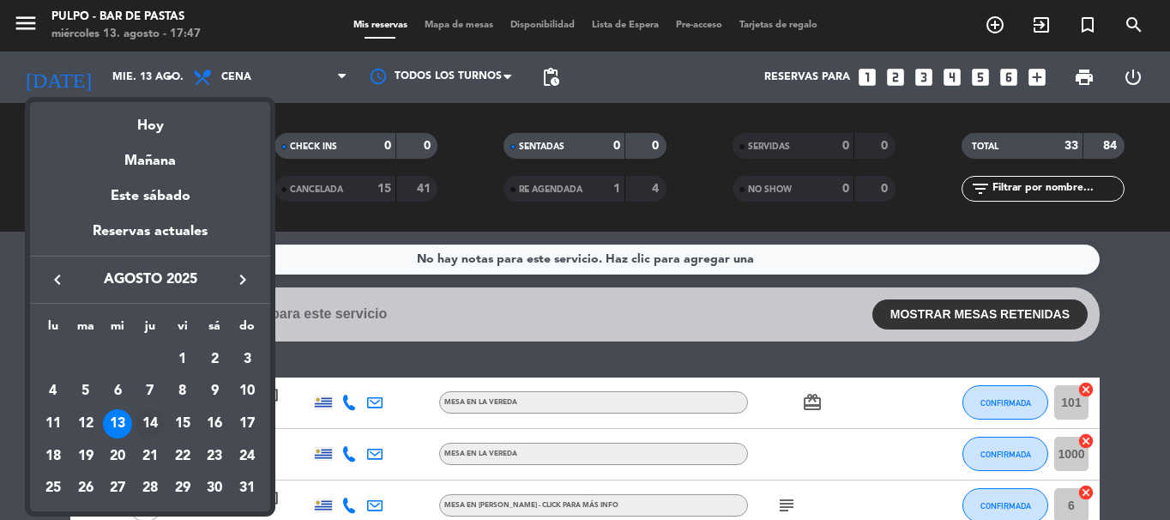
click at [147, 419] on div "14" at bounding box center [150, 423] width 29 height 29
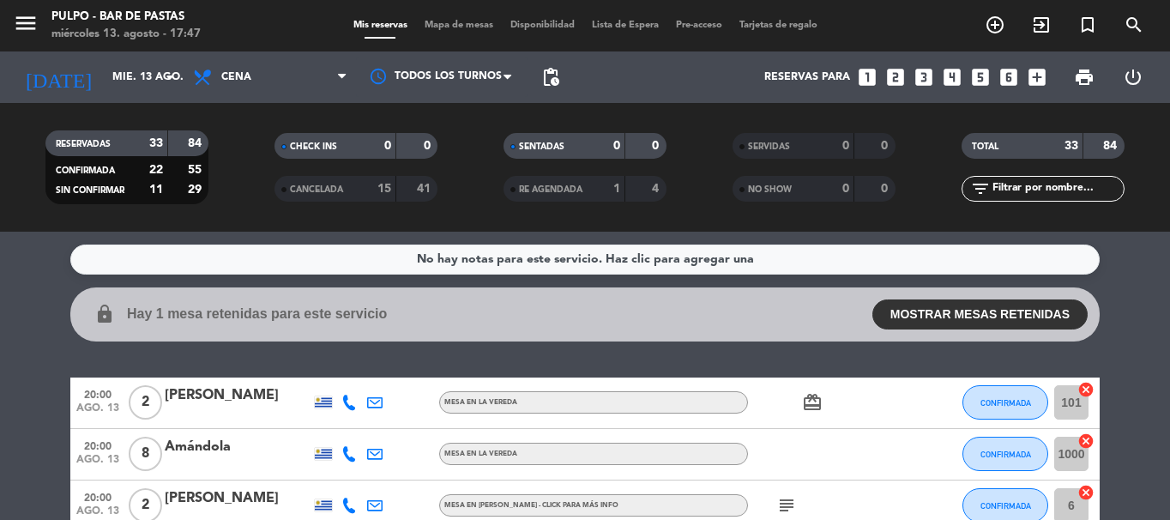
type input "jue. 14 ago."
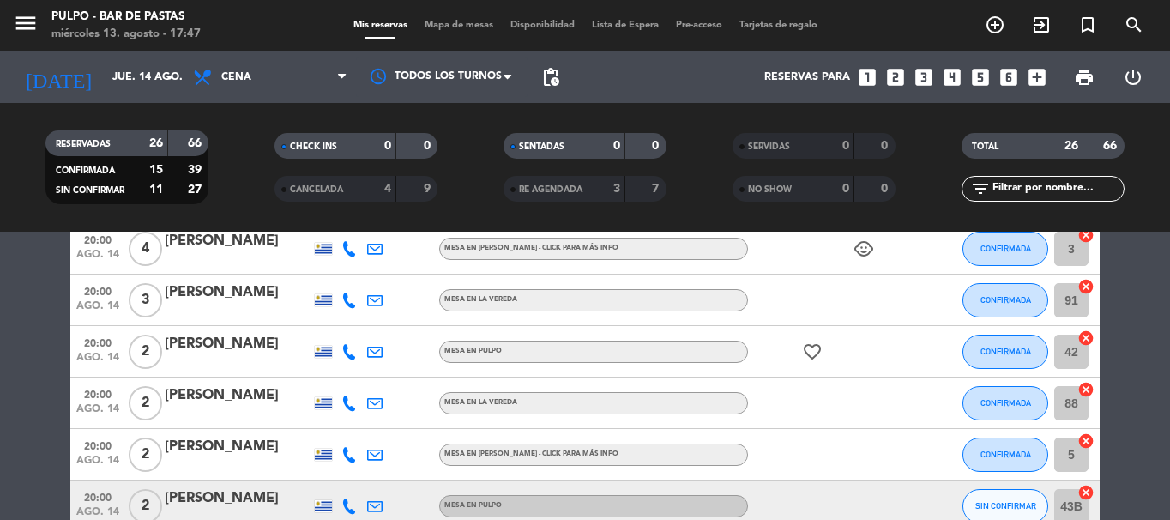
scroll to position [291, 0]
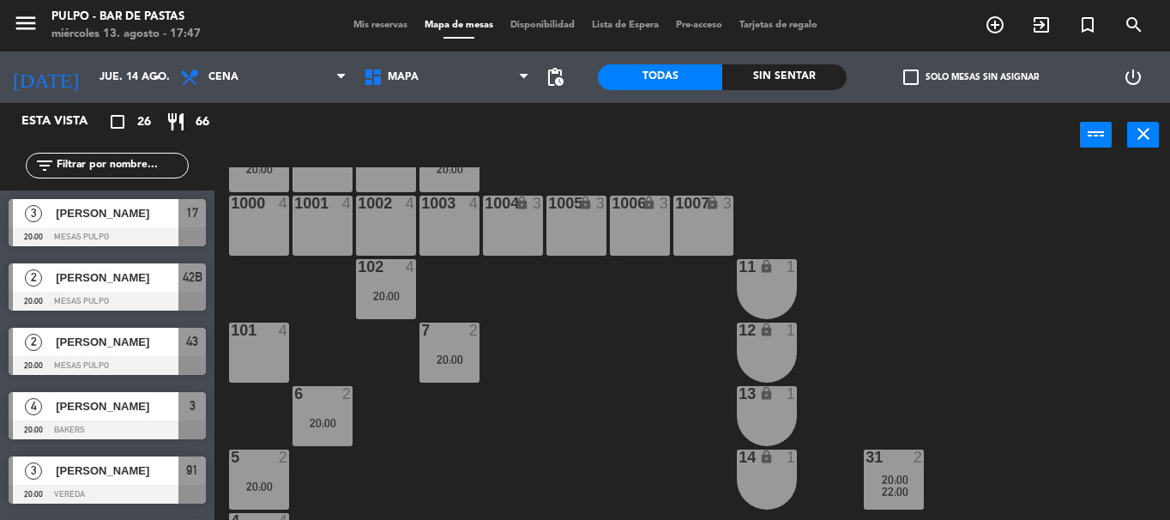
scroll to position [81, 0]
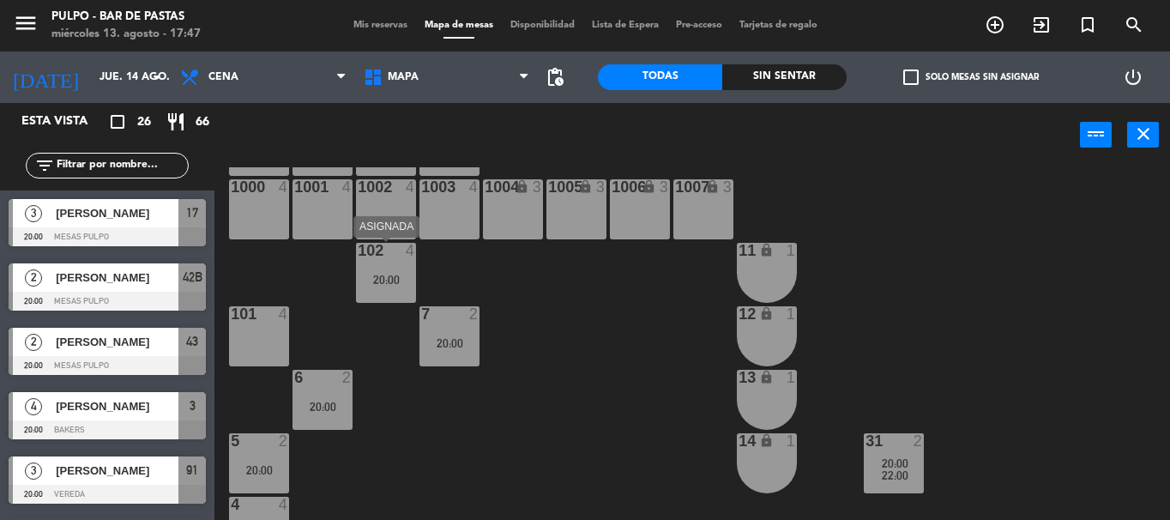
click at [377, 297] on div "102 4 20:00" at bounding box center [386, 273] width 60 height 60
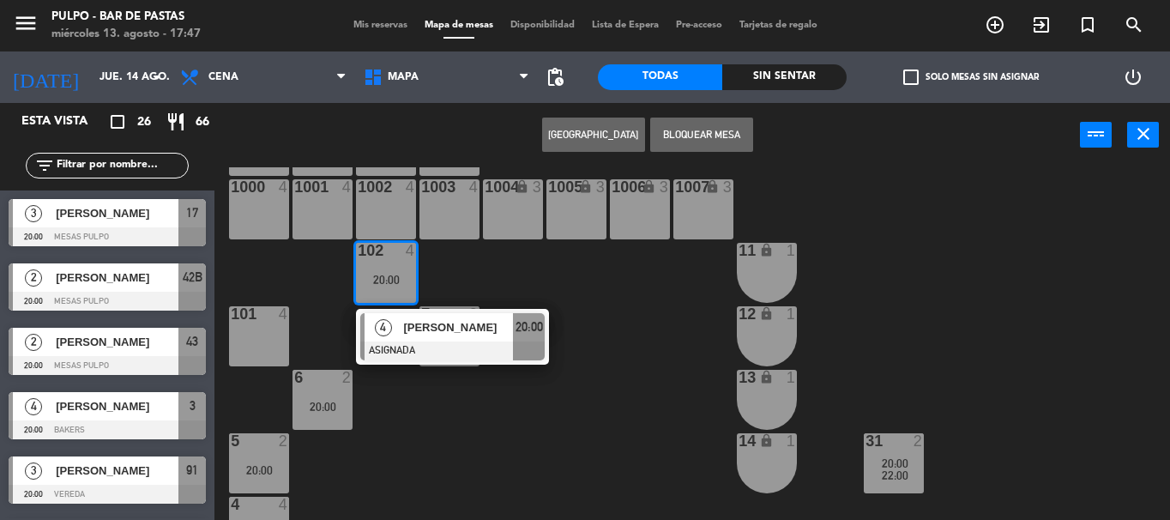
click at [698, 133] on button "Bloquear Mesa" at bounding box center [701, 135] width 103 height 34
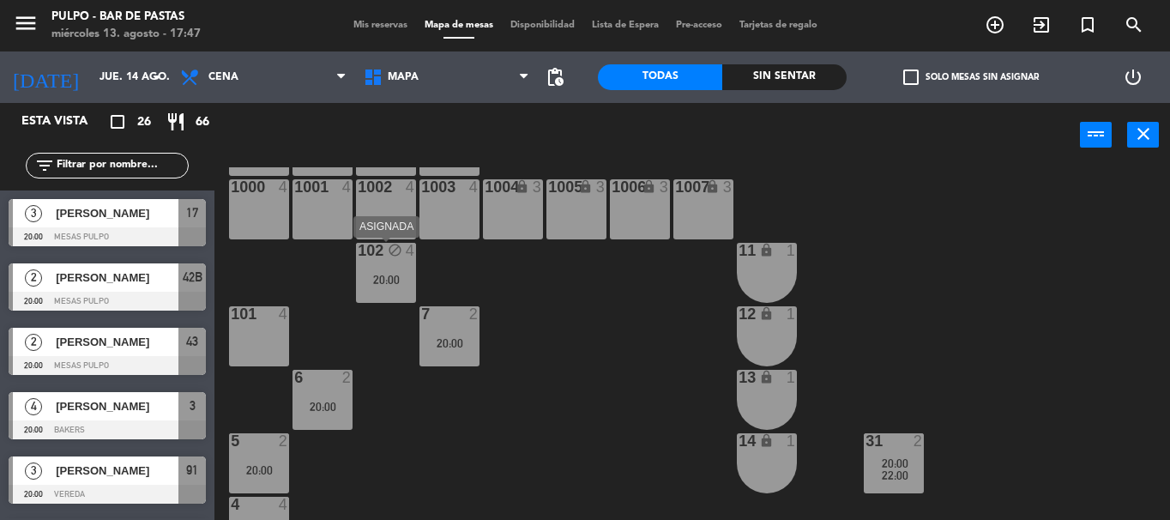
click at [396, 284] on div "20:00" at bounding box center [386, 280] width 60 height 12
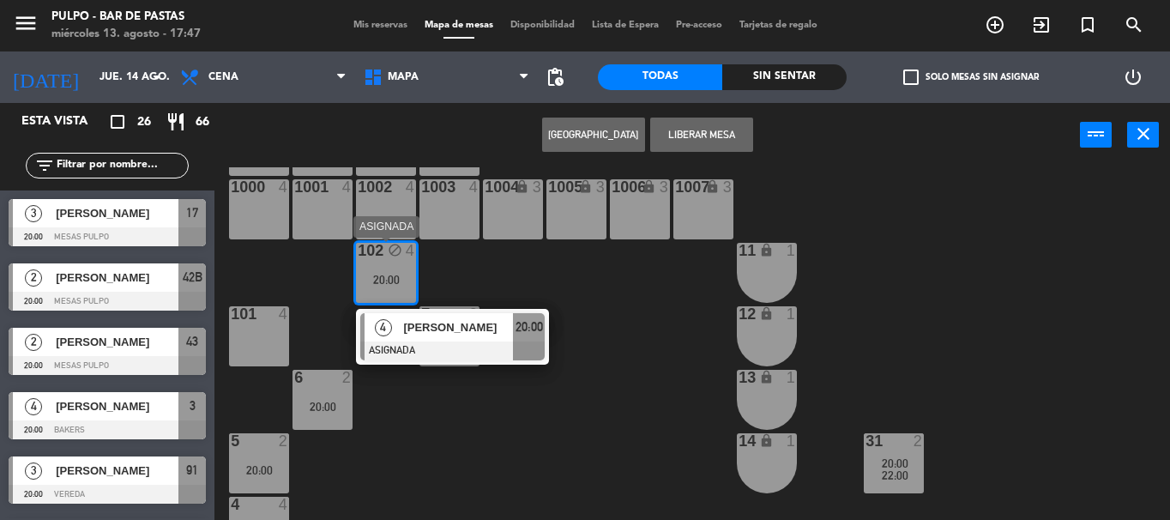
click at [447, 328] on span "[PERSON_NAME]" at bounding box center [458, 327] width 110 height 18
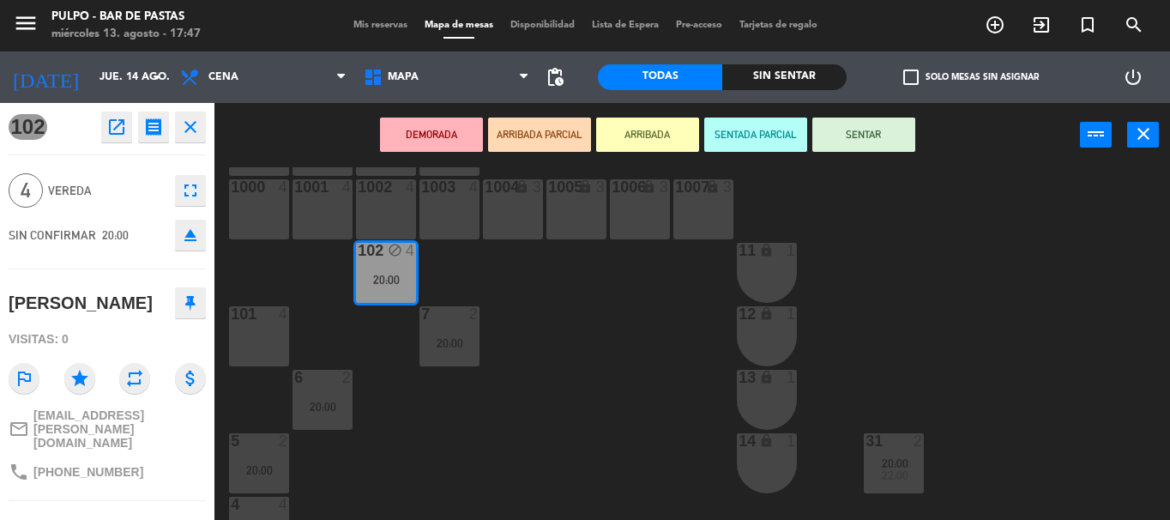
click at [192, 240] on icon "eject" at bounding box center [190, 235] width 21 height 21
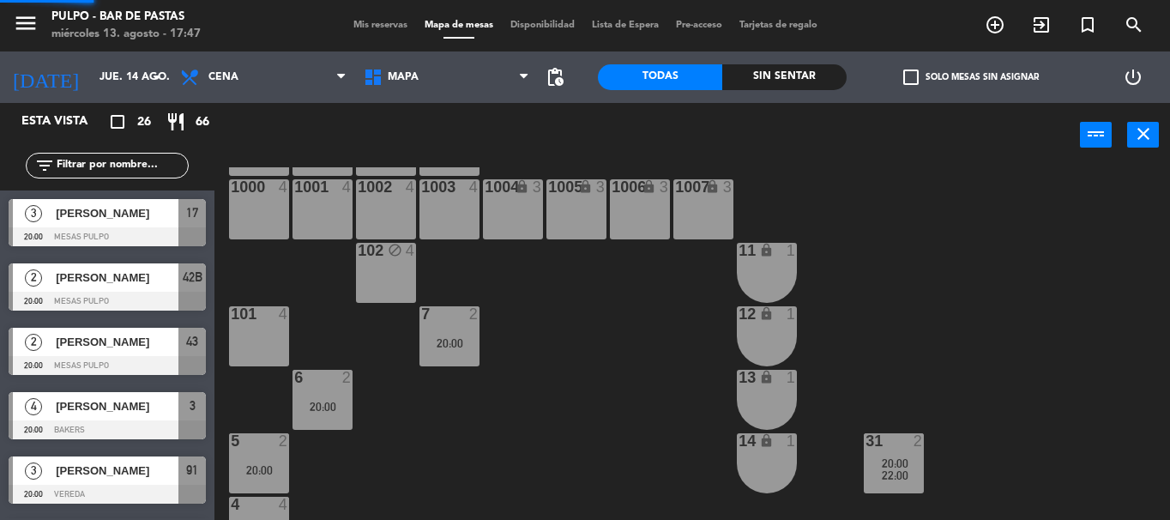
scroll to position [0, 0]
click at [449, 337] on div "20:00" at bounding box center [449, 343] width 60 height 12
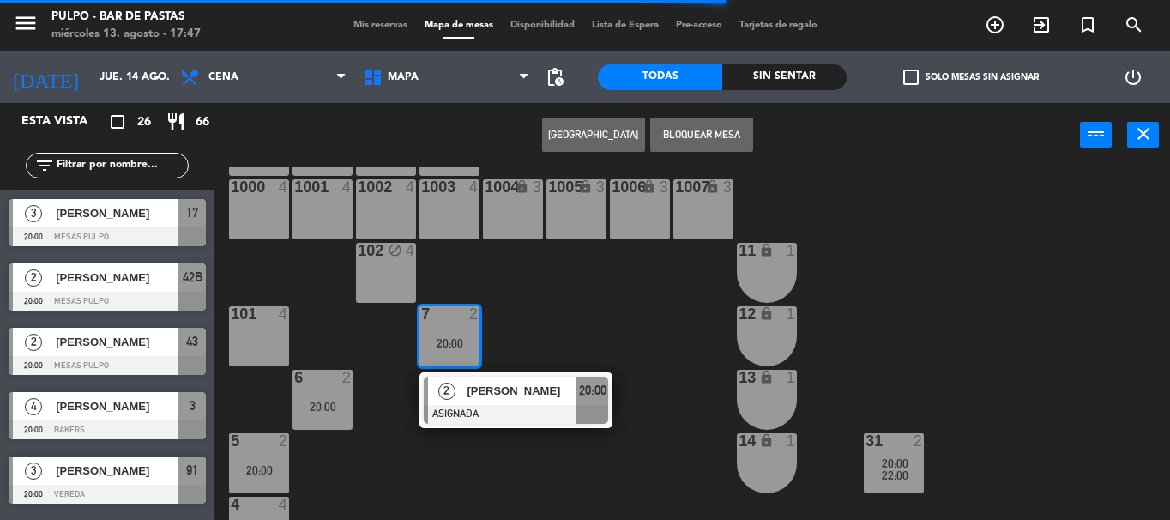
click at [392, 272] on div "102 block 4" at bounding box center [386, 273] width 60 height 60
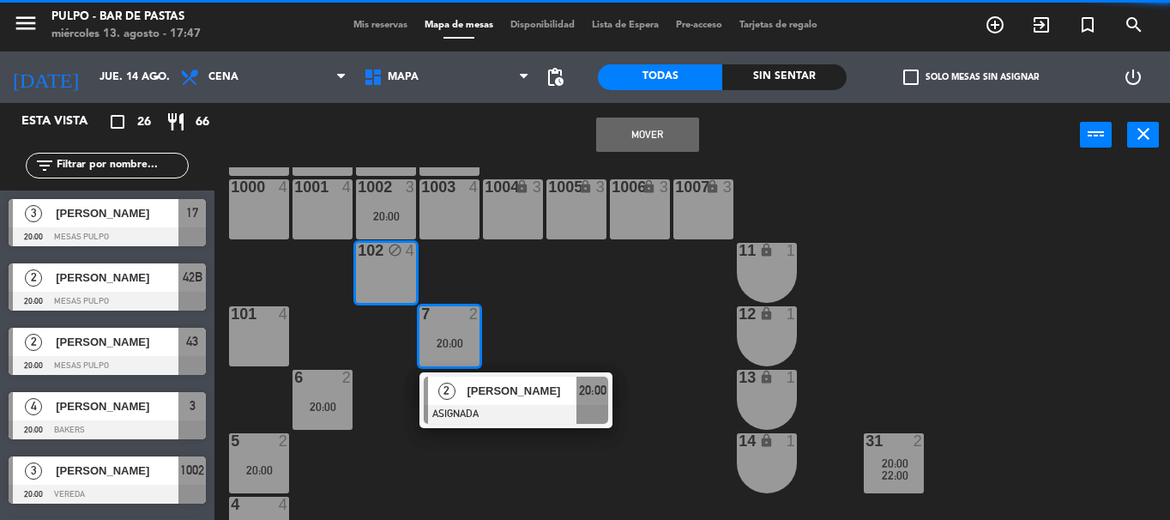
click at [372, 357] on div "88 3 89 3 90 3 91 2 20:00 1000 4 1001 4 1002 3 20:00 1003 4 1004 lock 3 1005 lo…" at bounding box center [698, 343] width 944 height 353
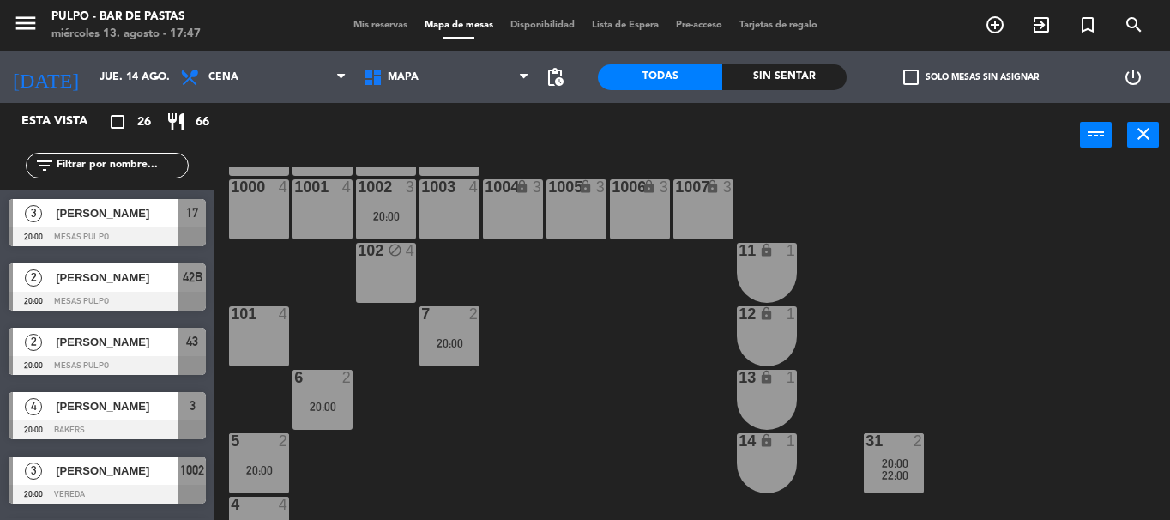
click at [384, 285] on div "102 block 4" at bounding box center [386, 273] width 60 height 60
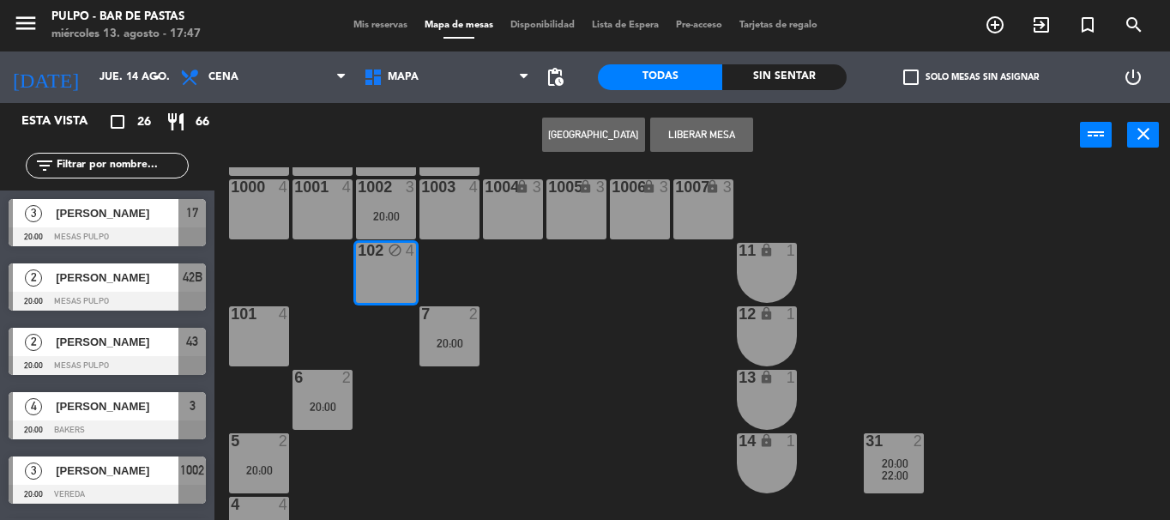
click at [601, 135] on button "[GEOGRAPHIC_DATA]" at bounding box center [593, 135] width 103 height 34
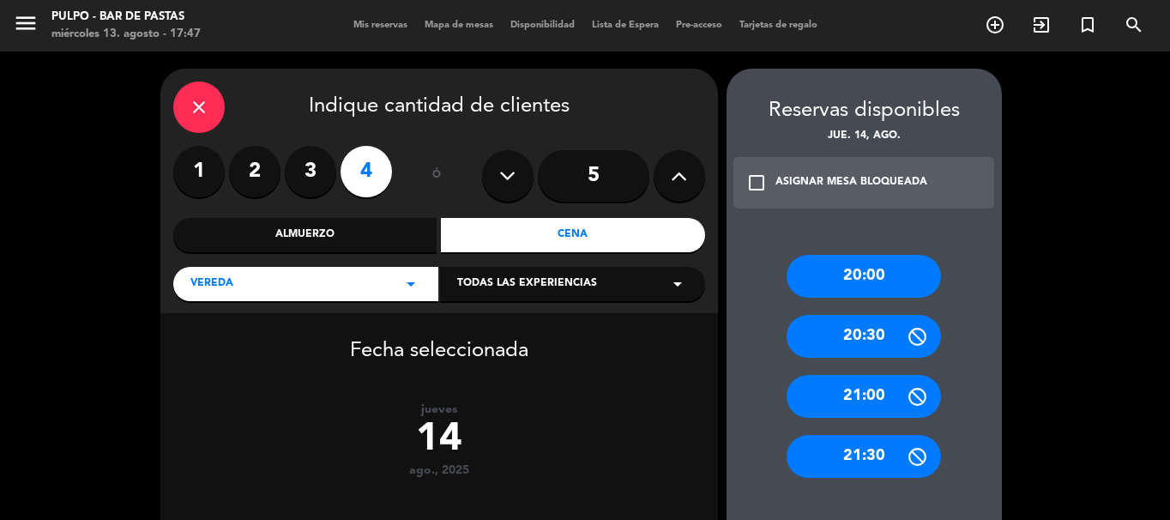
click at [756, 174] on icon "check_box_outline_blank" at bounding box center [756, 182] width 21 height 21
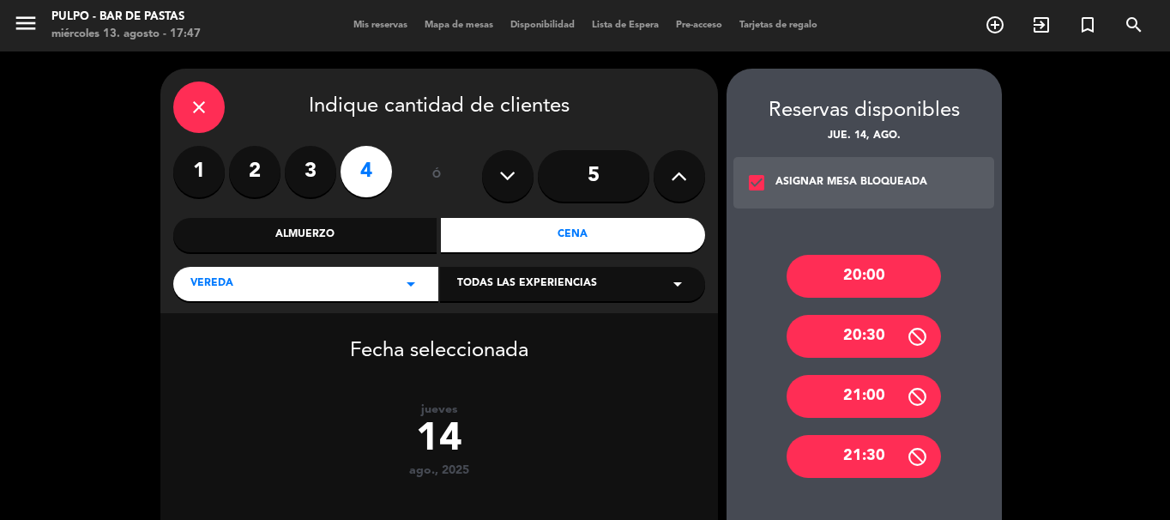
click at [866, 399] on div "21:00" at bounding box center [864, 396] width 154 height 43
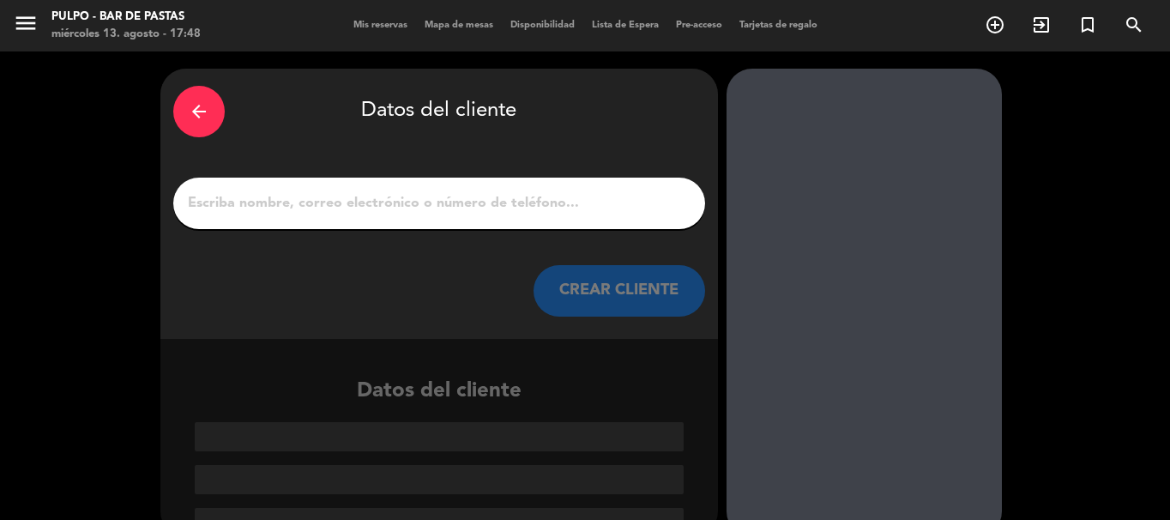
click at [292, 192] on input "1" at bounding box center [439, 203] width 506 height 24
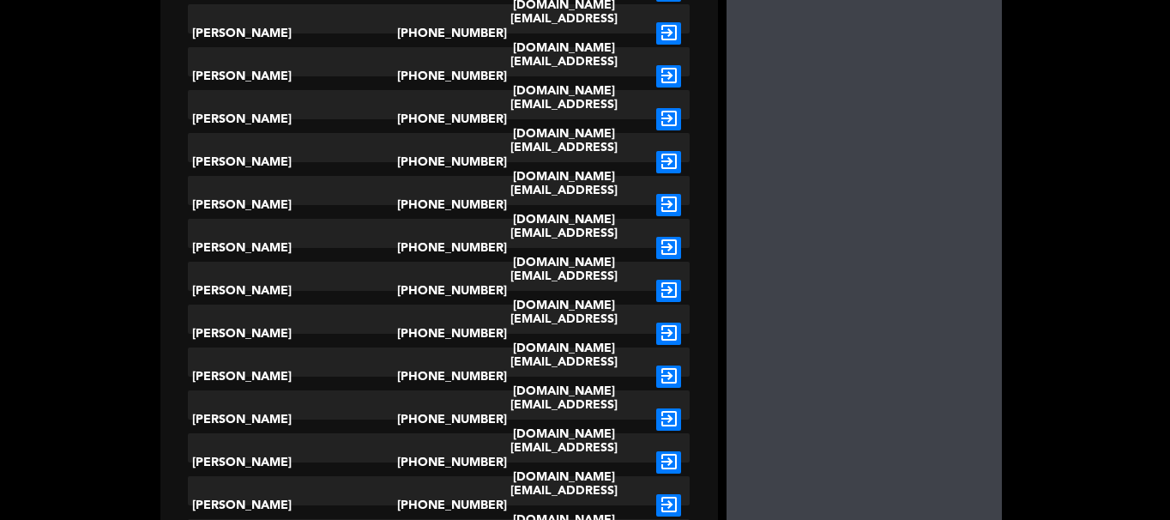
scroll to position [951, 0]
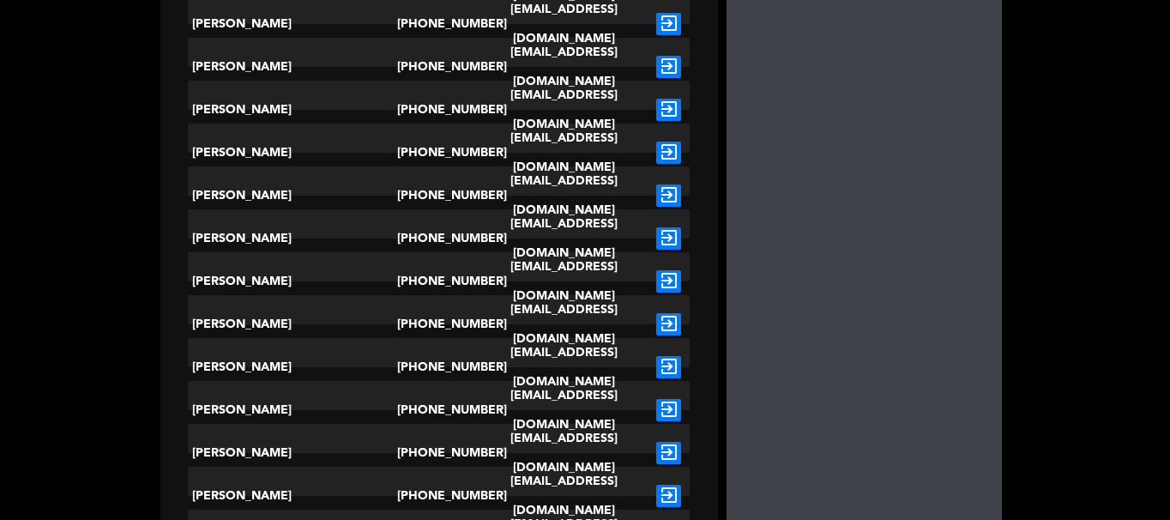
type input "vale"
click at [674, 442] on icon "exit_to_app" at bounding box center [668, 453] width 25 height 22
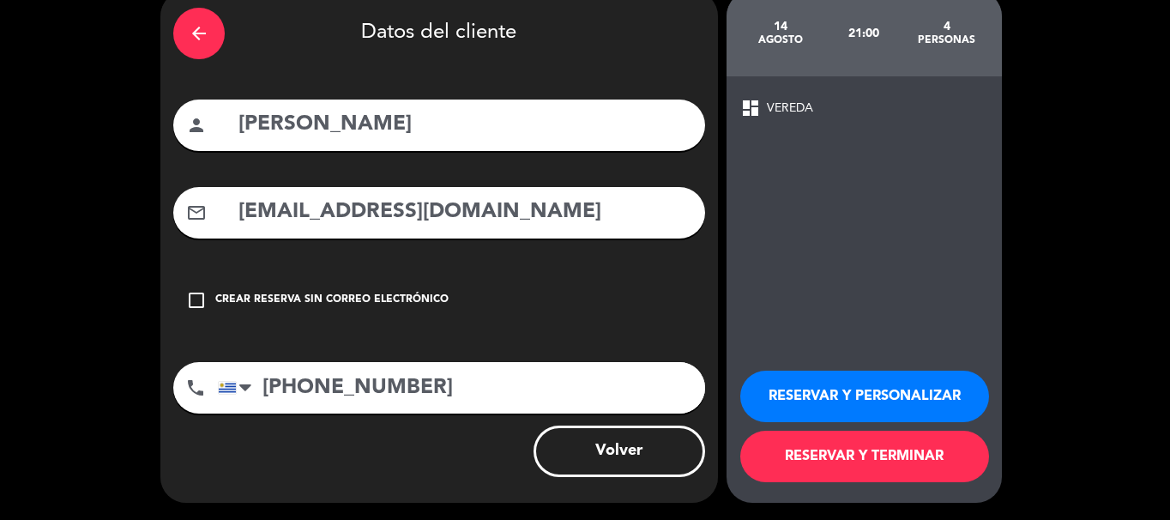
click at [863, 460] on button "RESERVAR Y TERMINAR" at bounding box center [864, 456] width 249 height 51
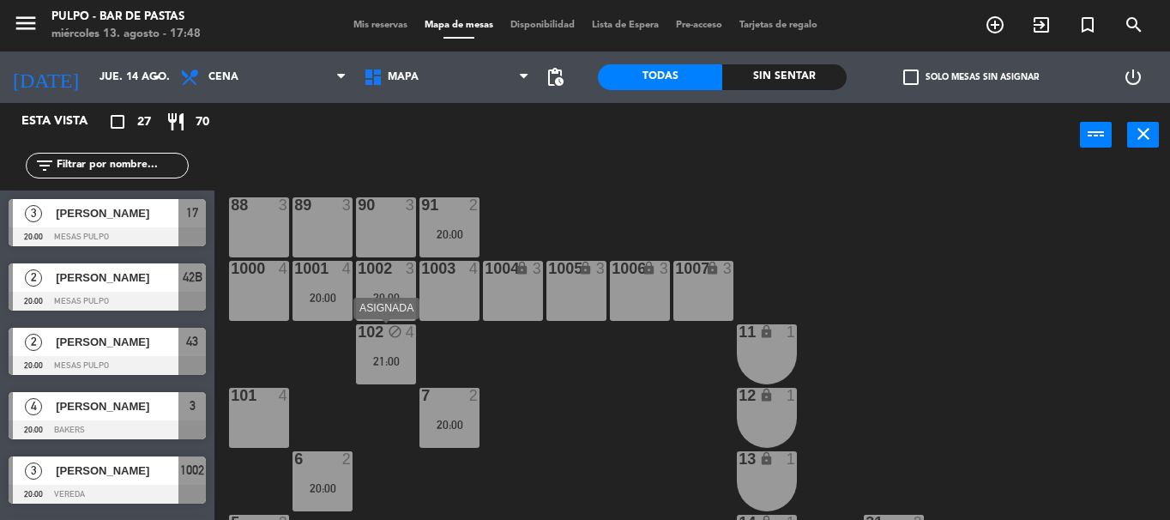
click at [384, 355] on div "21:00" at bounding box center [386, 361] width 60 height 12
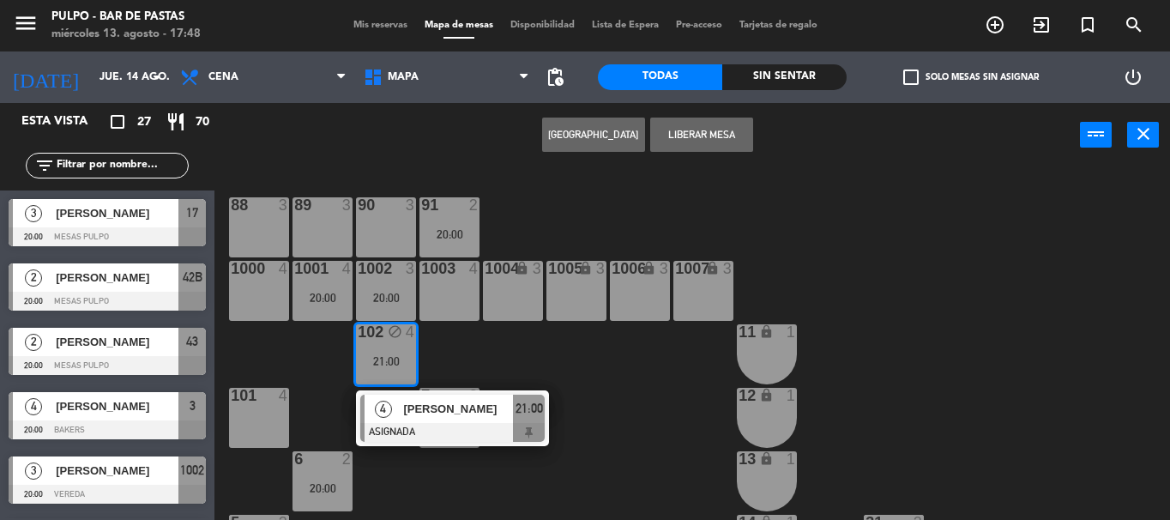
click at [511, 357] on div "88 3 89 3 90 3 91 2 20:00 1000 4 1001 4 20:00 1002 3 20:00 1003 4 1004 lock 3 1…" at bounding box center [698, 343] width 944 height 353
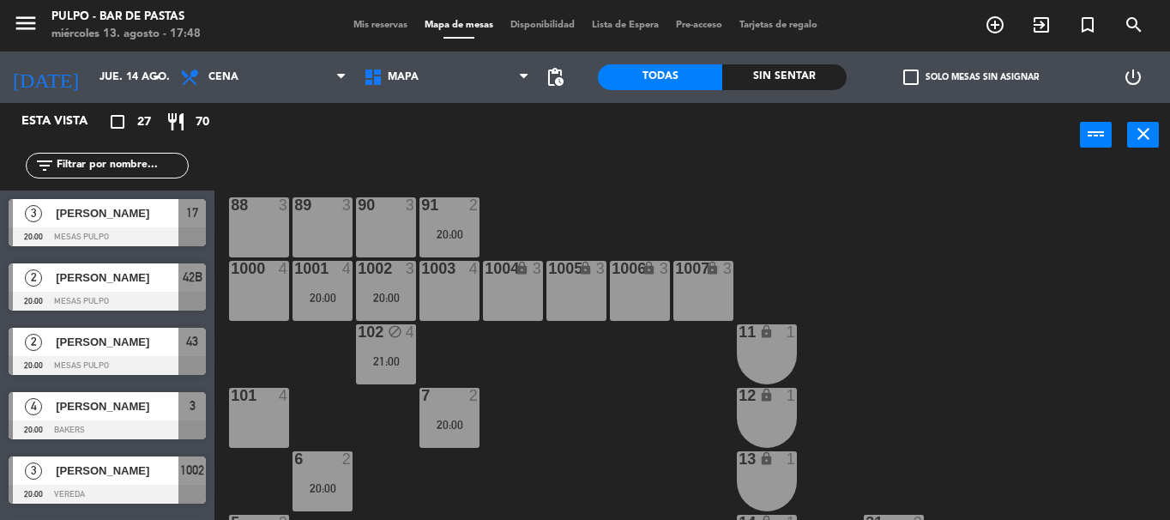
click at [128, 161] on input "text" at bounding box center [121, 165] width 133 height 19
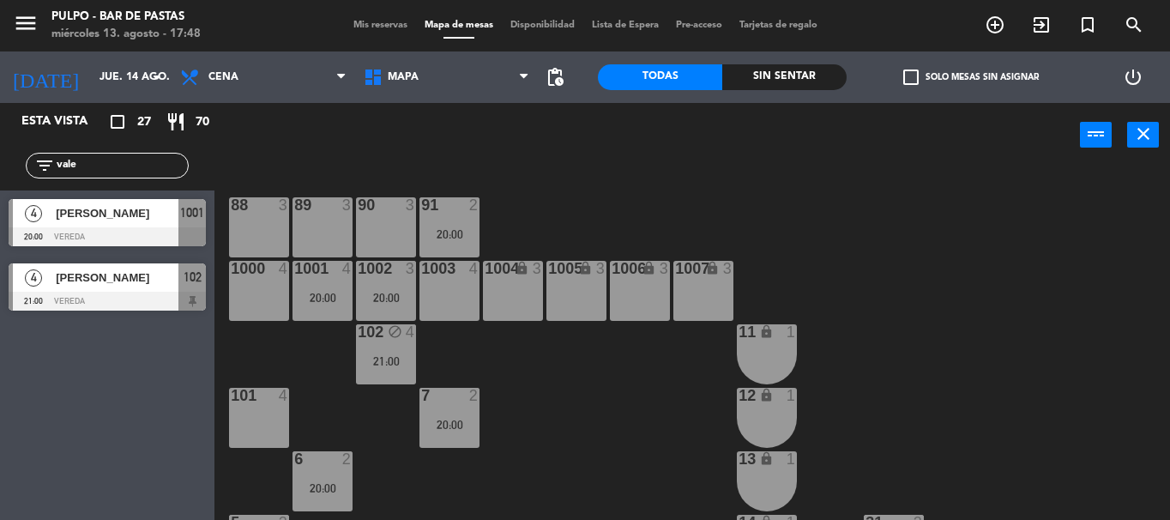
type input "vale"
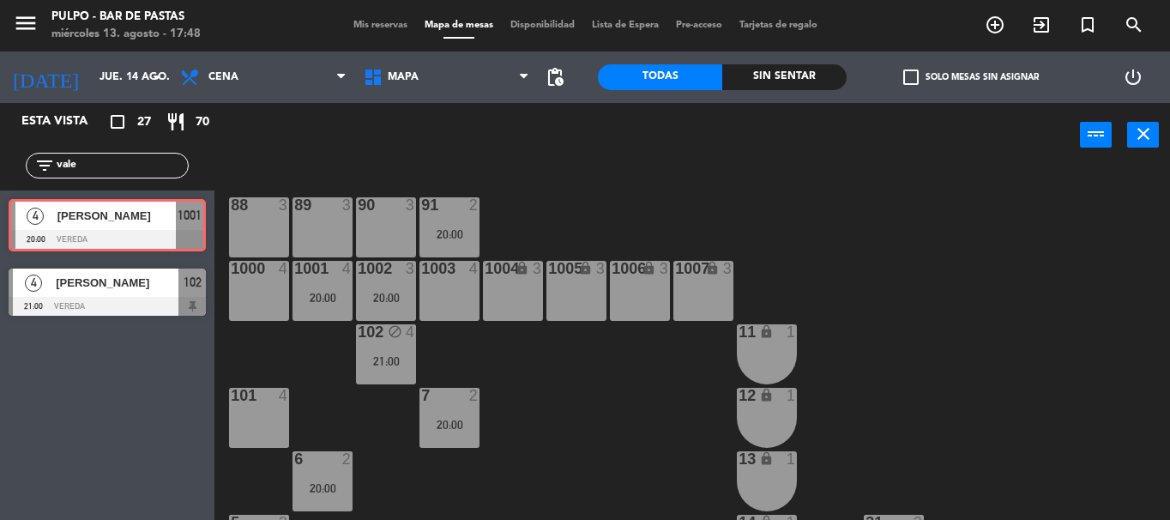
click at [118, 220] on div "4 [PERSON_NAME] 20:00 VEREDA 1001 4 [PERSON_NAME] 20:00 VEREDA 1001" at bounding box center [107, 224] width 214 height 69
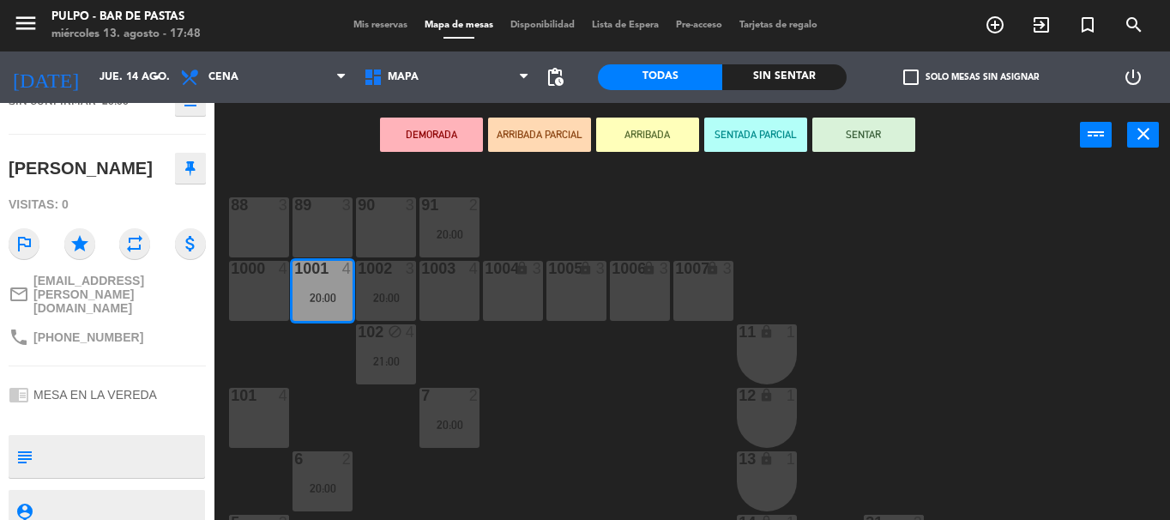
scroll to position [199, 0]
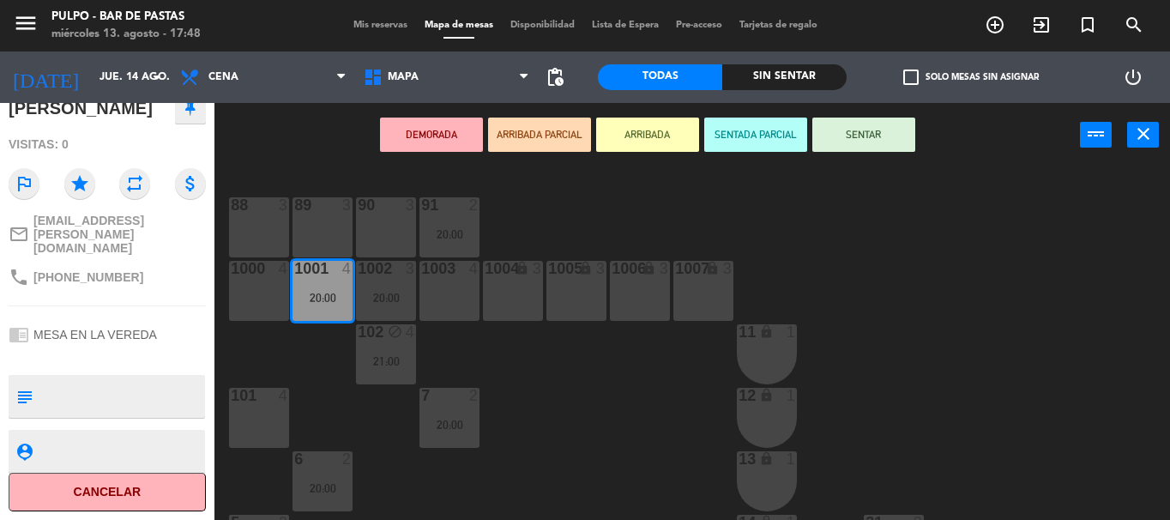
click at [143, 497] on button "Cancelar" at bounding box center [107, 492] width 197 height 39
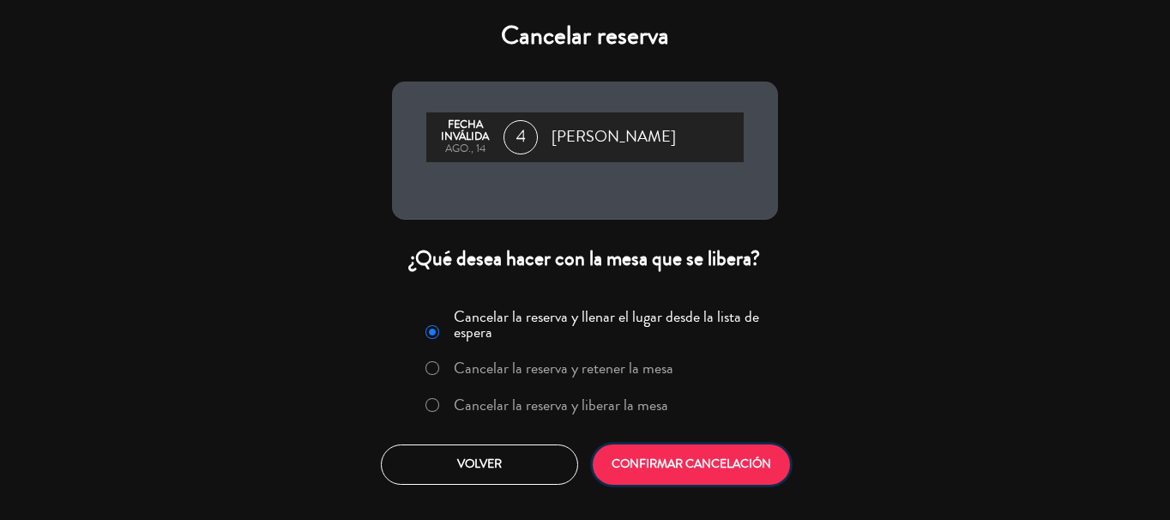
click at [663, 483] on button "CONFIRMAR CANCELACIÓN" at bounding box center [691, 464] width 197 height 40
